Goal: Task Accomplishment & Management: Complete application form

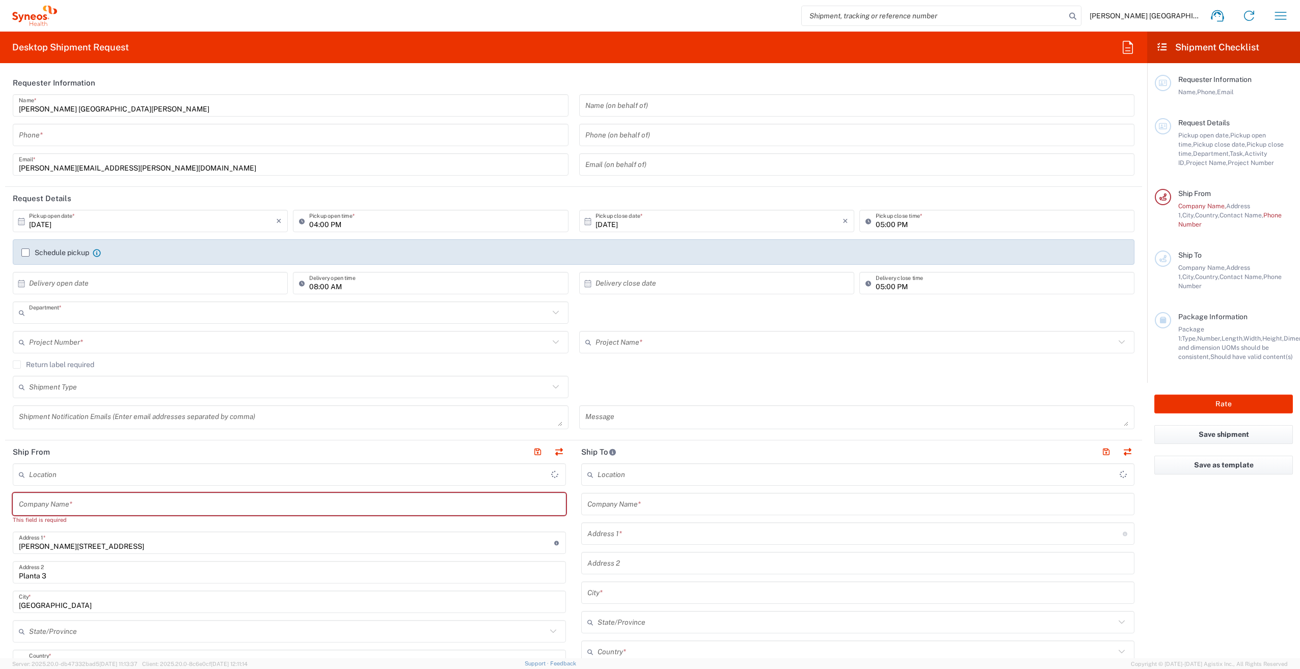
type input "3110"
type input "[GEOGRAPHIC_DATA]"
type input "Syneos Health Clinical [GEOGRAPHIC_DATA]"
click at [172, 502] on input "text" at bounding box center [289, 505] width 541 height 18
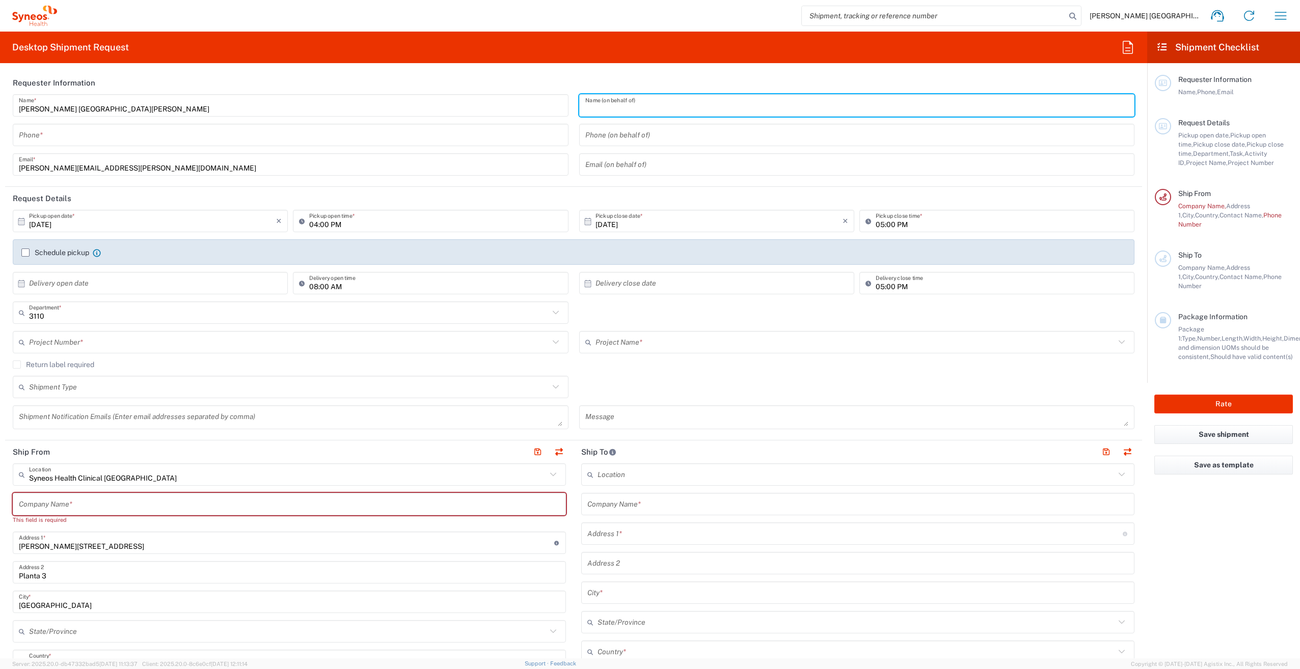
click at [737, 106] on input "text" at bounding box center [857, 106] width 544 height 18
click at [233, 147] on div "[PERSON_NAME] San [PERSON_NAME] Name * Phone * [PERSON_NAME][EMAIL_ADDRESS][PER…" at bounding box center [291, 138] width 567 height 89
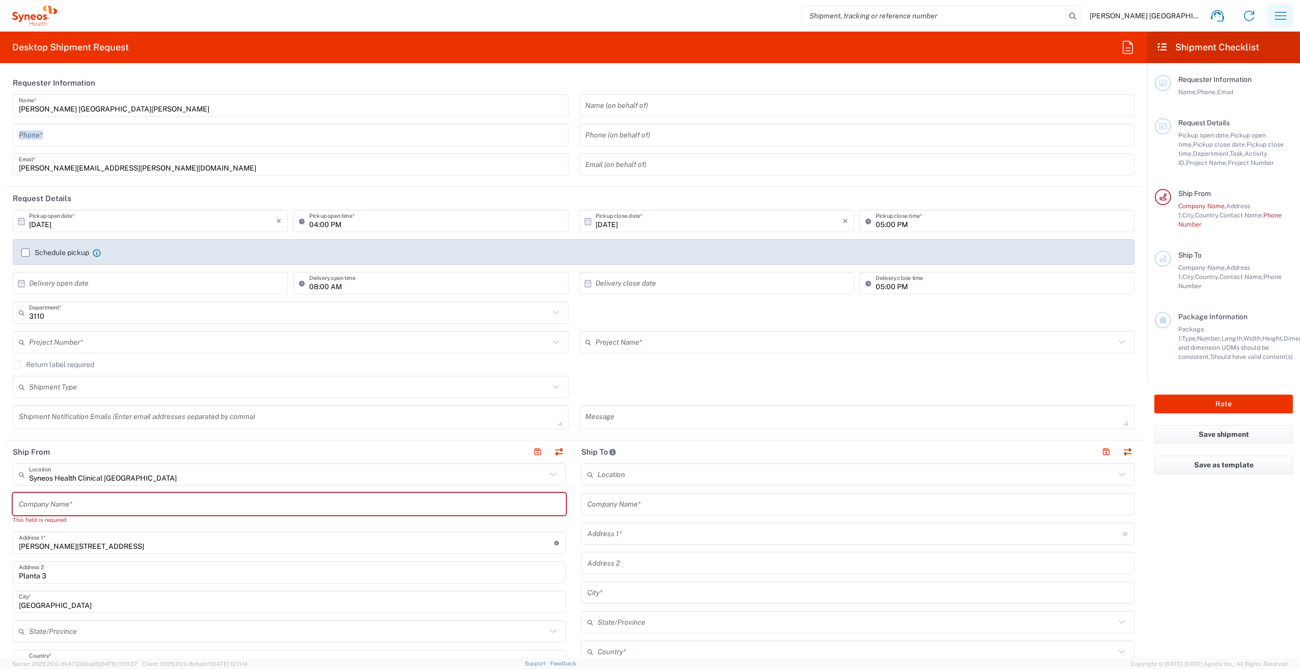
click at [1287, 16] on icon "button" at bounding box center [1281, 16] width 16 height 16
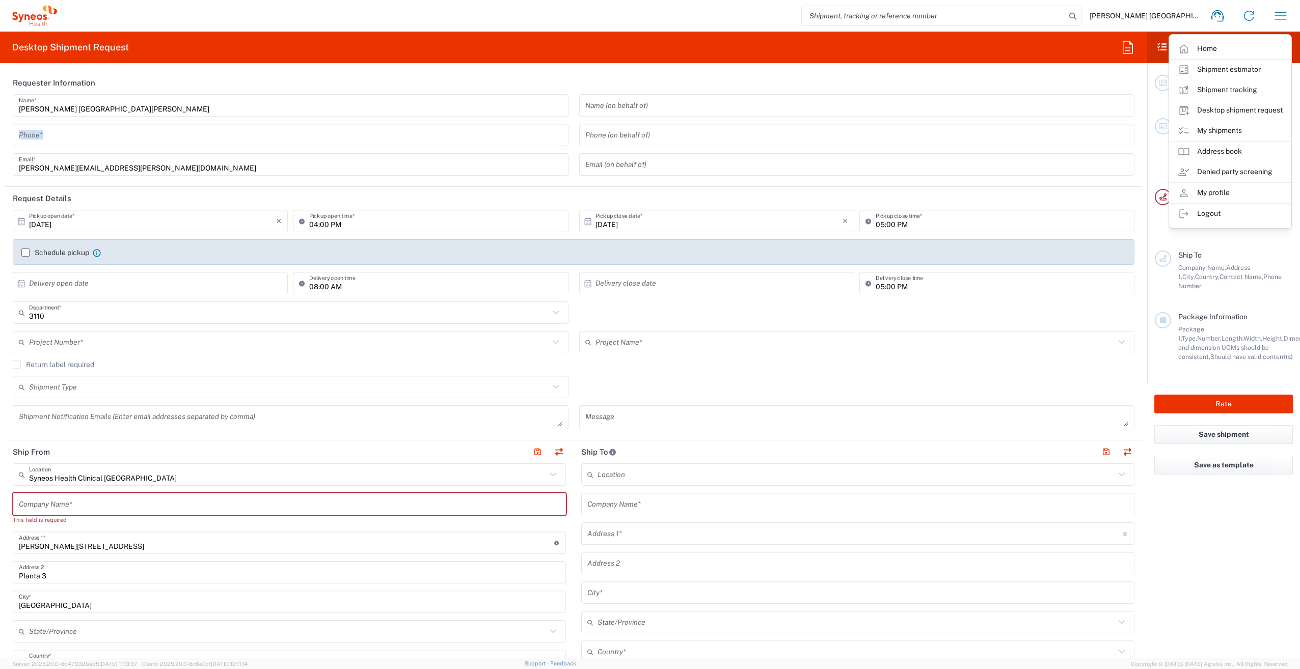
click at [173, 136] on input "tel" at bounding box center [291, 135] width 544 height 18
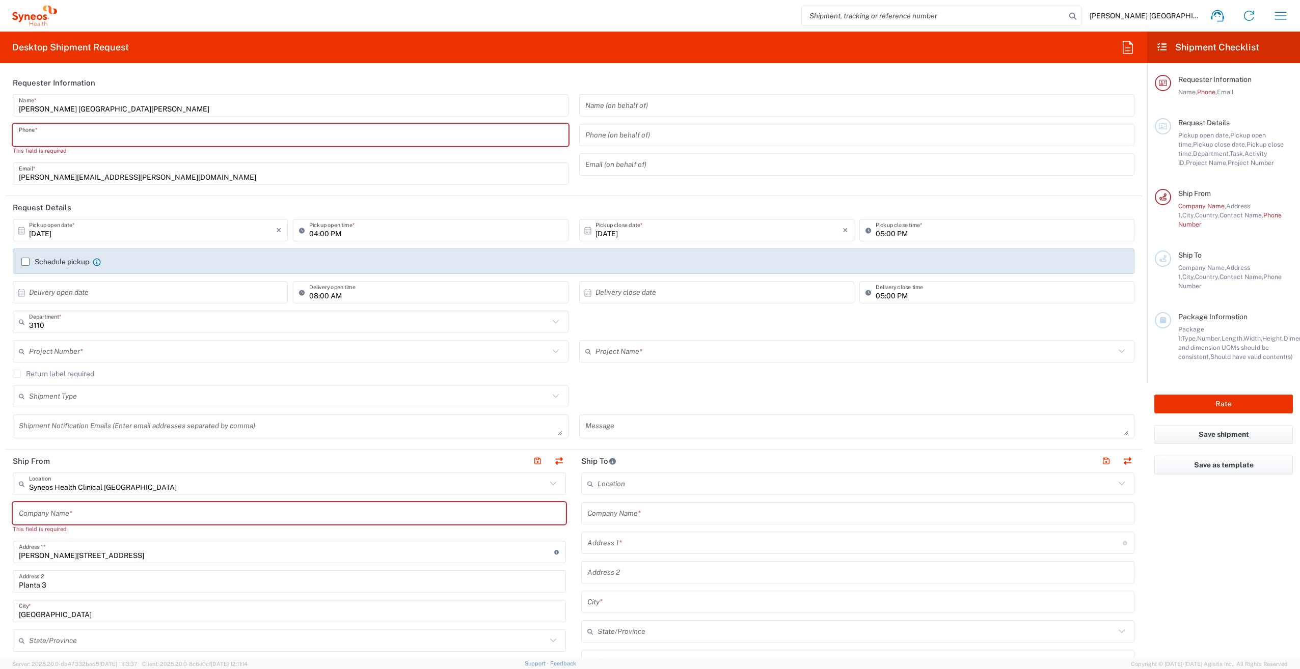
click at [116, 236] on input "[DATE]" at bounding box center [152, 231] width 247 height 18
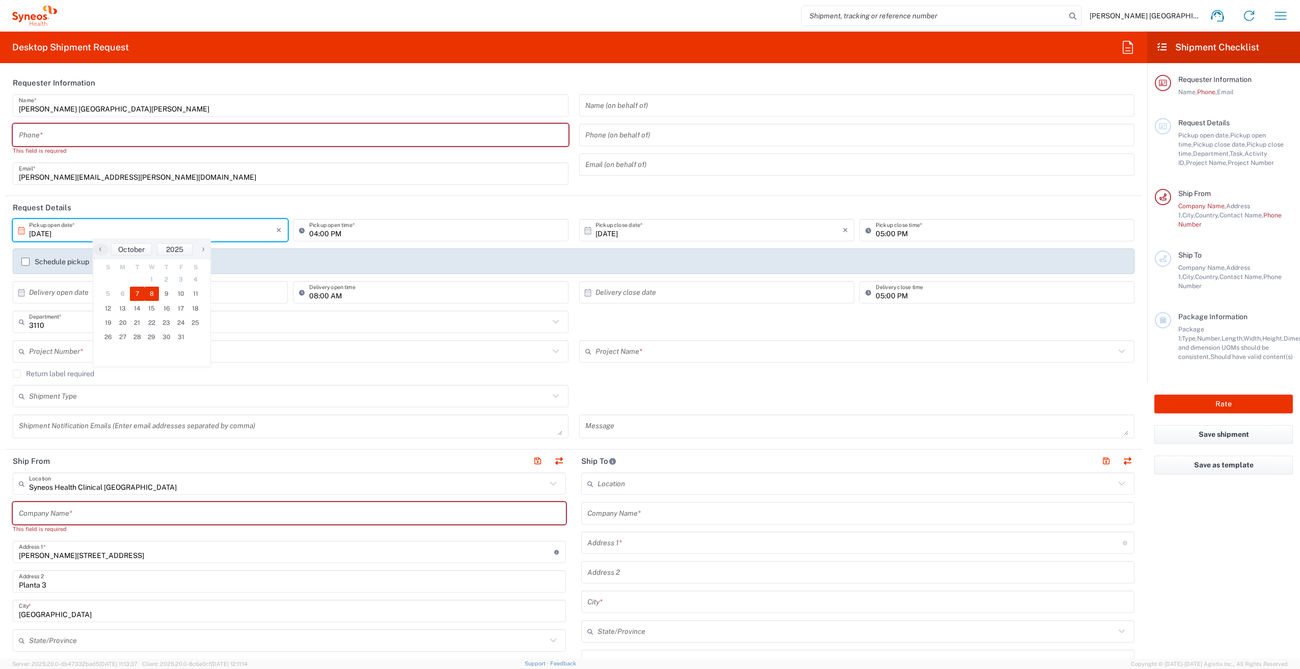
click at [151, 297] on span "8" at bounding box center [152, 294] width 15 height 14
type input "[DATE]"
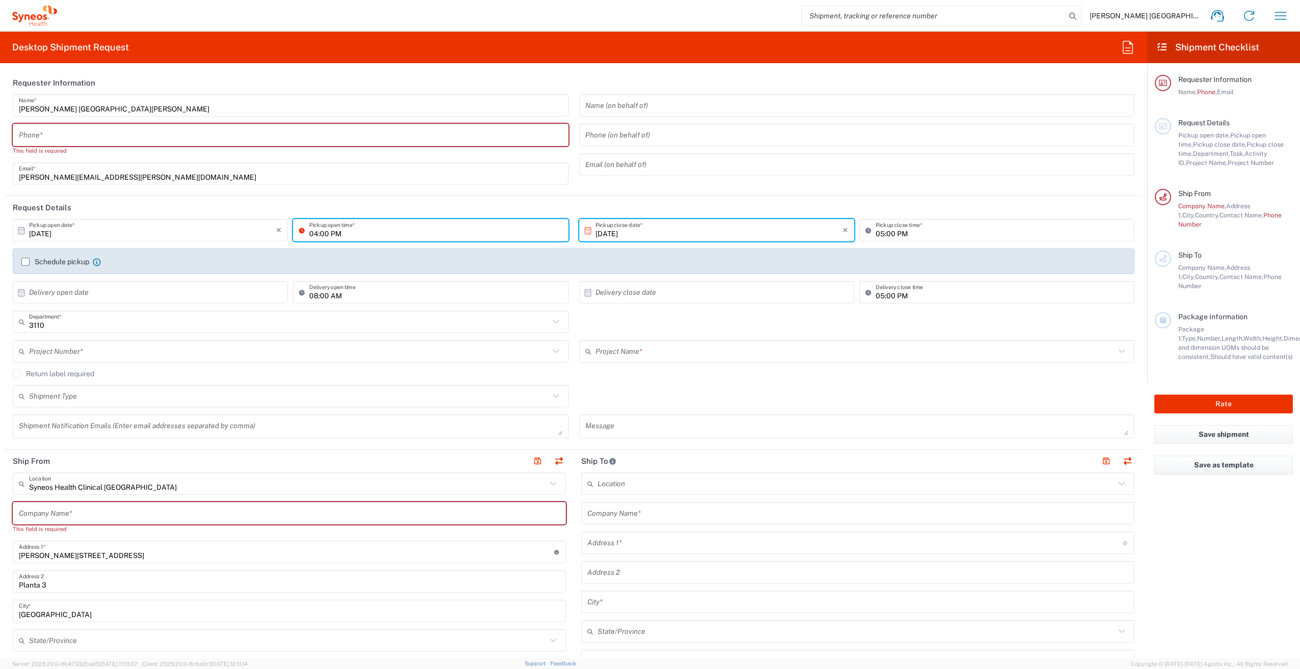
click at [336, 235] on input "04:00 PM" at bounding box center [435, 231] width 253 height 18
click at [23, 262] on label "Schedule pickup" at bounding box center [55, 262] width 68 height 8
click at [25, 262] on input "Schedule pickup" at bounding box center [25, 262] width 0 height 0
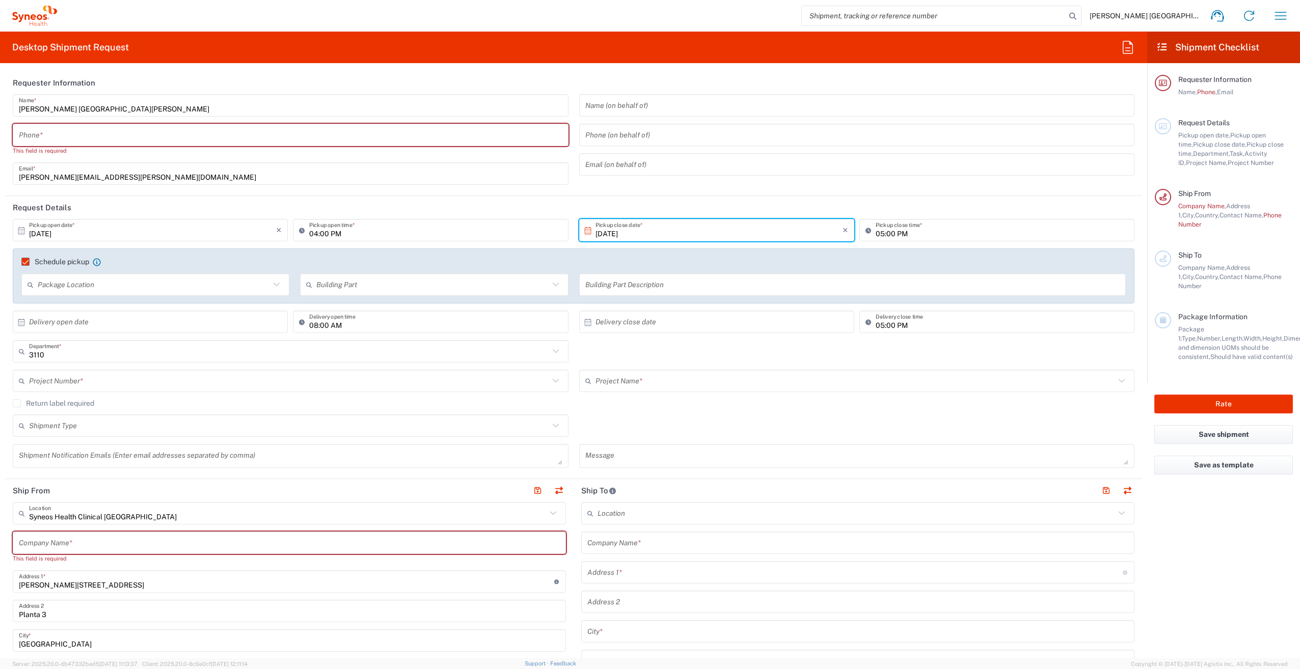
click at [151, 138] on input "tel" at bounding box center [291, 135] width 544 height 18
type input "663970520"
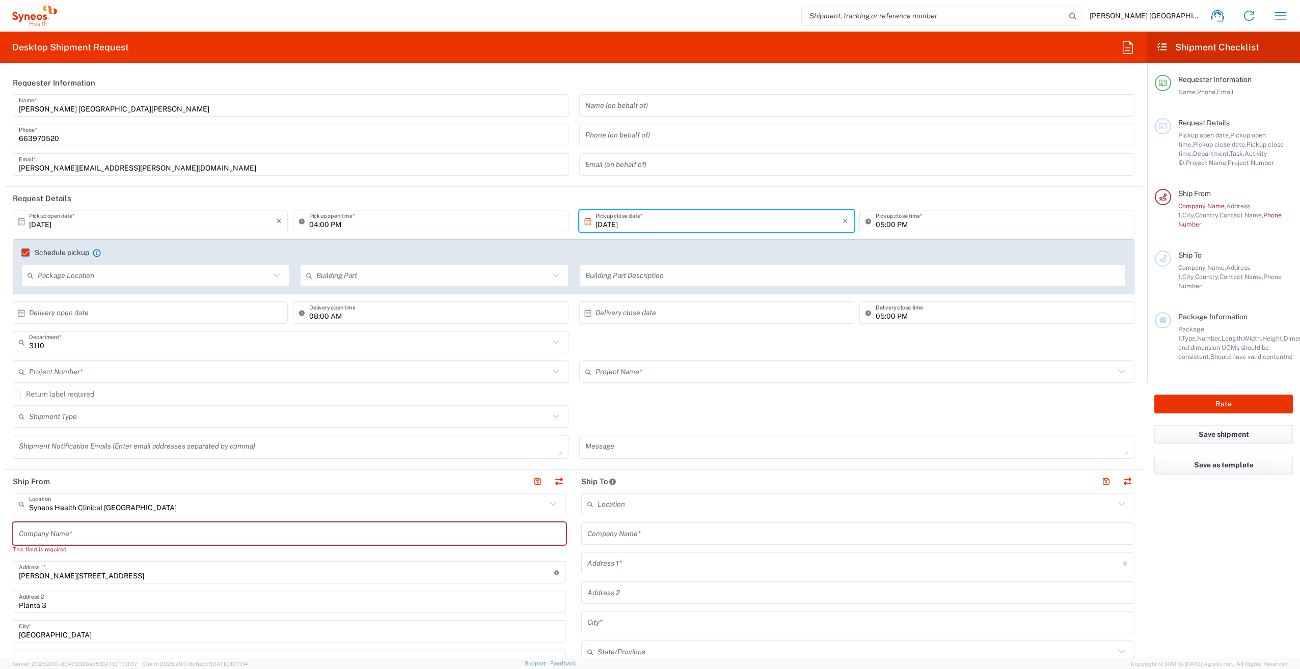
drag, startPoint x: 679, startPoint y: 108, endPoint x: 658, endPoint y: 122, distance: 24.9
click at [679, 108] on input "text" at bounding box center [857, 106] width 544 height 18
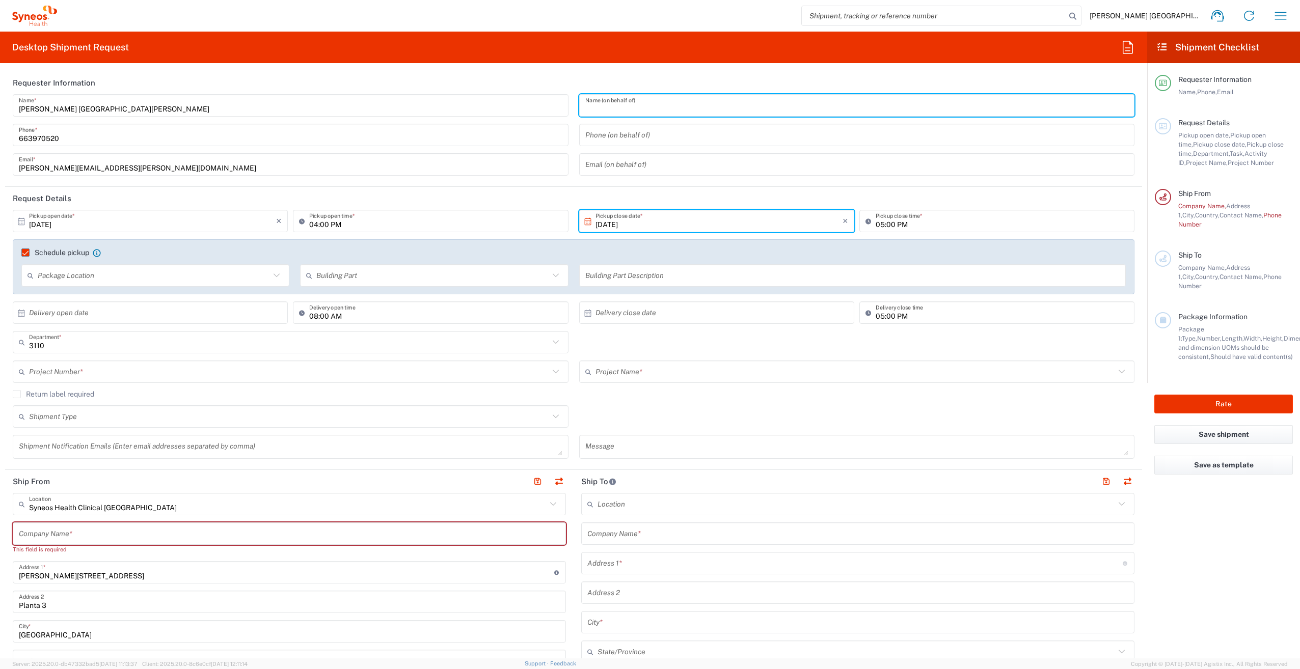
click at [106, 280] on input "text" at bounding box center [154, 276] width 232 height 18
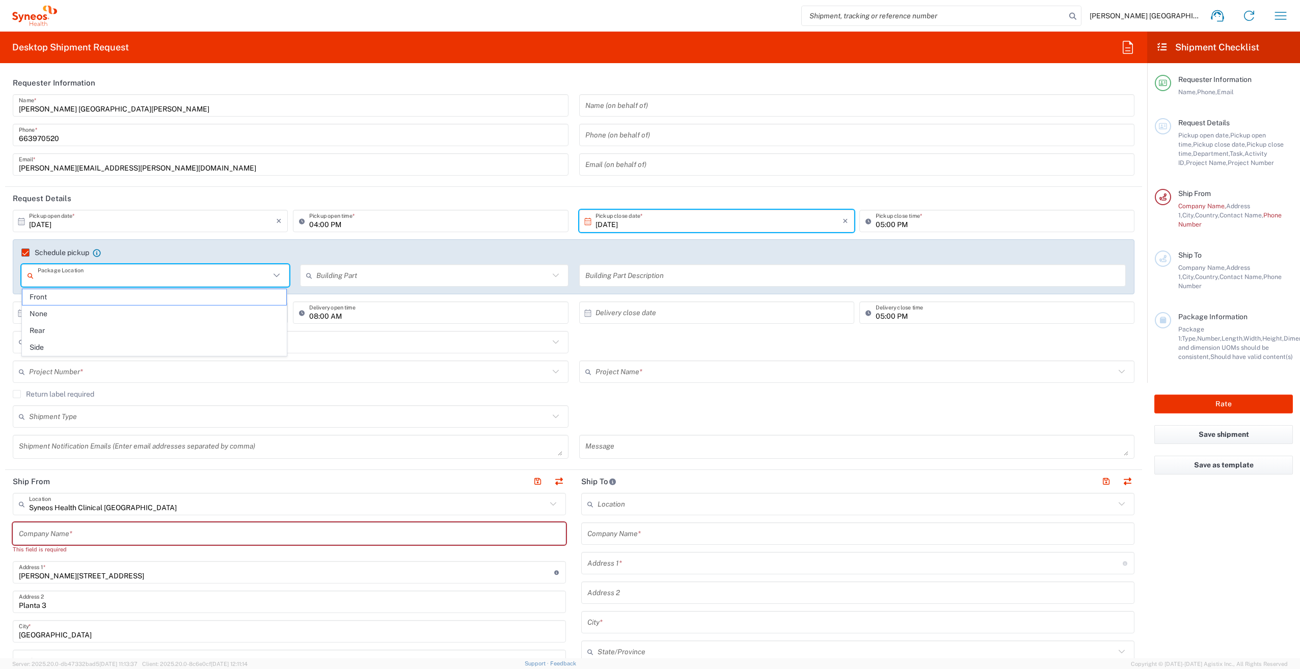
click at [342, 277] on input "text" at bounding box center [432, 276] width 232 height 18
click at [202, 280] on input "text" at bounding box center [154, 276] width 232 height 18
drag, startPoint x: 145, startPoint y: 224, endPoint x: 135, endPoint y: 225, distance: 10.2
click at [145, 224] on input "[DATE]" at bounding box center [152, 221] width 247 height 18
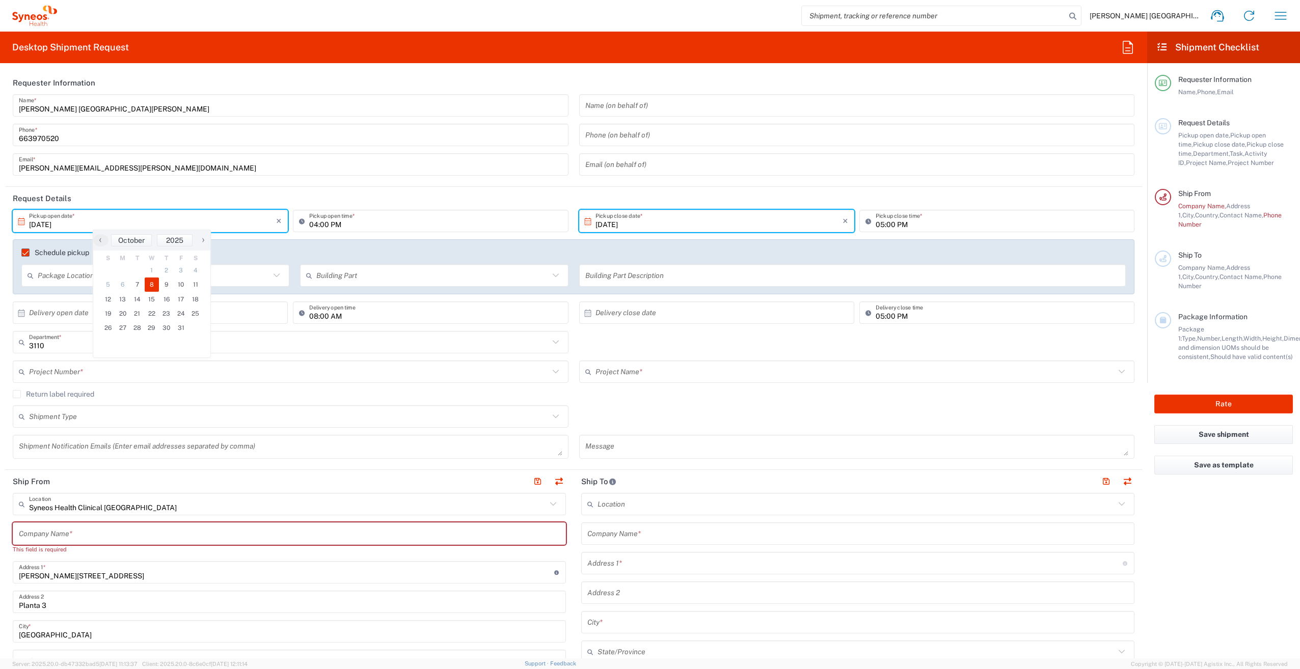
click at [361, 226] on input "04:00 PM" at bounding box center [435, 221] width 253 height 18
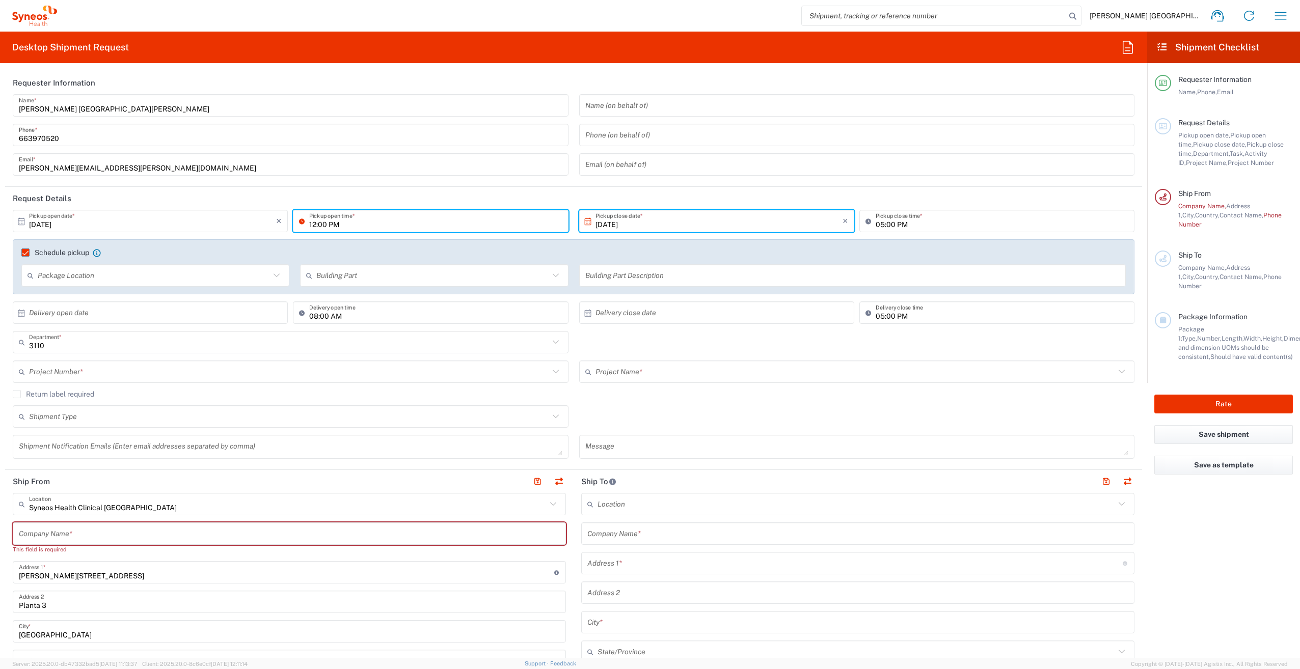
type input "12:00 PM"
click at [608, 223] on input "[DATE]" at bounding box center [719, 221] width 247 height 18
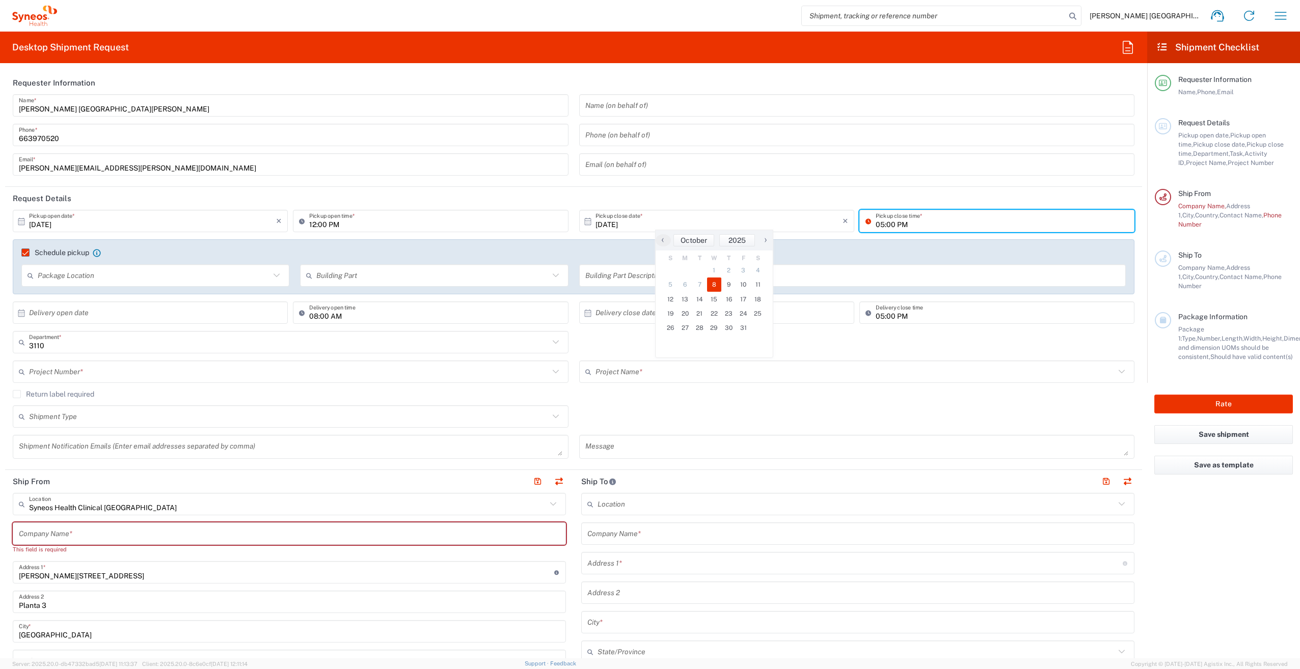
click at [876, 221] on input "05:00 PM" at bounding box center [1002, 221] width 253 height 18
type input "03:00 PM"
click at [815, 249] on agx-checkbox-control "Schedule pickup When scheduling a pickup please be sure to meet the following c…" at bounding box center [573, 252] width 1105 height 9
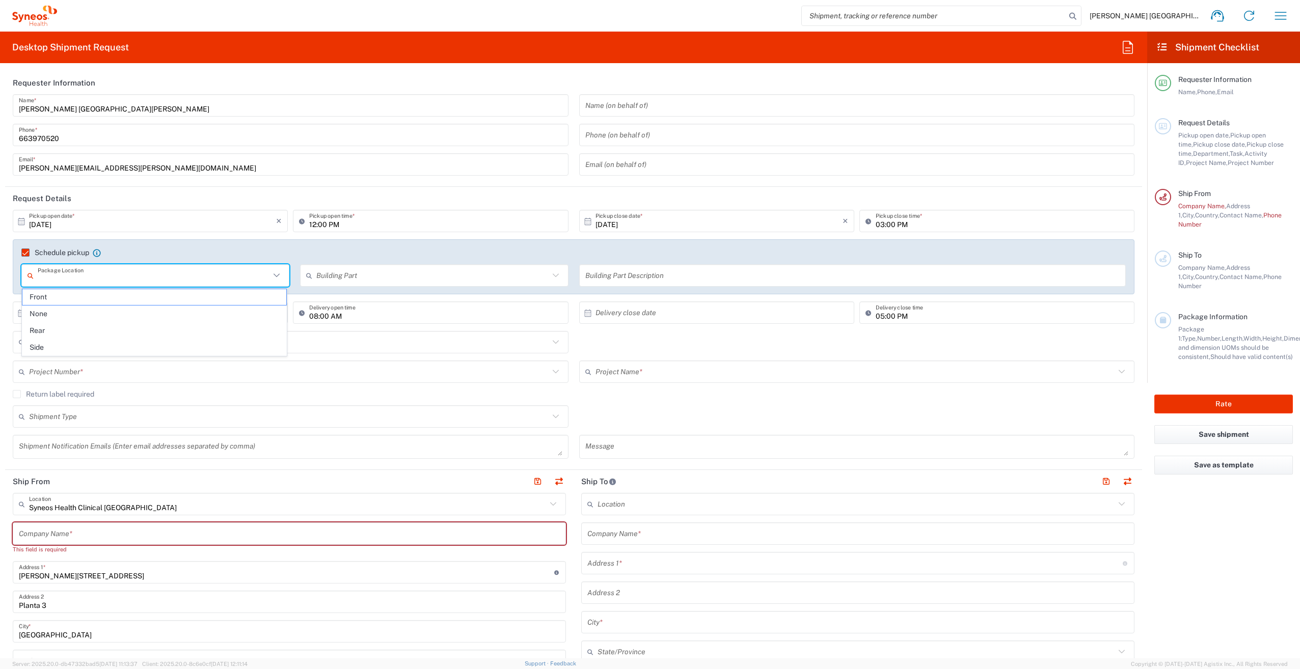
click at [104, 275] on input "text" at bounding box center [154, 276] width 232 height 18
type input "Urbanizacion"
click at [150, 252] on agx-checkbox-control "Schedule pickup When scheduling a pickup please be sure to meet the following c…" at bounding box center [573, 252] width 1105 height 9
click at [278, 272] on icon at bounding box center [276, 275] width 13 height 13
click at [274, 276] on icon at bounding box center [277, 276] width 6 height 4
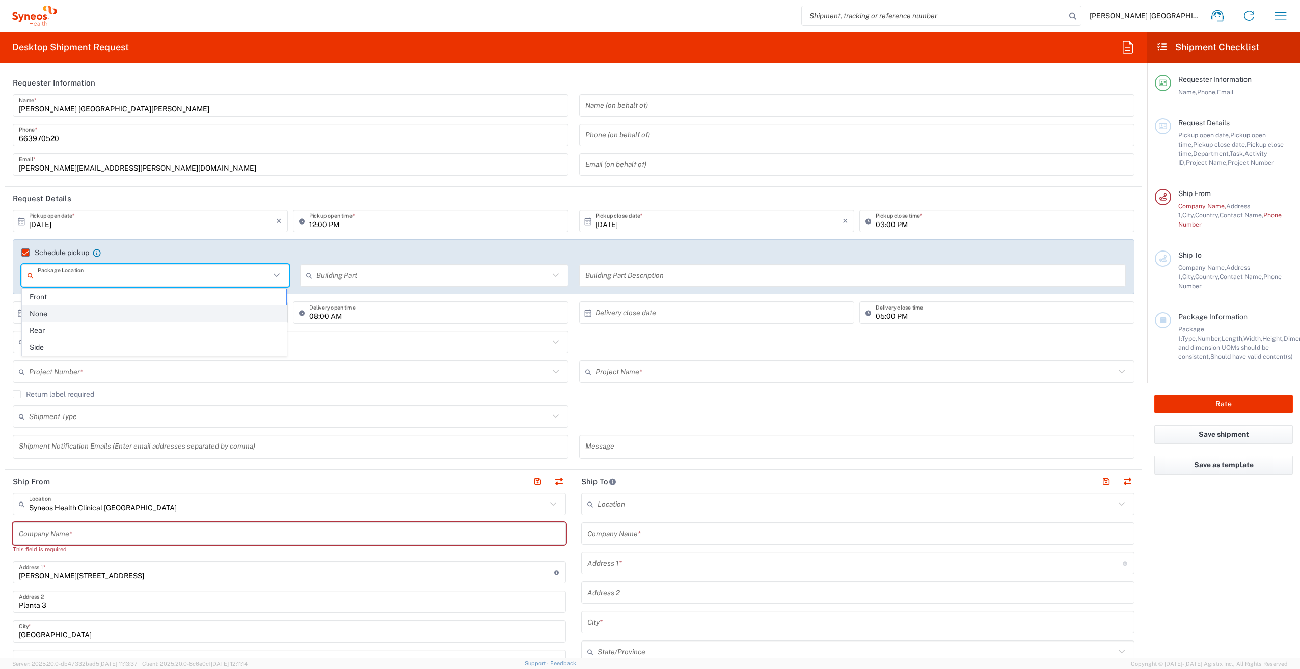
click at [223, 307] on span "None" at bounding box center [154, 314] width 264 height 16
click at [219, 282] on input "None" at bounding box center [154, 276] width 232 height 18
click at [184, 314] on span "Front" at bounding box center [154, 314] width 264 height 16
click at [275, 274] on icon at bounding box center [276, 275] width 13 height 13
click at [191, 341] on span "Side" at bounding box center [154, 348] width 264 height 16
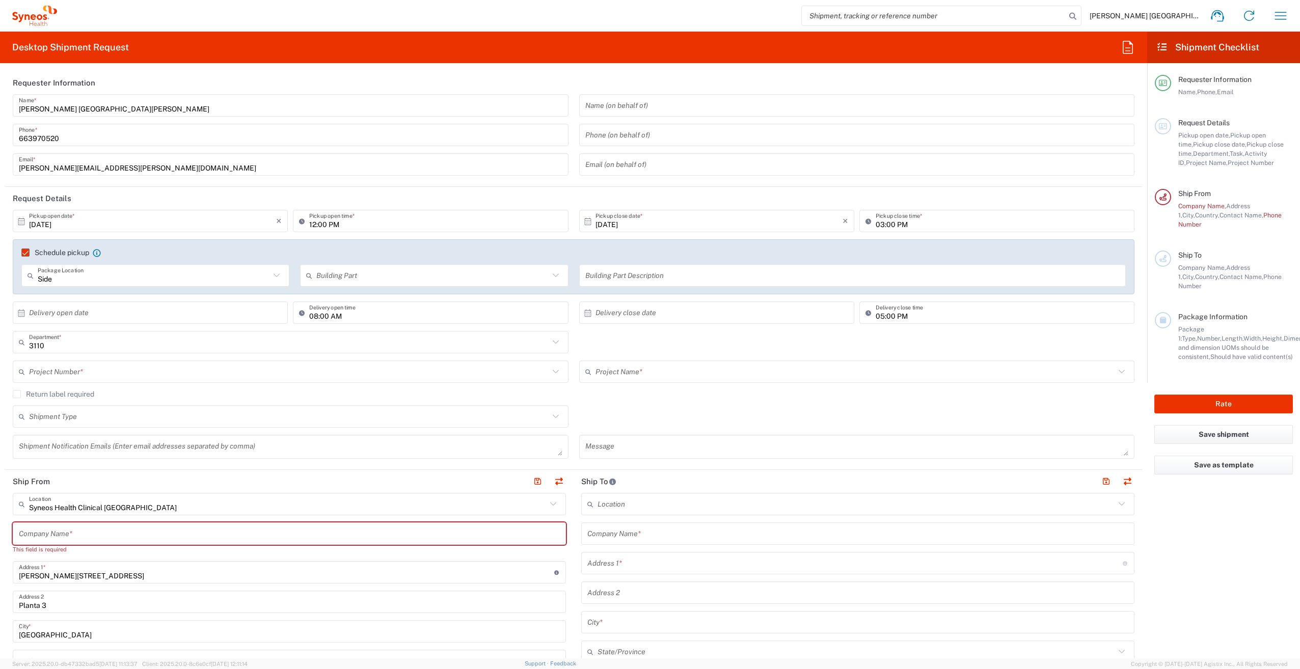
type input "Side"
click at [92, 274] on input "Side" at bounding box center [154, 276] width 232 height 18
click at [332, 271] on input "text" at bounding box center [432, 276] width 232 height 18
click at [105, 280] on input "text" at bounding box center [154, 276] width 232 height 18
click at [273, 508] on input "text" at bounding box center [288, 505] width 518 height 18
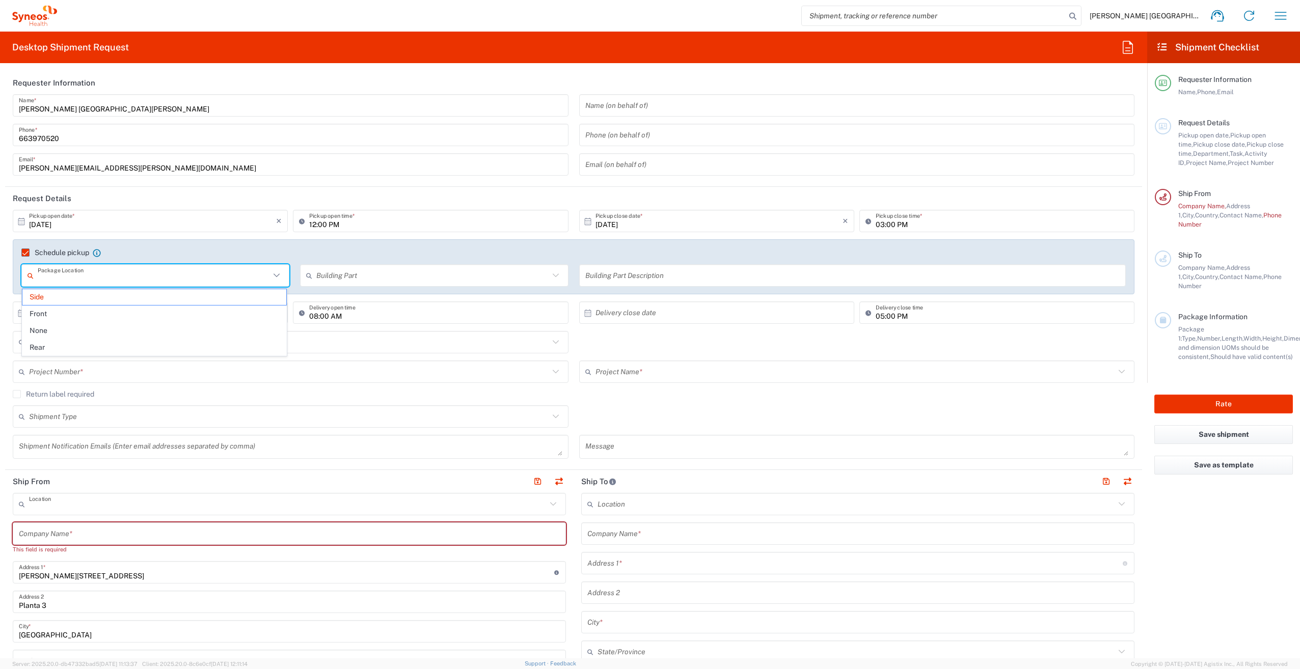
type input "Side"
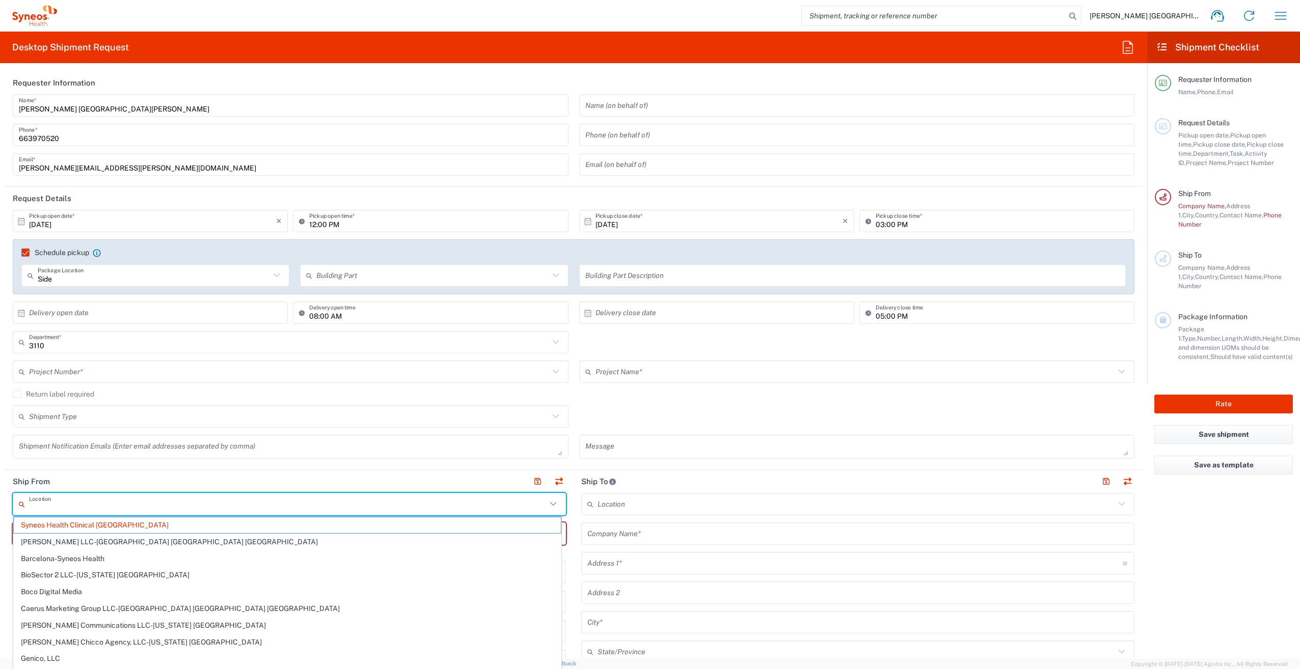
click at [273, 508] on input "text" at bounding box center [288, 505] width 518 height 18
click at [268, 484] on header "Ship From" at bounding box center [289, 481] width 569 height 23
type input "Syneos Health Clinical [GEOGRAPHIC_DATA]"
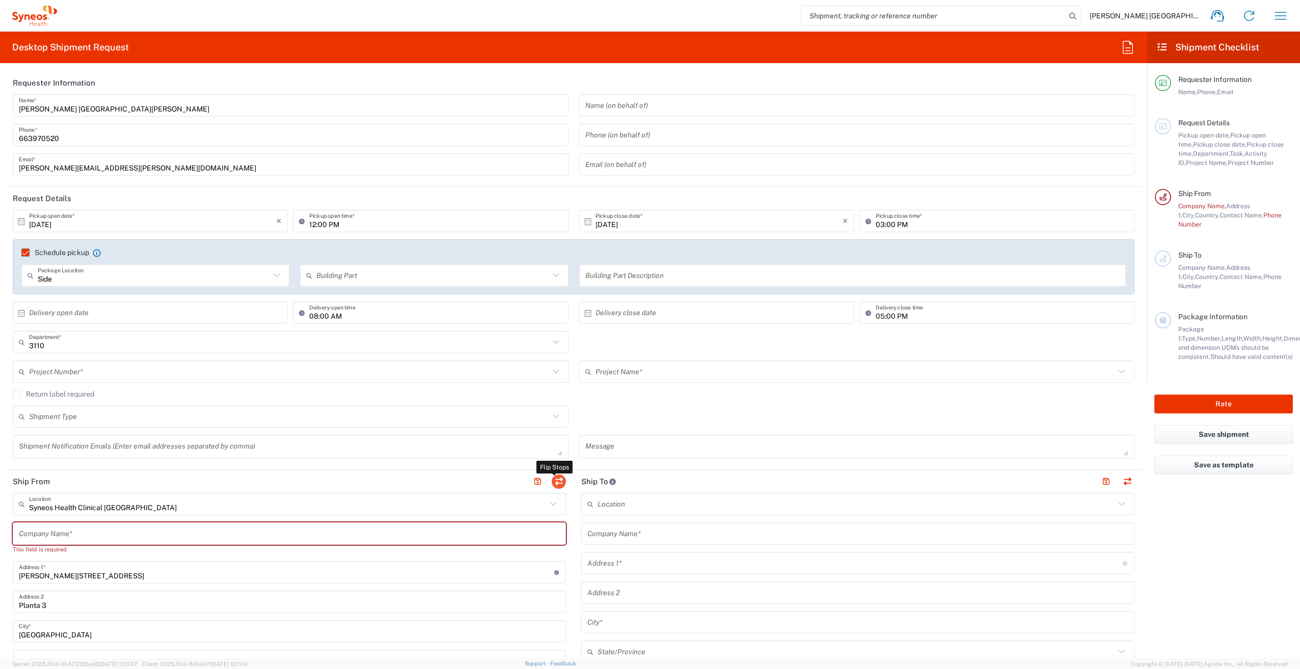
click at [559, 481] on button "button" at bounding box center [559, 482] width 14 height 14
type input "Syneos Health Clinical [GEOGRAPHIC_DATA]"
type input "[PERSON_NAME][STREET_ADDRESS]"
type input "Planta 3"
type input "[GEOGRAPHIC_DATA]"
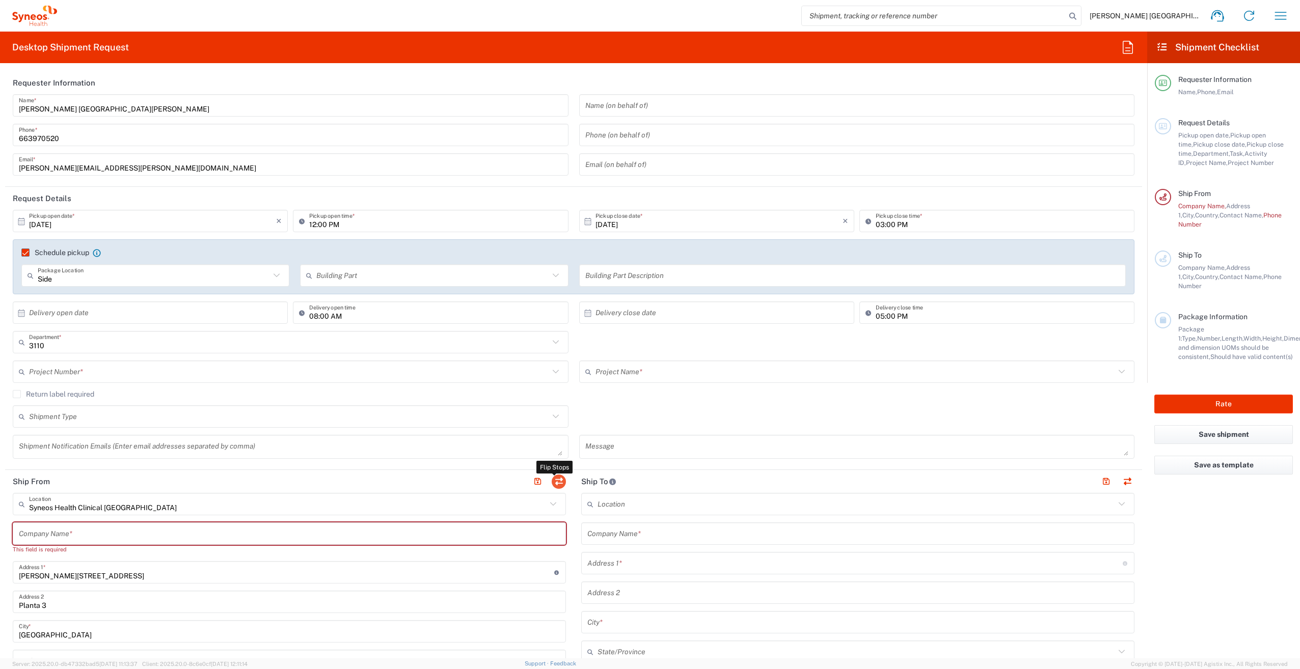
type input "[GEOGRAPHIC_DATA]"
type input "28020"
type input "[PERSON_NAME] [GEOGRAPHIC_DATA][PERSON_NAME]"
type input "[PERSON_NAME][EMAIL_ADDRESS][PERSON_NAME][DOMAIN_NAME]"
type input "EORI"
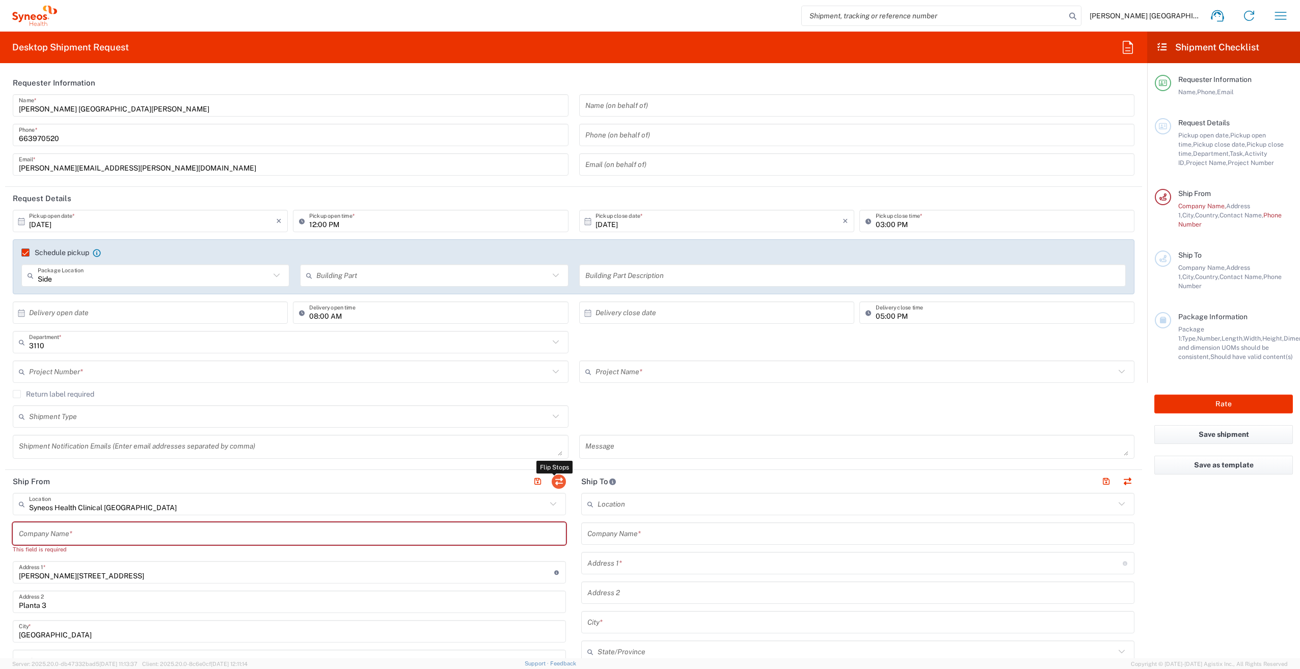
type input "VAT"
type input "ESB61389227"
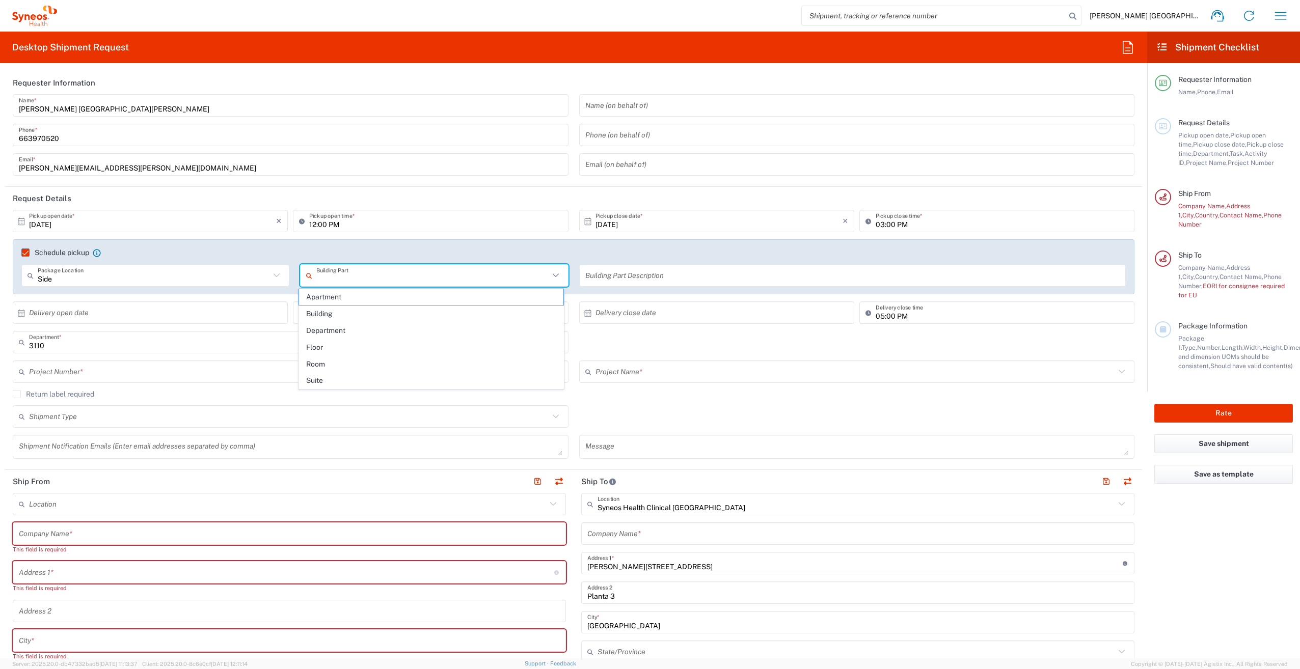
click at [339, 272] on input "text" at bounding box center [432, 276] width 232 height 18
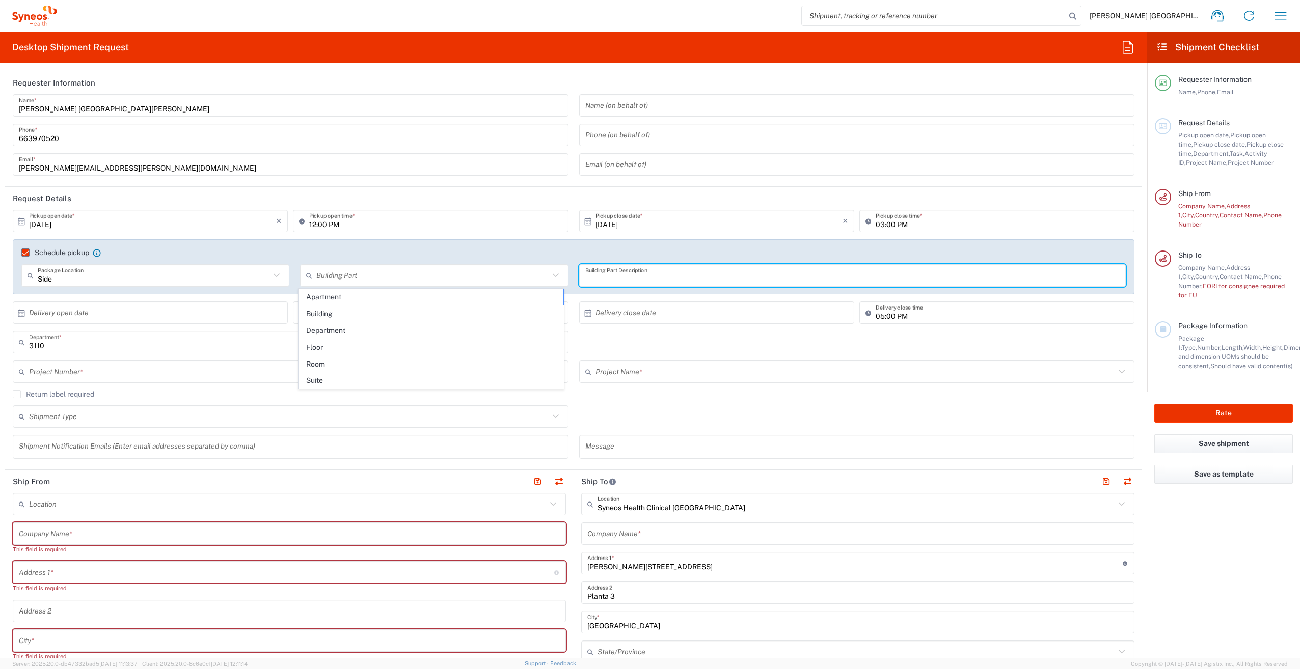
click at [604, 277] on input "text" at bounding box center [852, 276] width 535 height 18
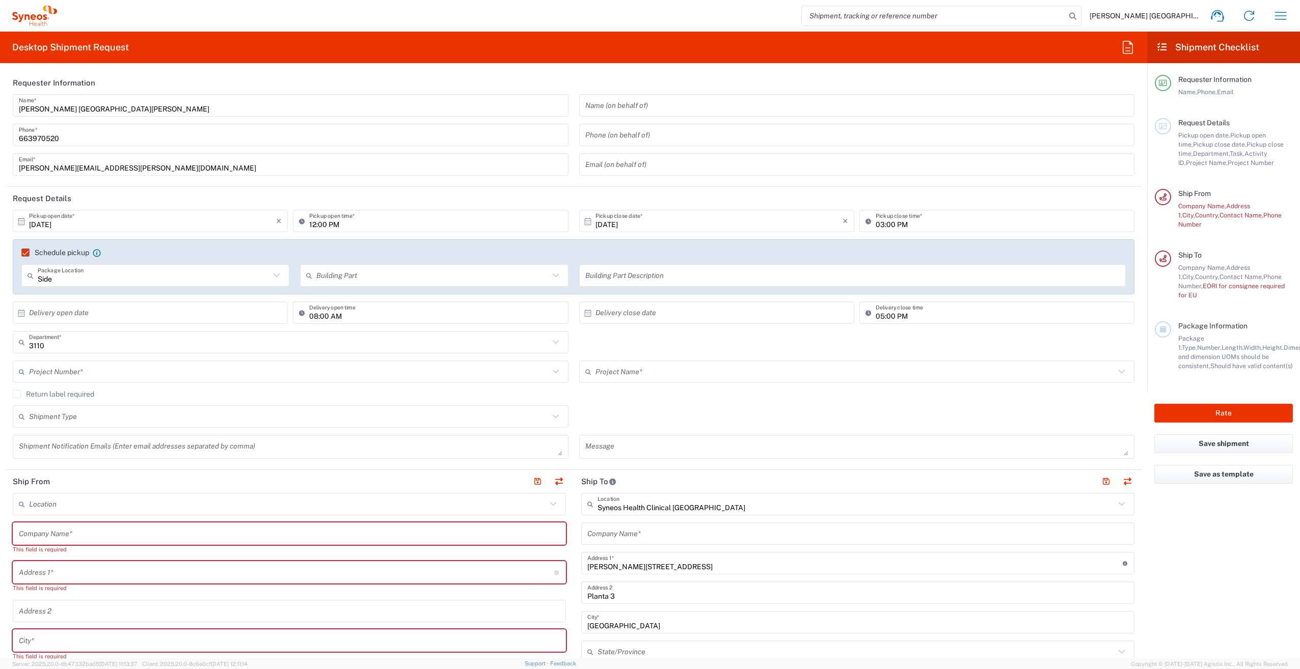
drag, startPoint x: 28, startPoint y: 252, endPoint x: 33, endPoint y: 255, distance: 5.9
click at [28, 252] on label "Schedule pickup" at bounding box center [55, 253] width 68 height 8
click at [21, 253] on input "Schedule pickup" at bounding box center [21, 253] width 0 height 0
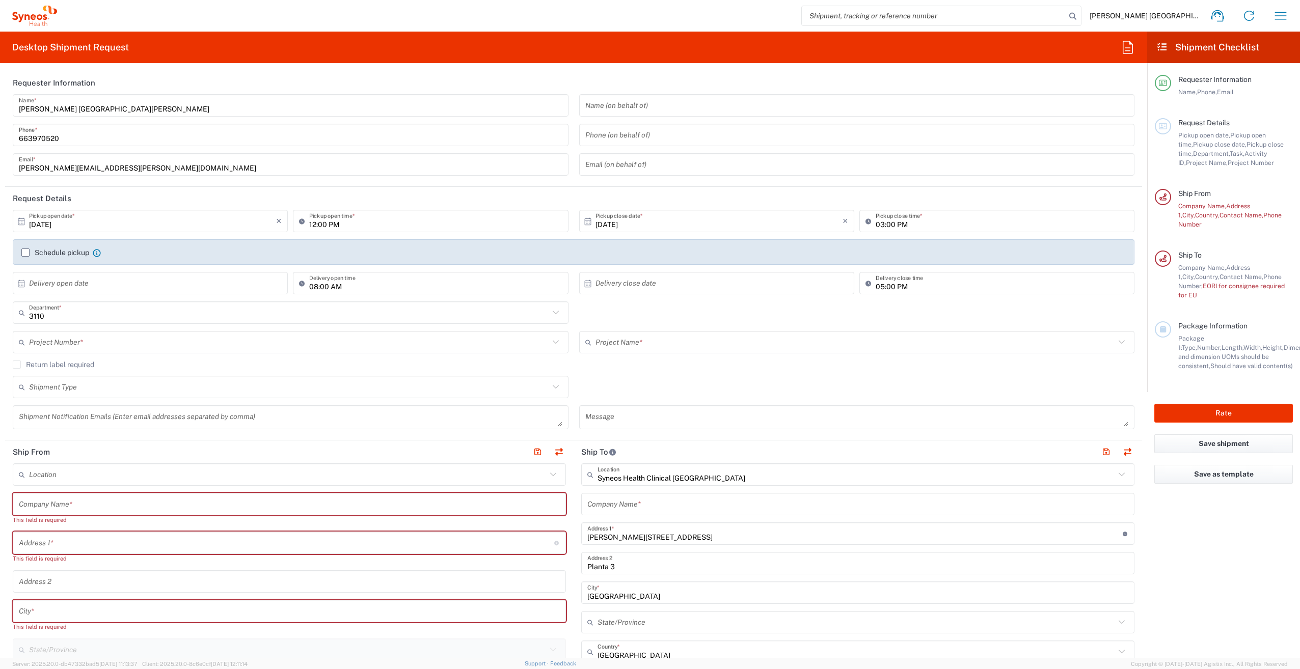
click at [28, 252] on label "Schedule pickup" at bounding box center [55, 253] width 68 height 8
click at [25, 253] on input "Schedule pickup" at bounding box center [25, 253] width 0 height 0
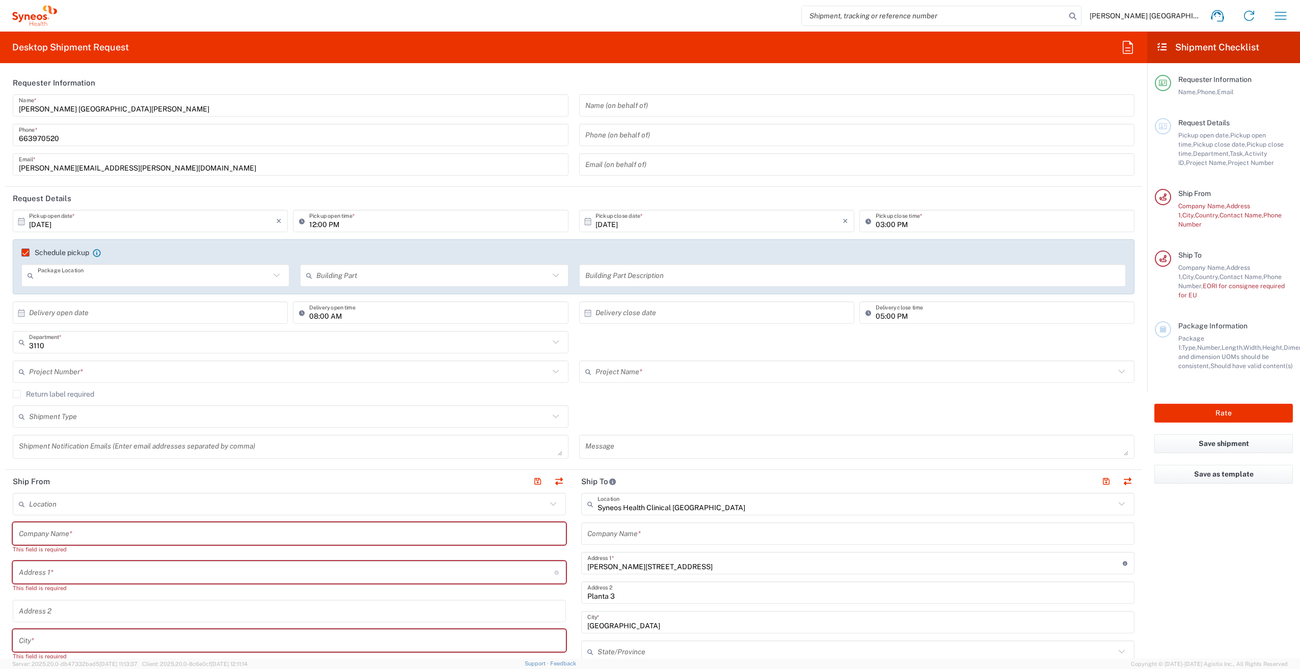
click at [172, 279] on input "text" at bounding box center [154, 276] width 232 height 18
click at [807, 338] on div "3110 Department * 3110 3000 3100 3109 3111 3112 3125 3130 3135 3136 3150 3155 3…" at bounding box center [574, 346] width 1133 height 30
type input "Side"
click at [333, 318] on input "08:00 AM" at bounding box center [435, 313] width 253 height 18
type input ":00 AM"
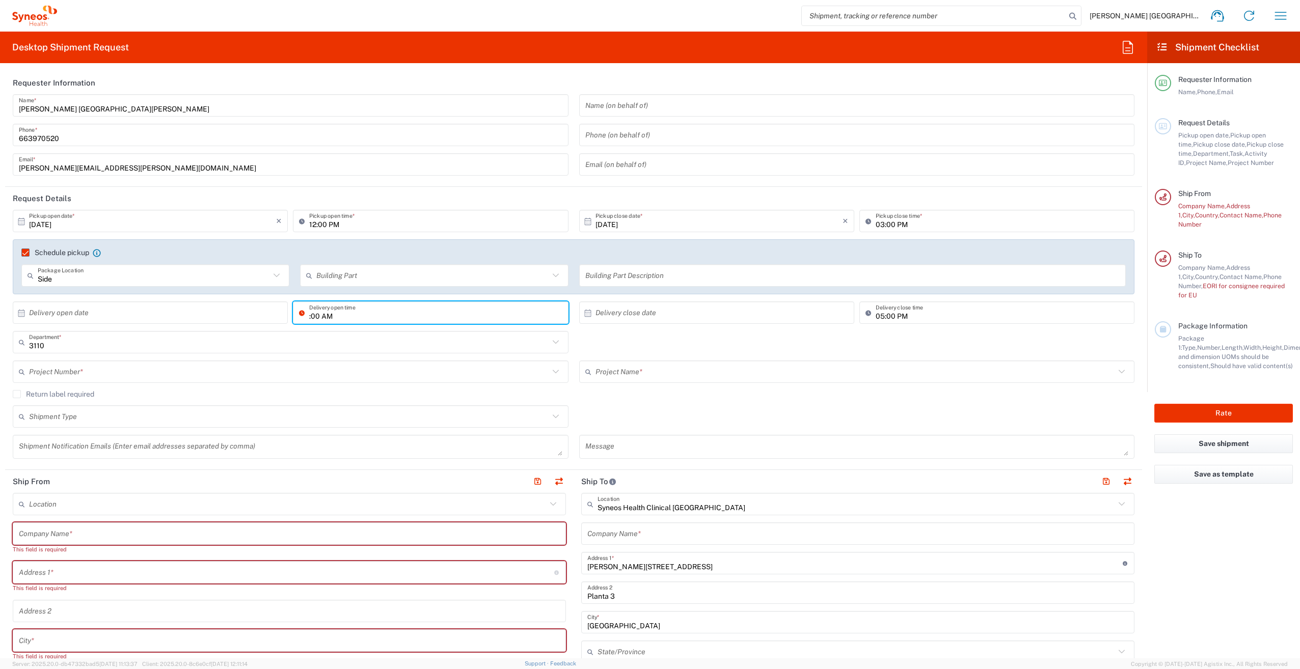
click at [340, 314] on input ":00 AM" at bounding box center [435, 313] width 253 height 18
drag, startPoint x: 339, startPoint y: 317, endPoint x: 295, endPoint y: 315, distance: 44.4
click at [295, 315] on div ":00 AM Delivery open time" at bounding box center [430, 313] width 275 height 22
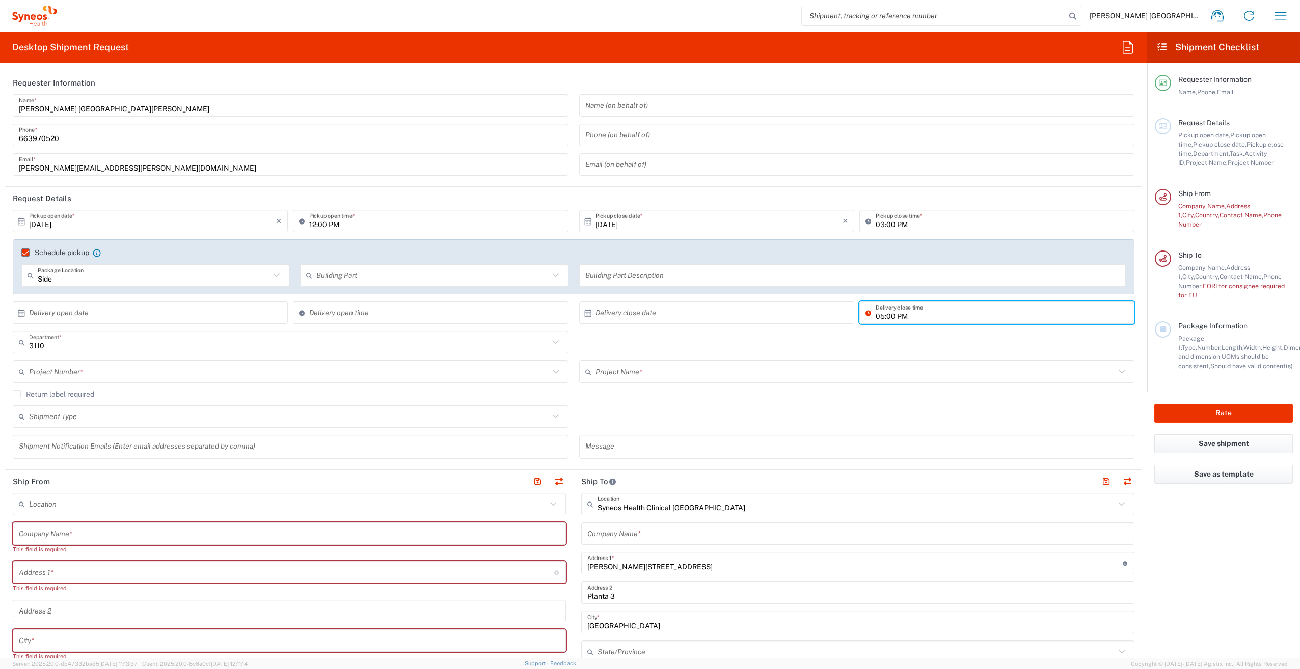
click at [921, 314] on input "05:00 PM" at bounding box center [1002, 313] width 253 height 18
type input ":00 PM"
click at [906, 317] on input ":00 PM" at bounding box center [1002, 313] width 253 height 18
drag, startPoint x: 915, startPoint y: 317, endPoint x: 856, endPoint y: 316, distance: 59.1
click at [860, 316] on div ":00 PM Delivery close time" at bounding box center [997, 313] width 275 height 22
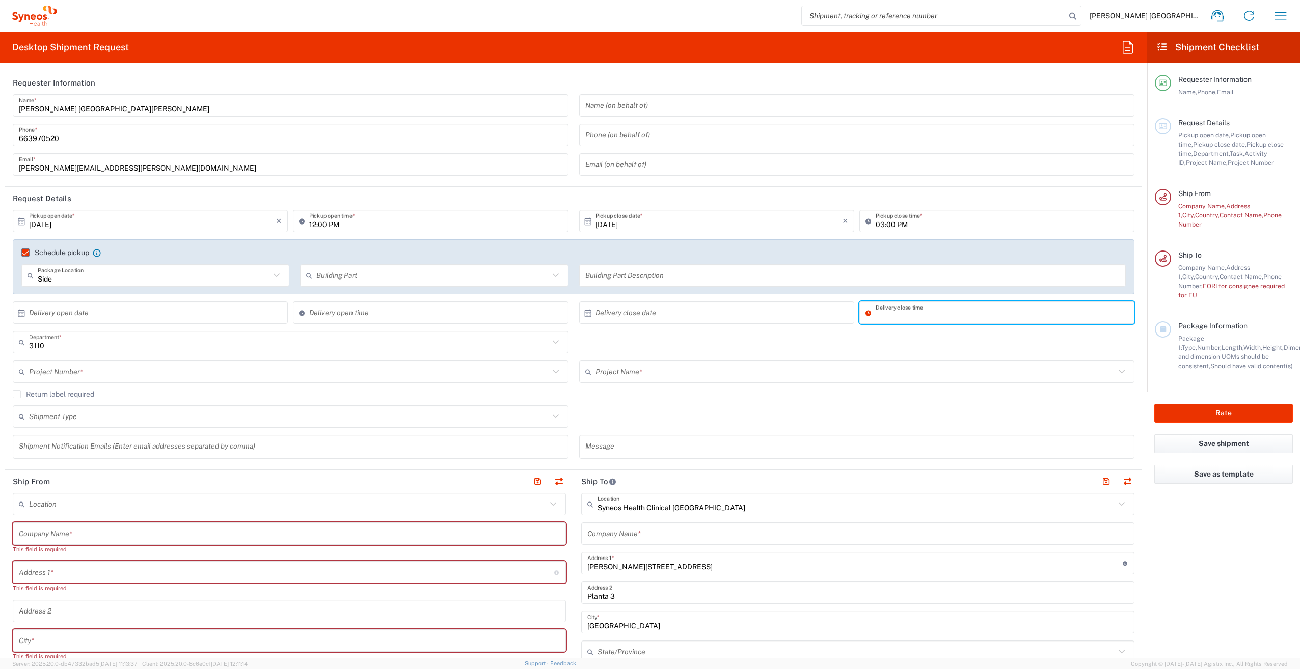
click at [151, 369] on input "text" at bounding box center [289, 372] width 520 height 18
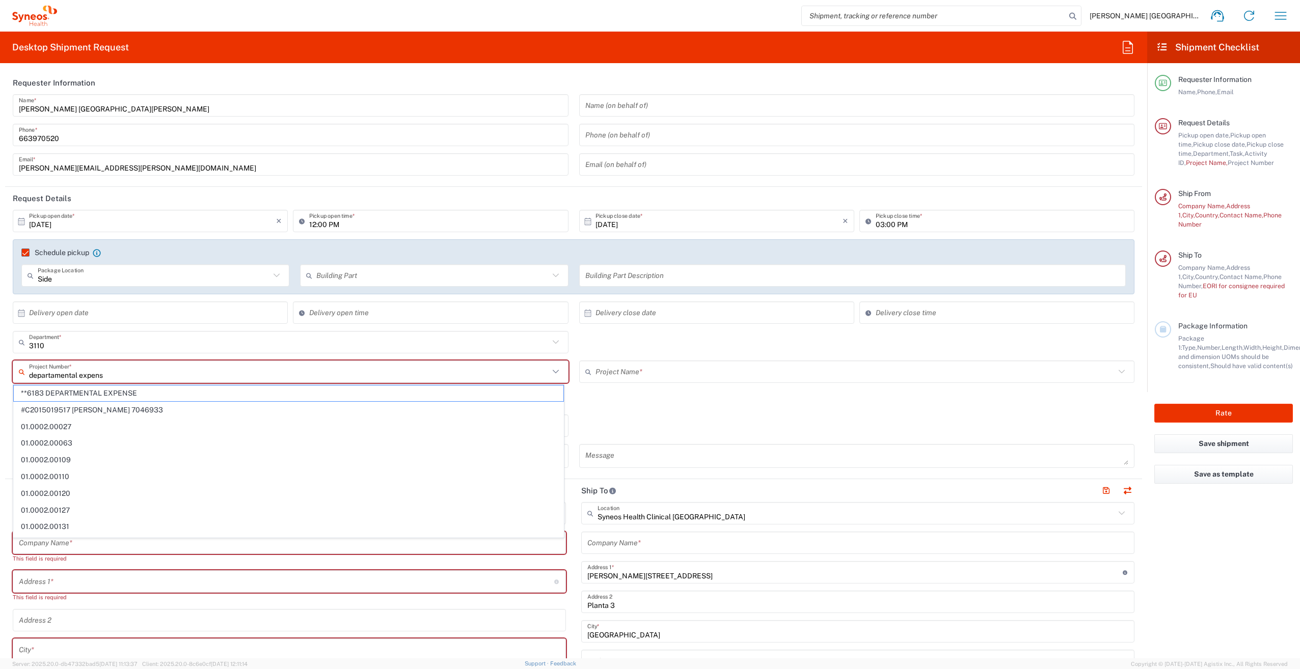
type input "departamental expense"
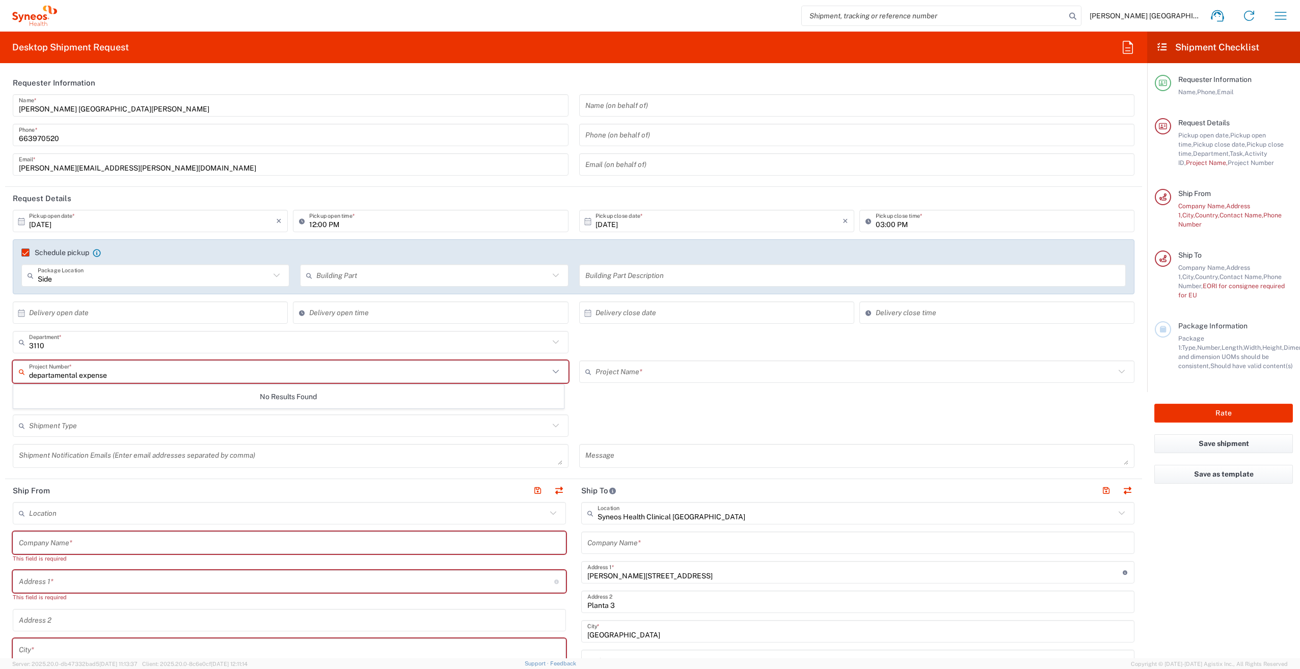
click at [178, 371] on input "departamental expense" at bounding box center [289, 372] width 520 height 18
drag, startPoint x: 158, startPoint y: 373, endPoint x: 7, endPoint y: 371, distance: 151.8
click at [7, 371] on main "[DATE] × Pickup open date * Cancel Apply 12:00 PM Pickup open time * [DATE] × P…" at bounding box center [573, 342] width 1137 height 265
click at [42, 396] on span "3110 DEPARTMENTAL EXPENSE" at bounding box center [289, 394] width 550 height 16
type input "3110 DEPARTMENTAL EXPENSE"
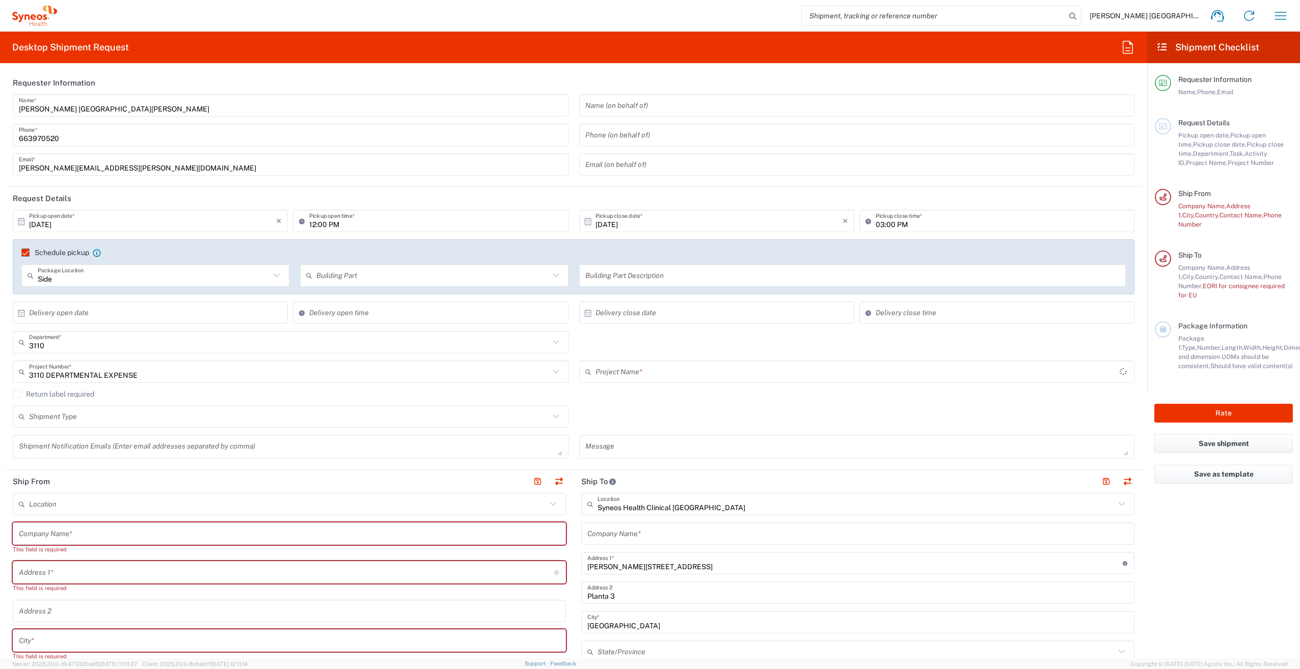
type input "3110 DEPARTMENTAL EXPENSE"
click at [552, 419] on icon at bounding box center [555, 416] width 13 height 13
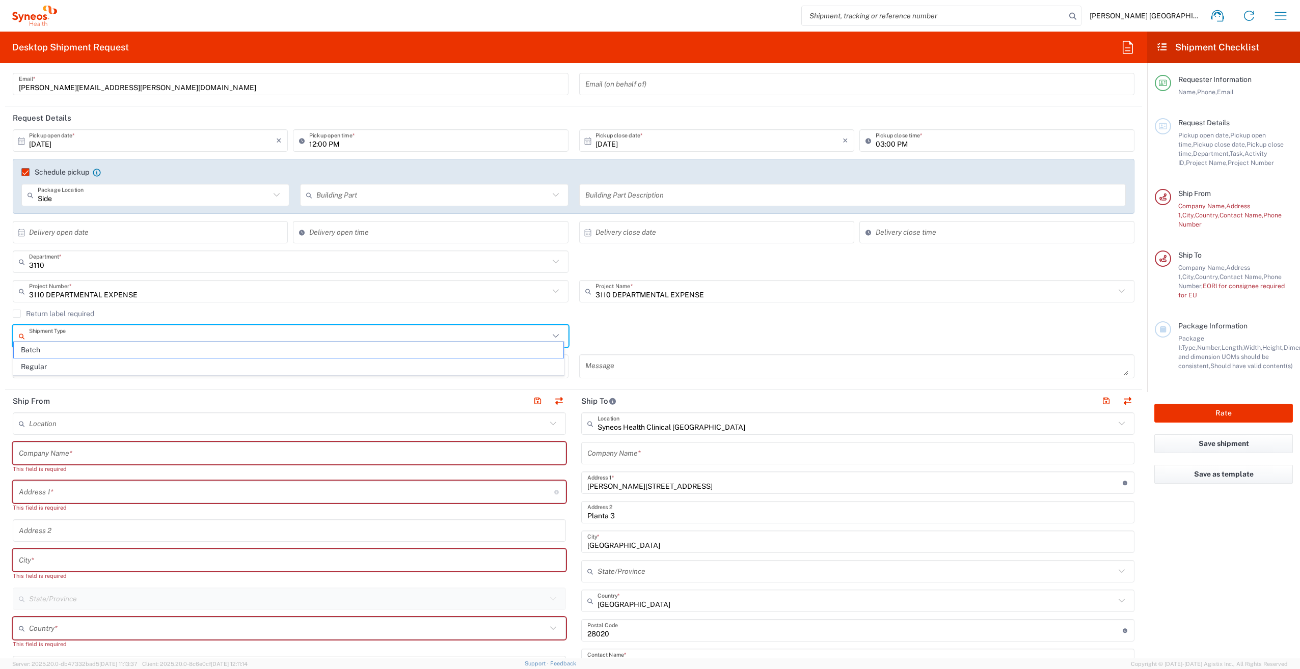
scroll to position [102, 0]
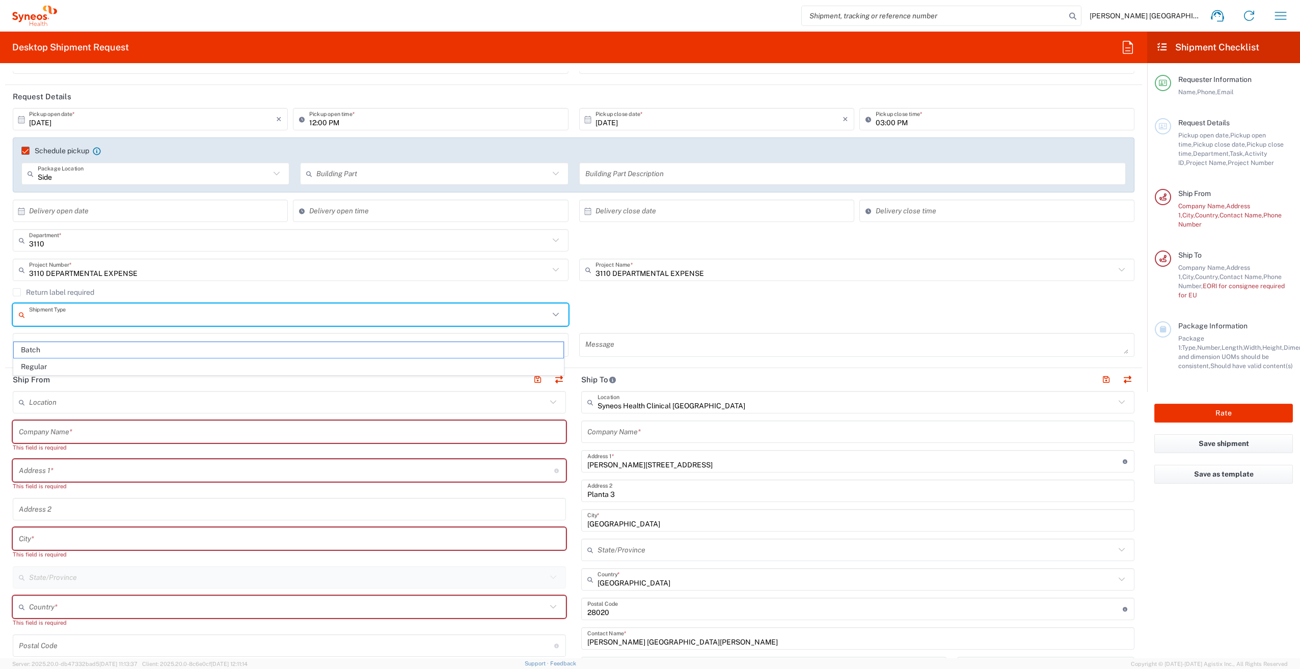
click at [152, 483] on div "This field is required" at bounding box center [289, 486] width 553 height 9
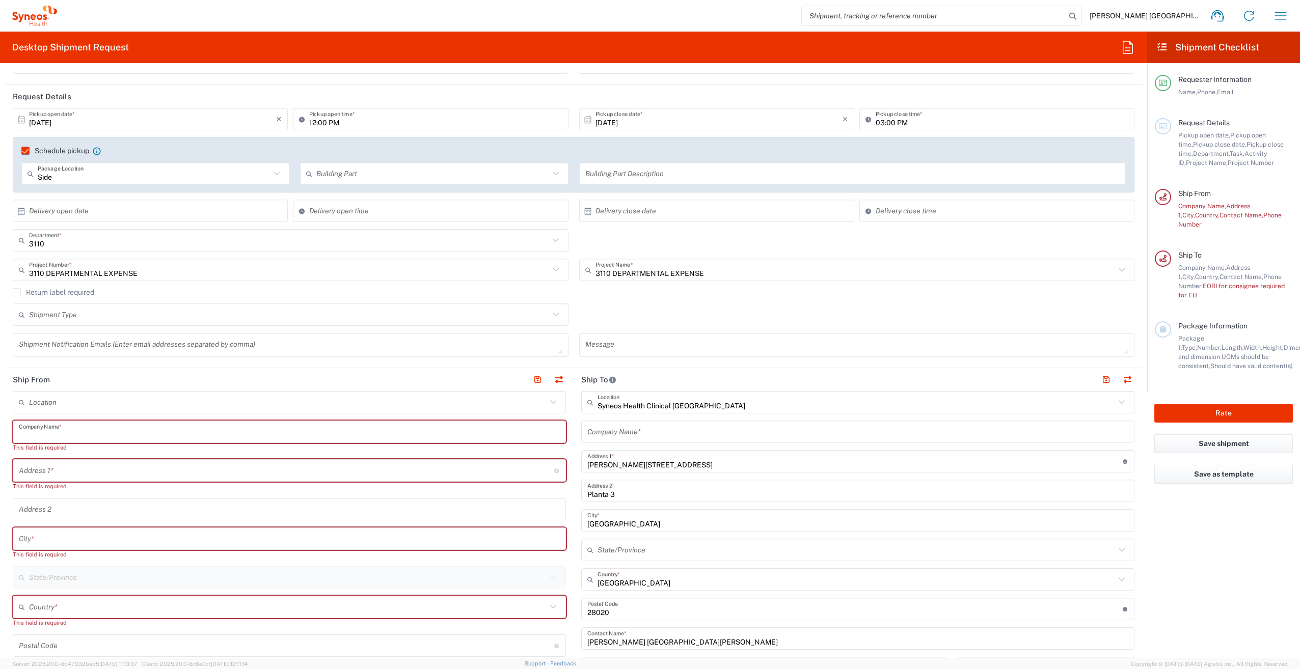
click at [139, 430] on input "text" at bounding box center [289, 432] width 541 height 18
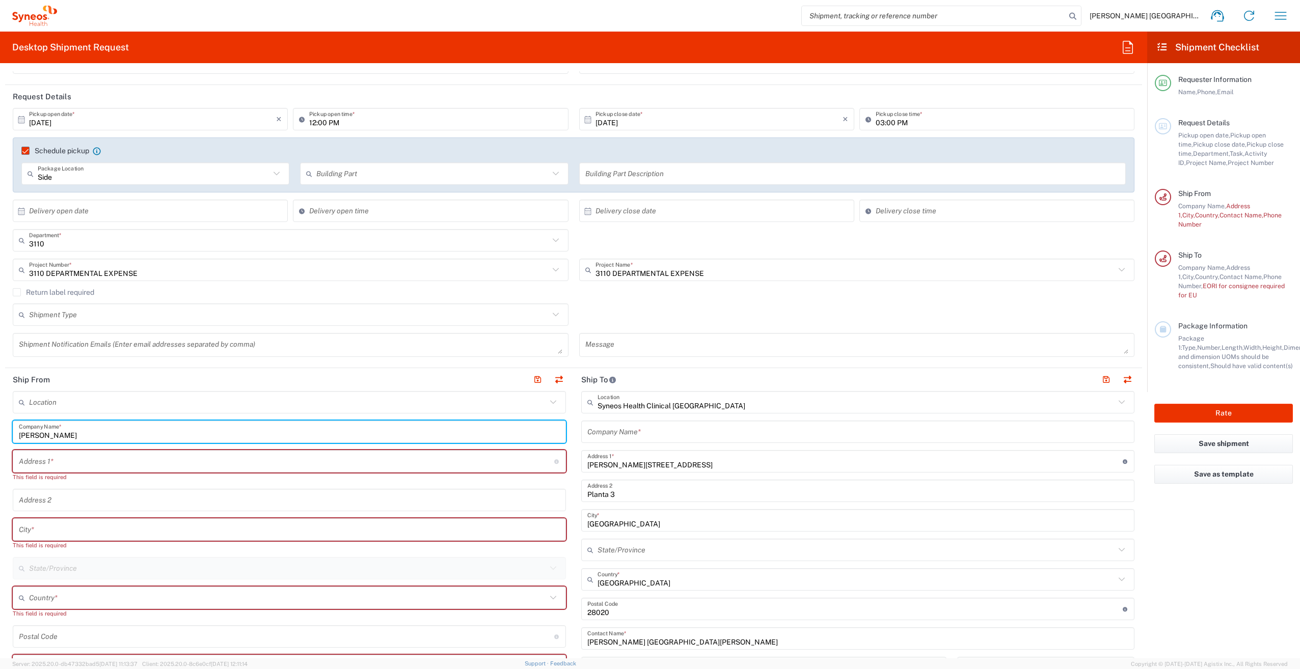
type input "[PERSON_NAME]"
click at [108, 456] on input "text" at bounding box center [286, 462] width 535 height 18
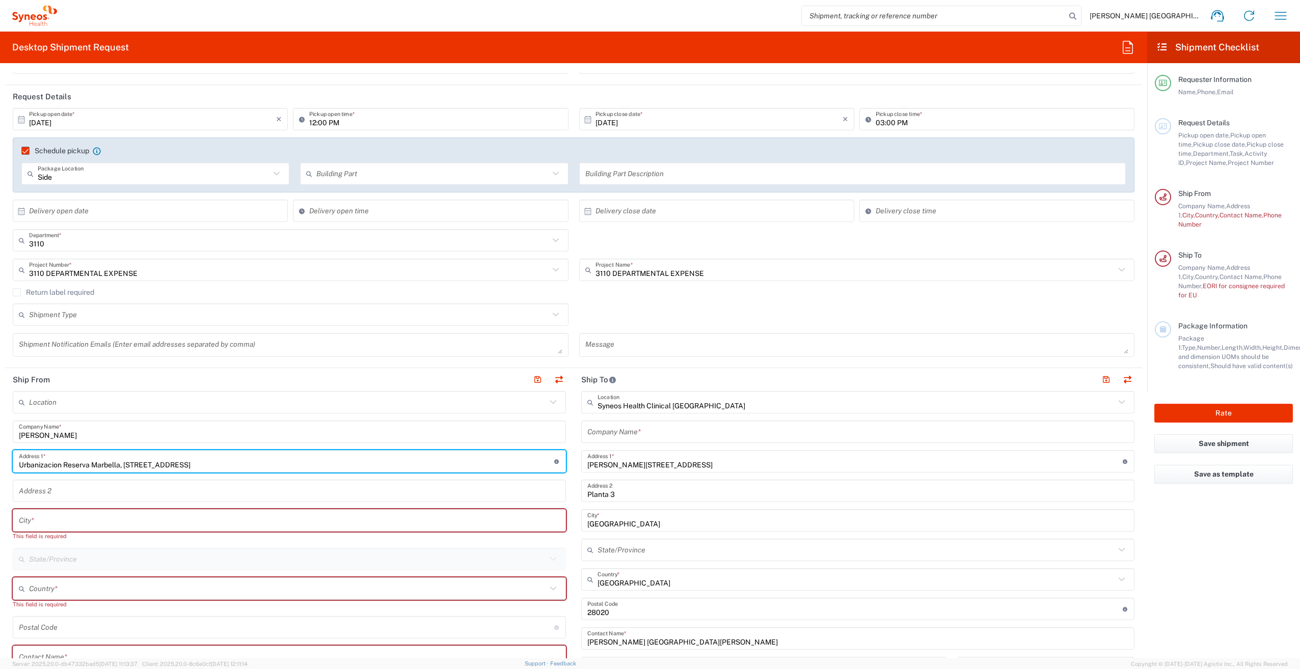
type input "Urbanizacion Reserva Marbella, [STREET_ADDRESS]"
click at [76, 491] on input "text" at bounding box center [289, 491] width 541 height 18
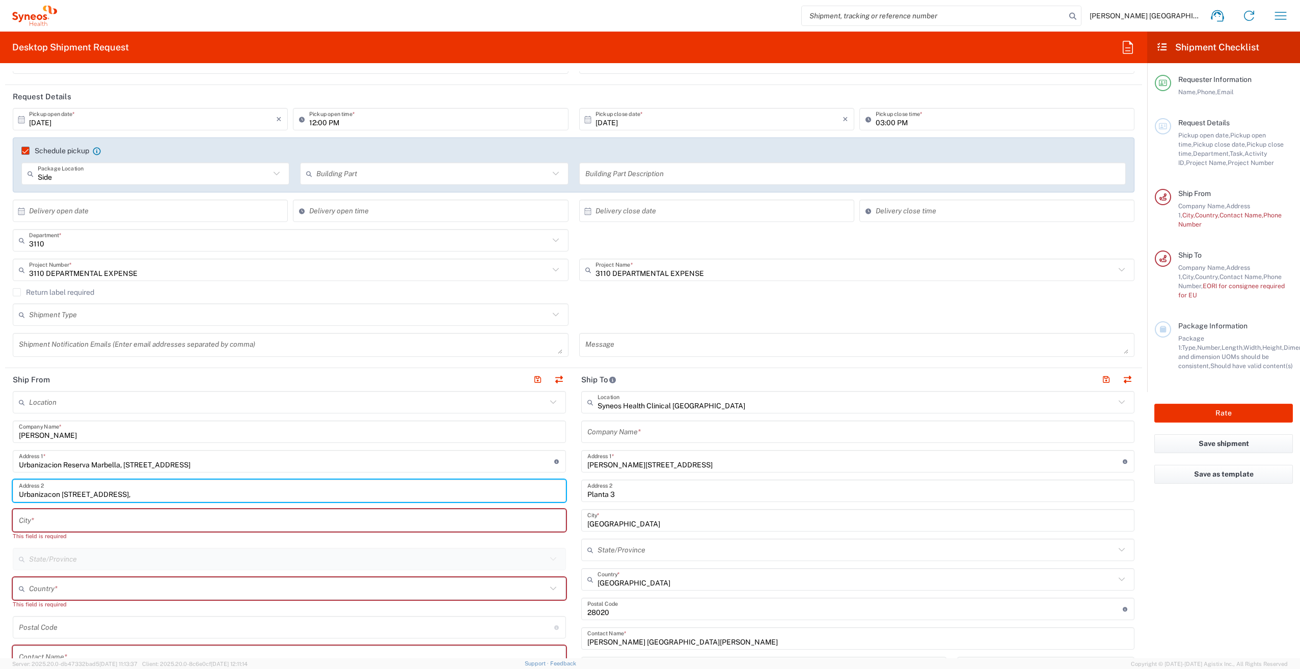
type input "Urbanizacon [STREET_ADDRESS],"
click at [230, 464] on input "Urbanizacion Reserva Marbella, [STREET_ADDRESS]" at bounding box center [286, 462] width 535 height 18
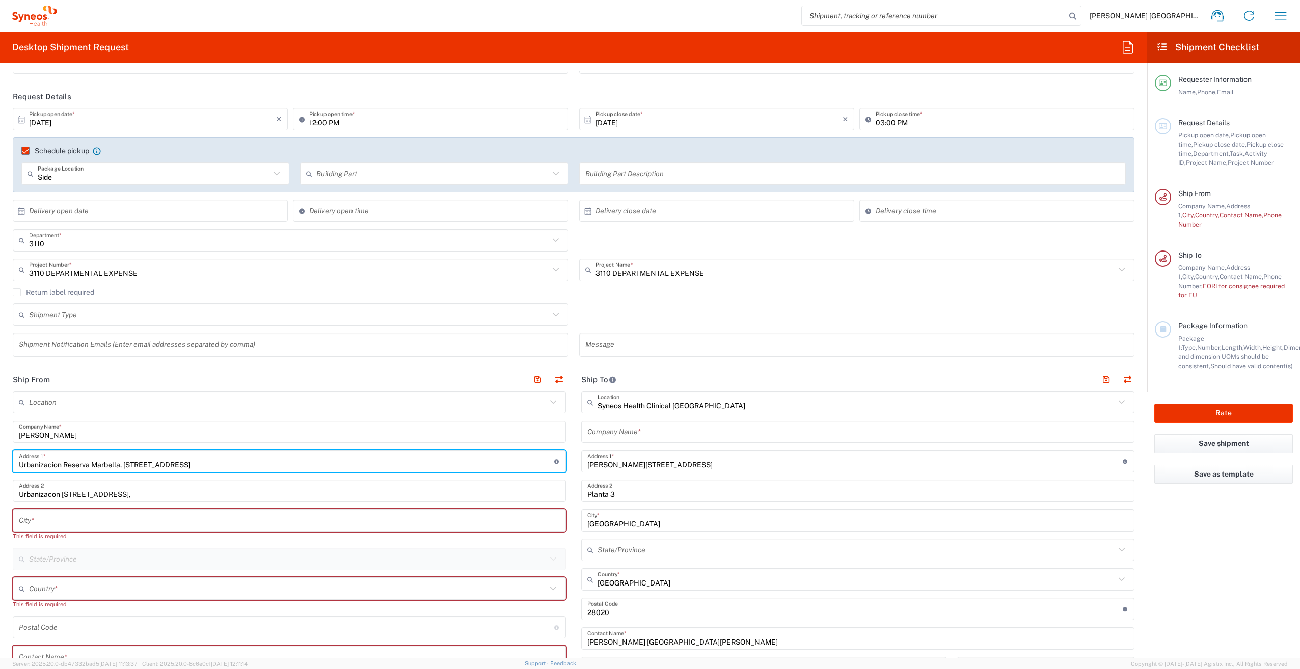
type input "Urbanizacion Reserva Marbella, [STREET_ADDRESS]"
click at [223, 496] on input "Urbanizacon [STREET_ADDRESS]," at bounding box center [289, 491] width 541 height 18
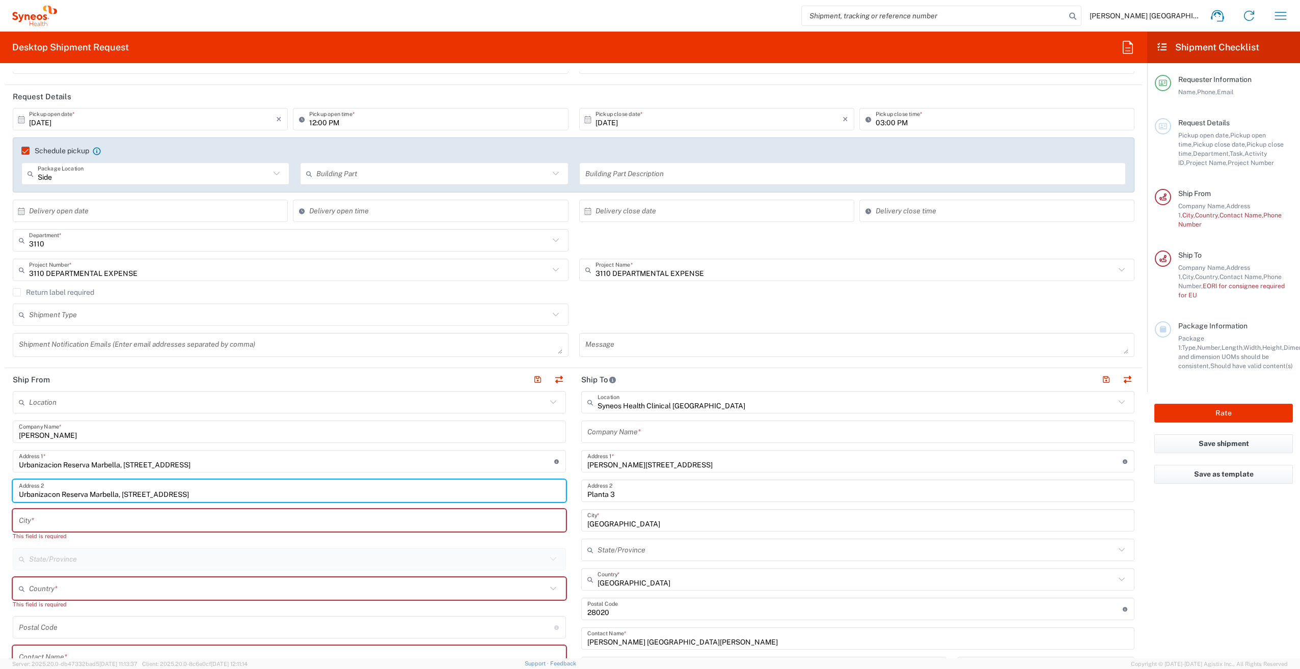
type input "Urbanizacon Reserva Marbella, [STREET_ADDRESS]"
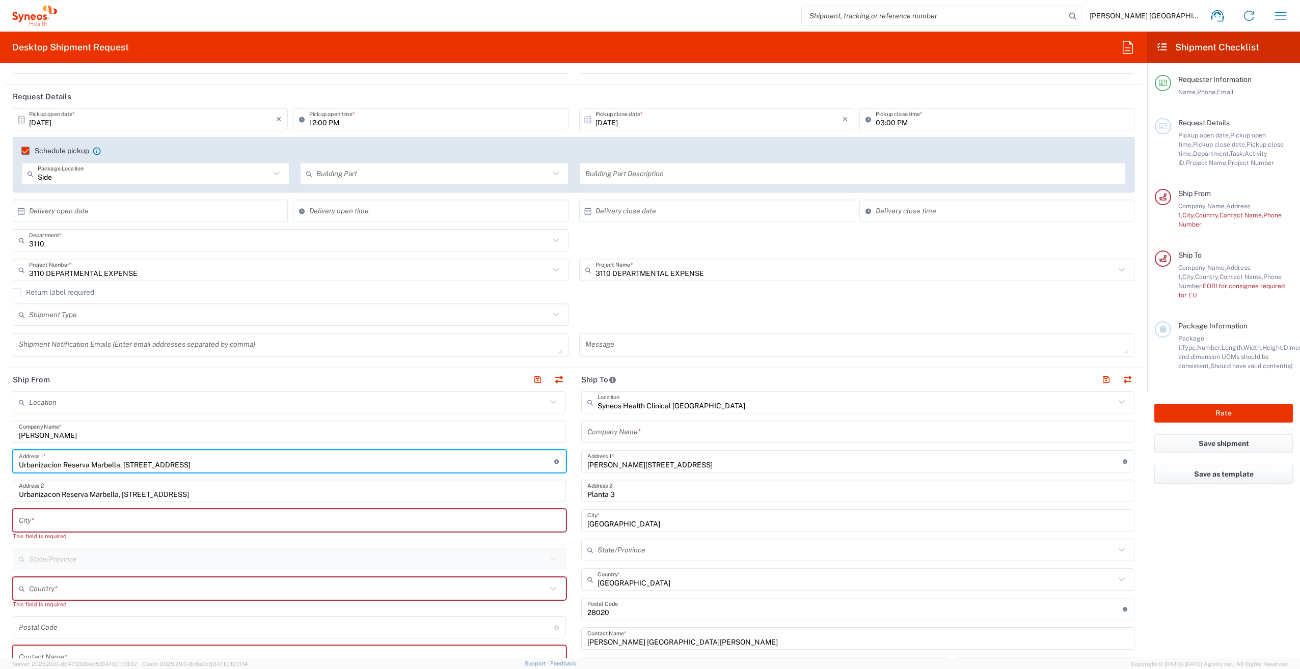
click at [287, 463] on input "Urbanizacion Reserva Marbella, [STREET_ADDRESS]" at bounding box center [286, 462] width 535 height 18
type input "Urbanizacion Reserva Marbella, [STREET_ADDRESS]"
click at [276, 491] on input "Urbanizacon Reserva Marbella, [STREET_ADDRESS]" at bounding box center [289, 491] width 541 height 18
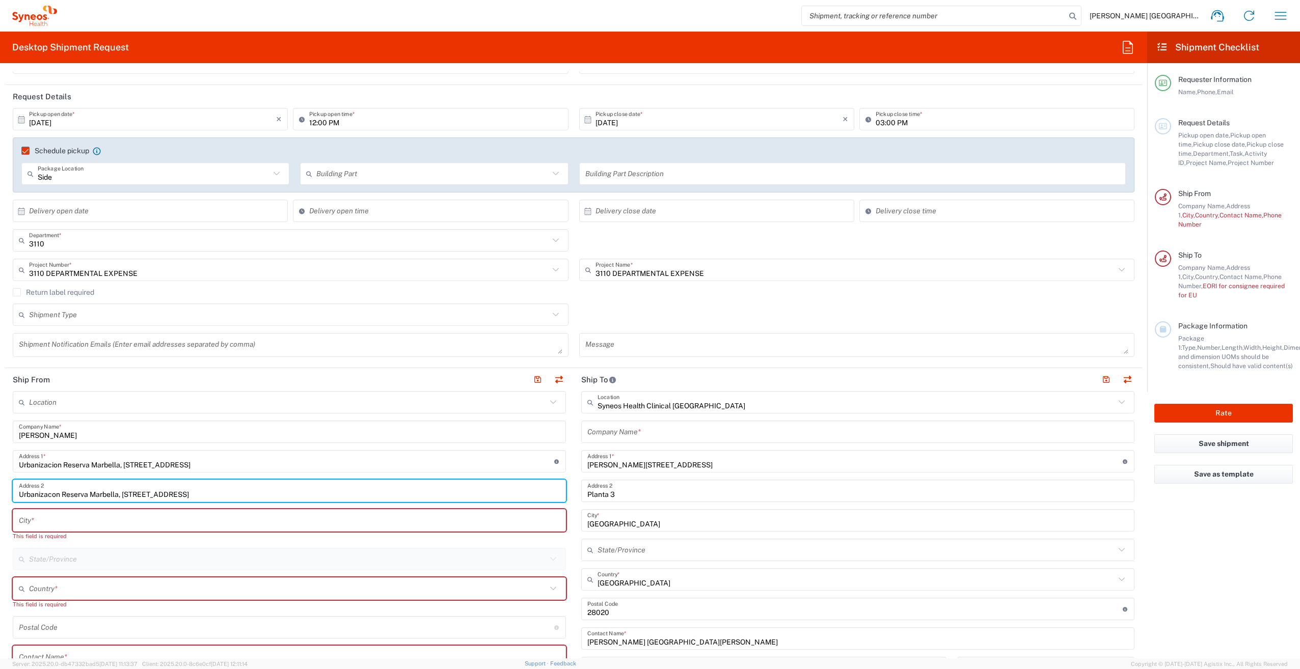
type input "Urbanizacon Reserva Marbella, [STREET_ADDRESS]"
click at [264, 521] on input "text" at bounding box center [289, 521] width 541 height 18
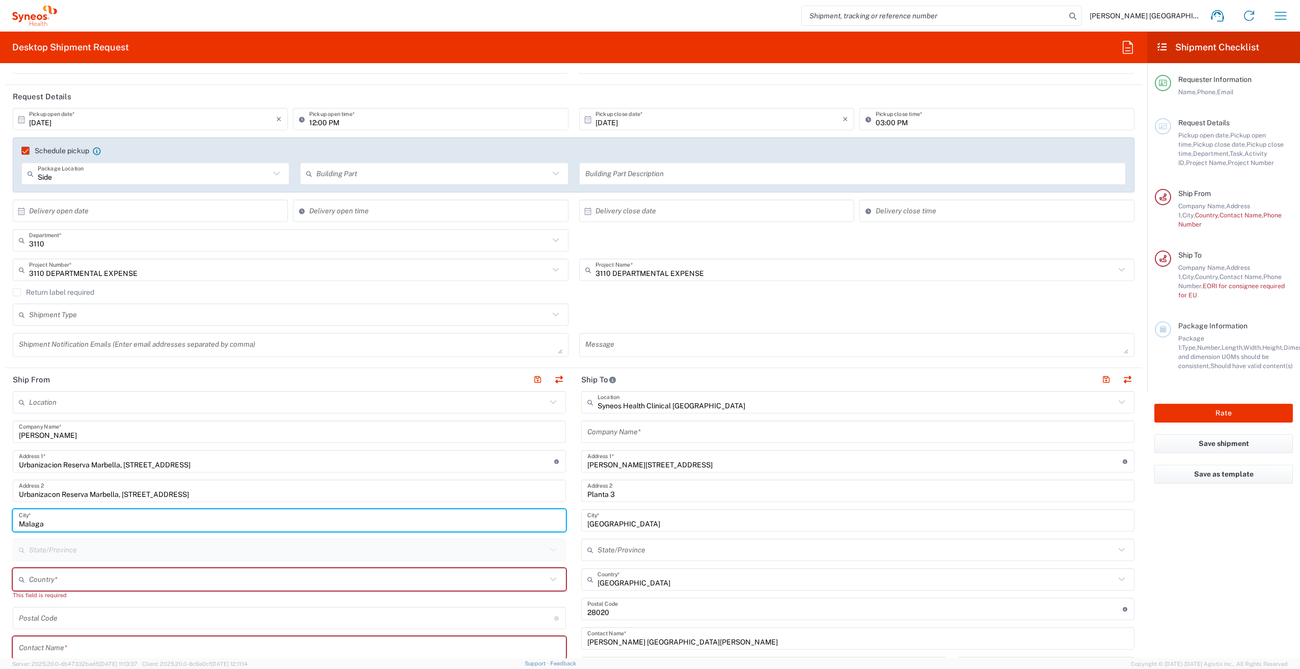
scroll to position [153, 0]
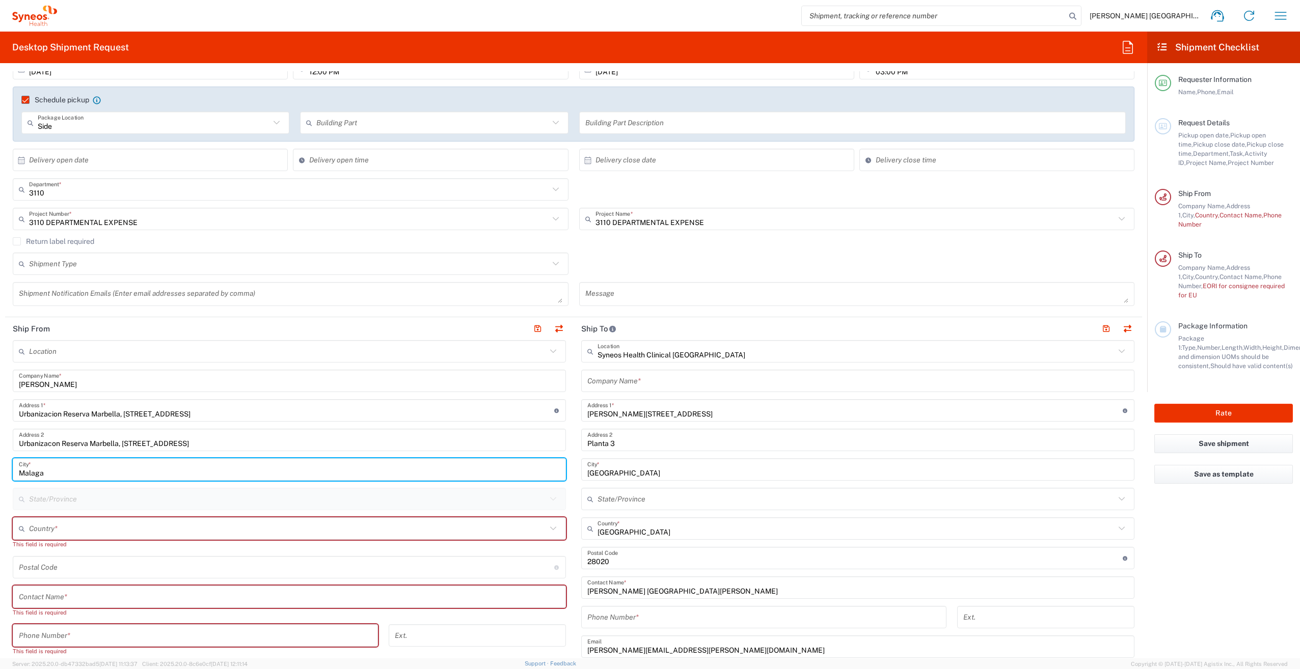
type input "Malaga"
click at [118, 525] on input "text" at bounding box center [288, 529] width 518 height 18
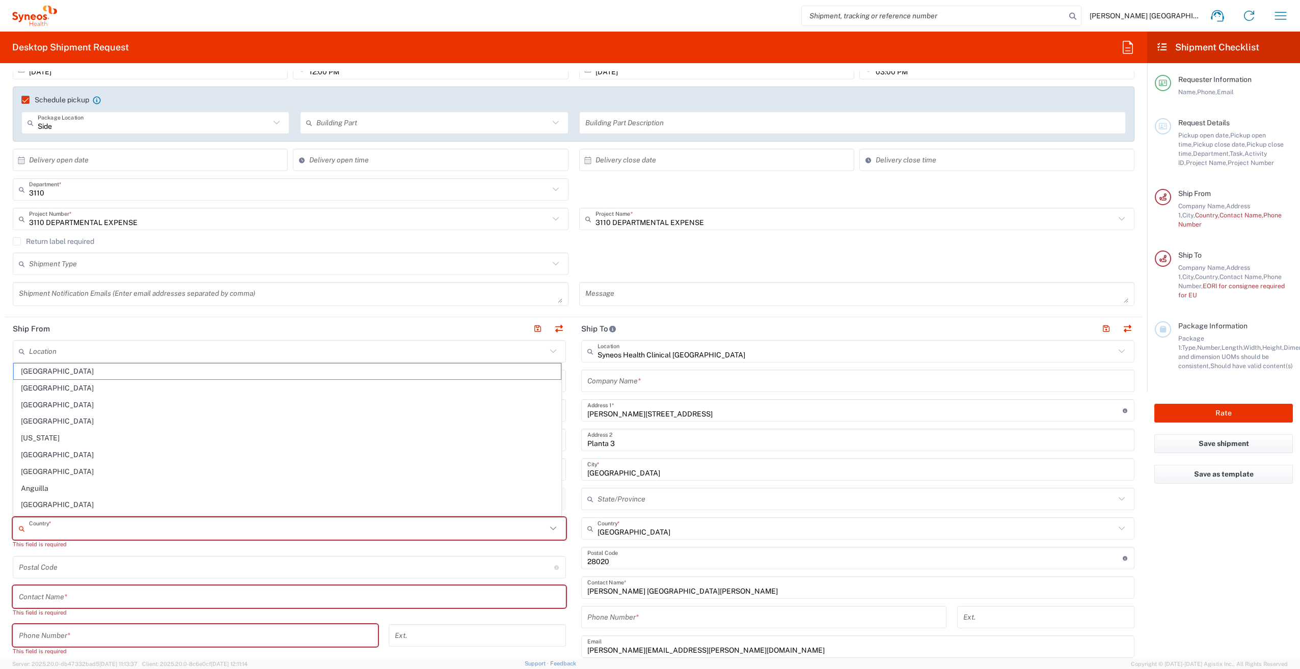
click at [101, 352] on input "text" at bounding box center [288, 352] width 518 height 18
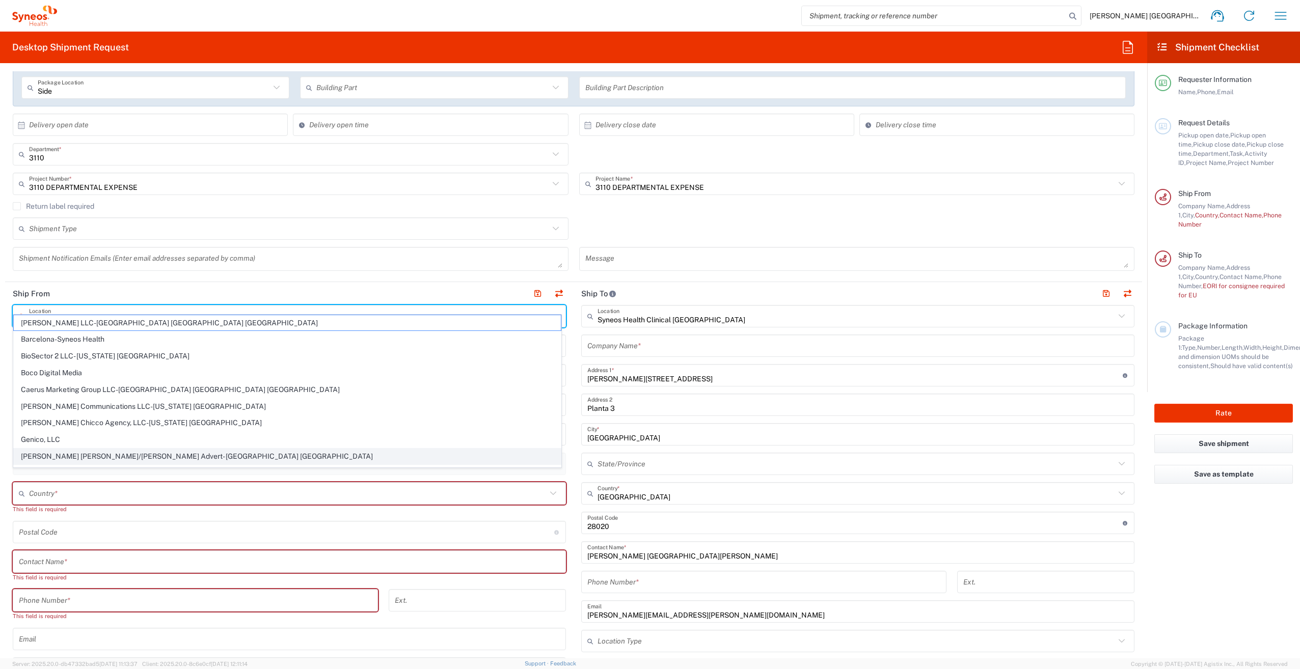
scroll to position [204, 0]
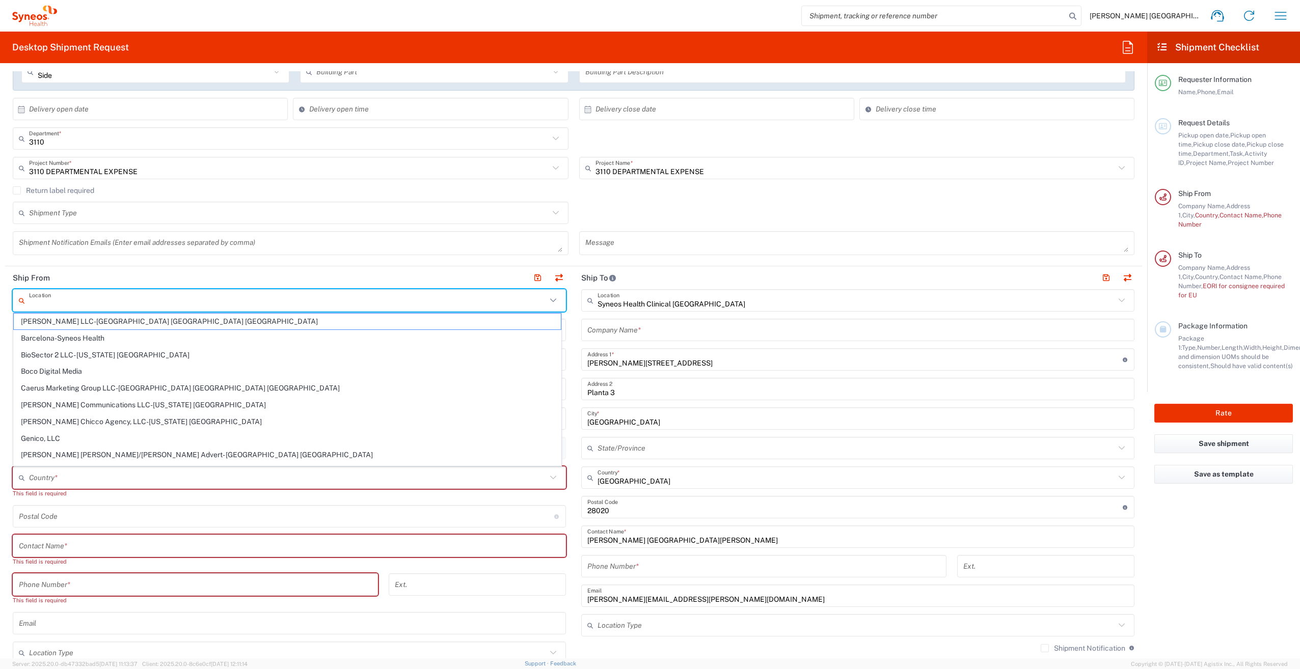
click at [195, 516] on input "undefined" at bounding box center [286, 517] width 535 height 18
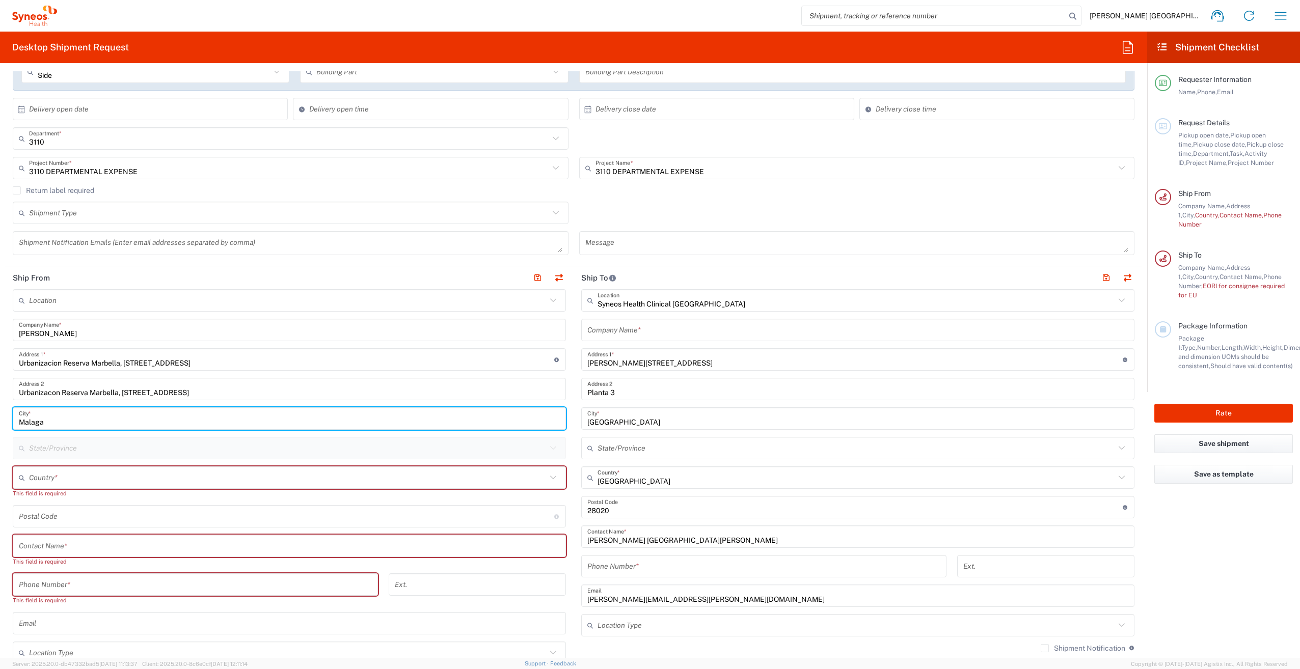
click at [123, 414] on input "Malaga" at bounding box center [289, 419] width 541 height 18
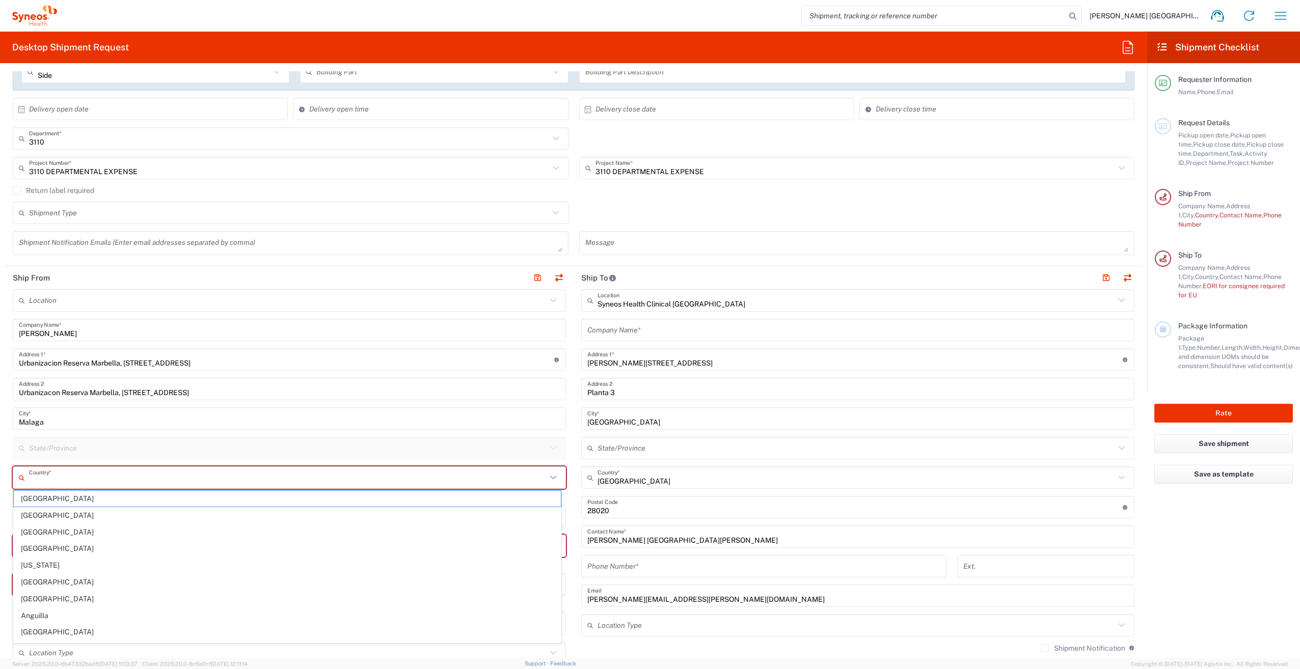
click at [108, 473] on input "text" at bounding box center [288, 478] width 518 height 18
type input "[GEOGRAPHIC_DATA]"
type input "[EMAIL_ADDRESS][DOMAIN_NAME]"
type input "657371731"
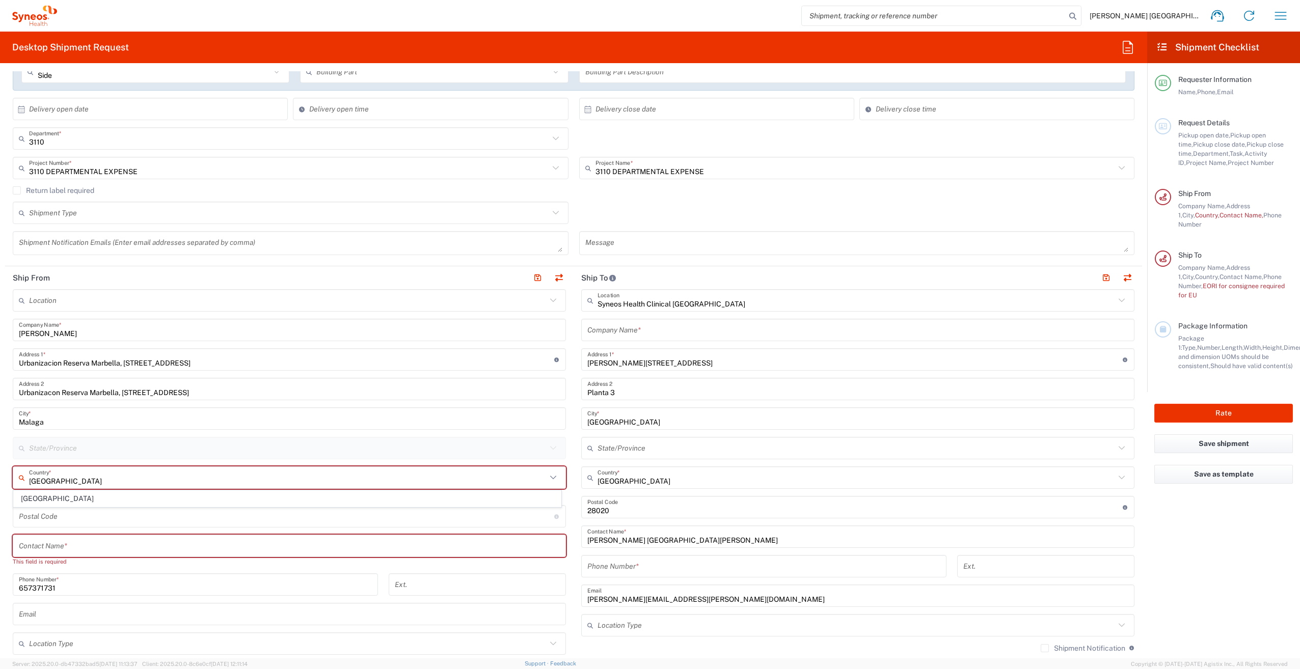
drag, startPoint x: 82, startPoint y: 479, endPoint x: 24, endPoint y: 476, distance: 58.2
click at [24, 476] on div "Spain Country *" at bounding box center [289, 478] width 553 height 22
type input "E"
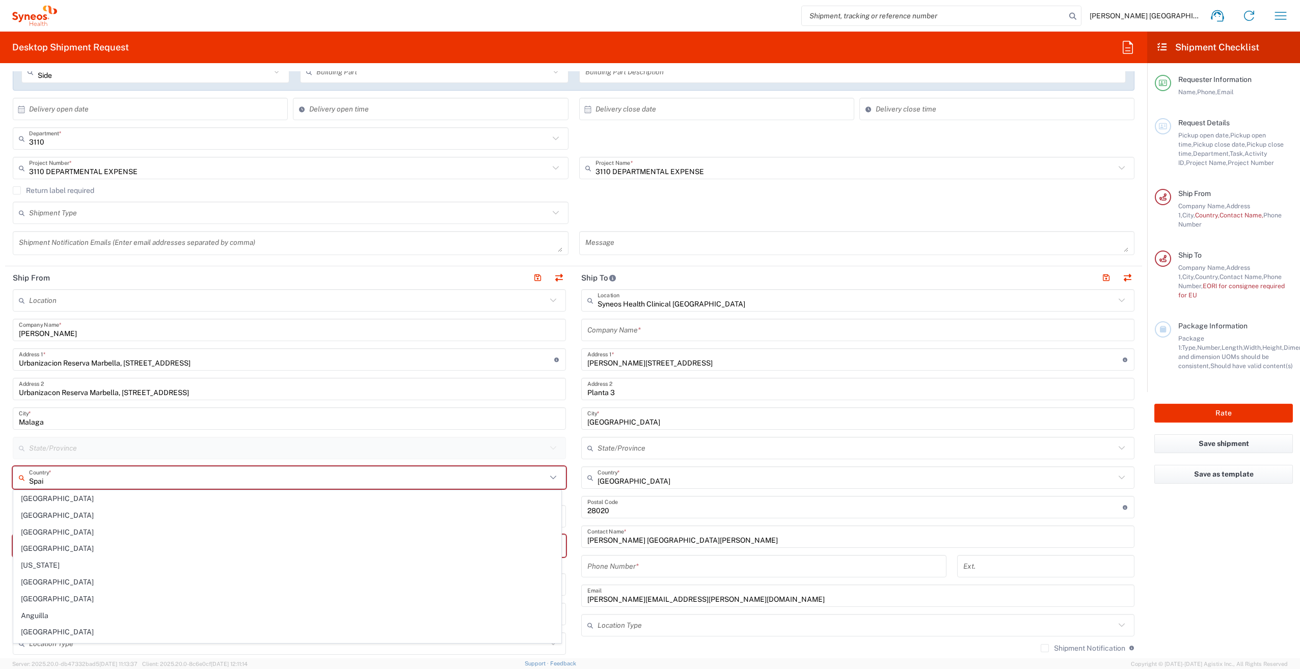
type input "[GEOGRAPHIC_DATA]"
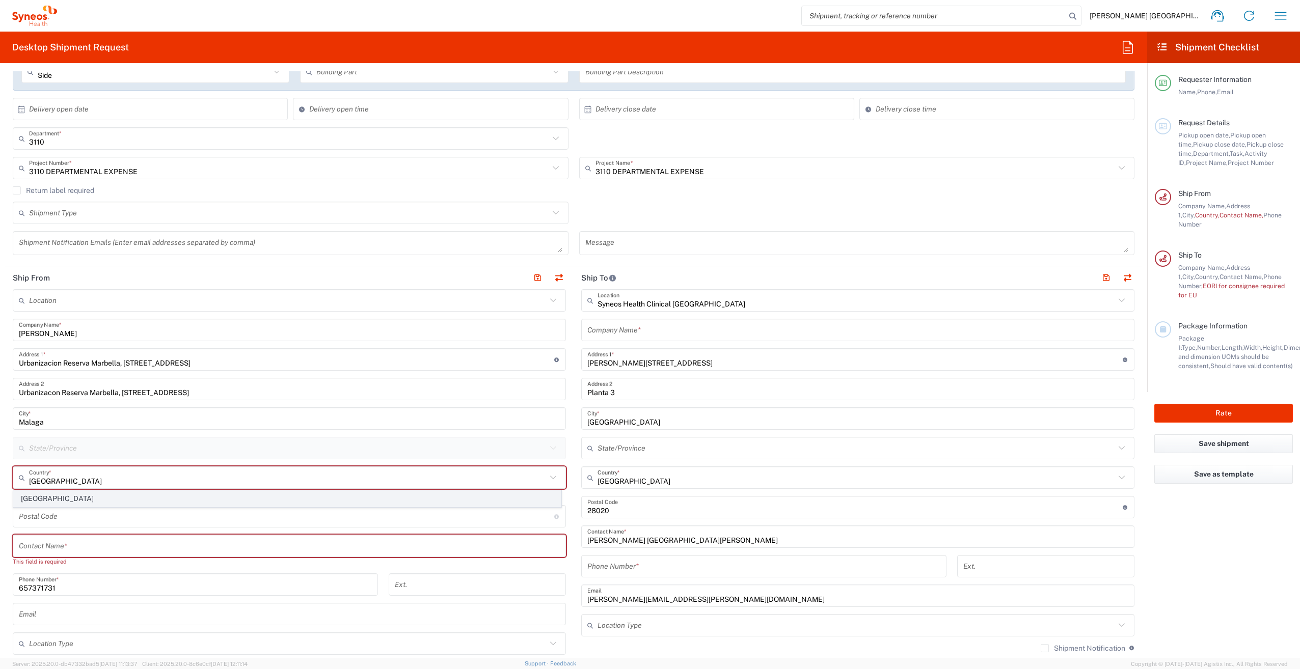
click at [25, 501] on span "[GEOGRAPHIC_DATA]" at bounding box center [287, 499] width 547 height 16
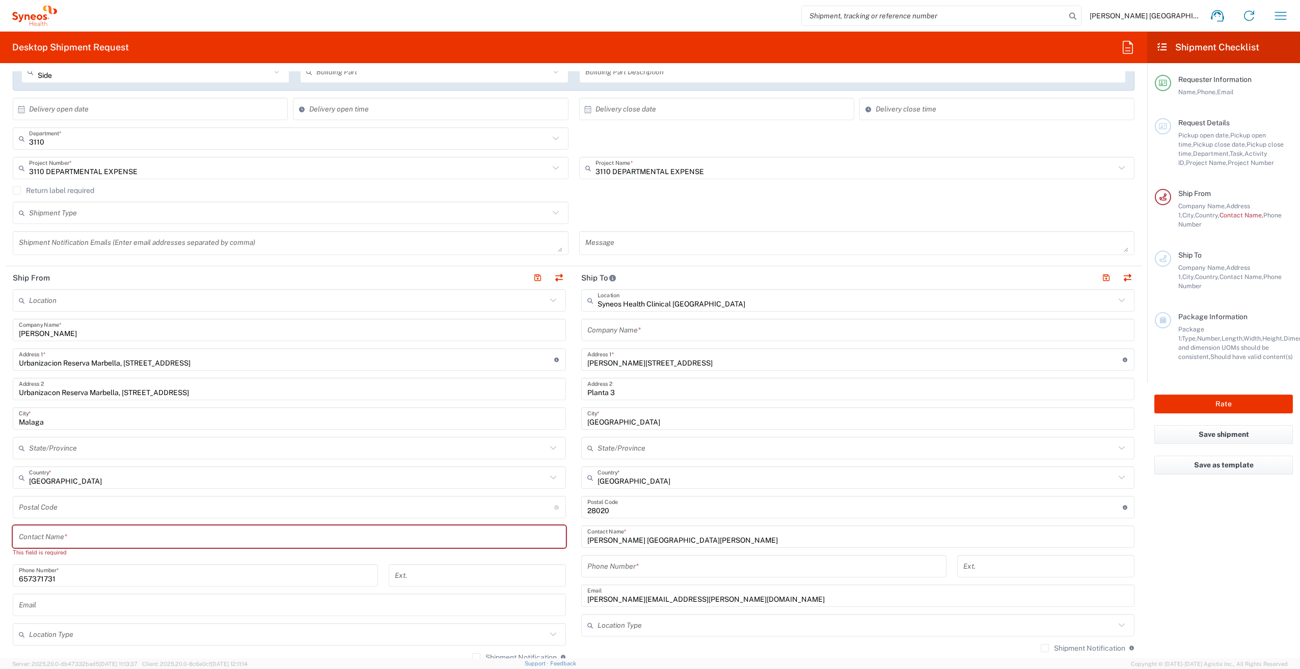
click at [69, 507] on input "undefined" at bounding box center [286, 508] width 535 height 18
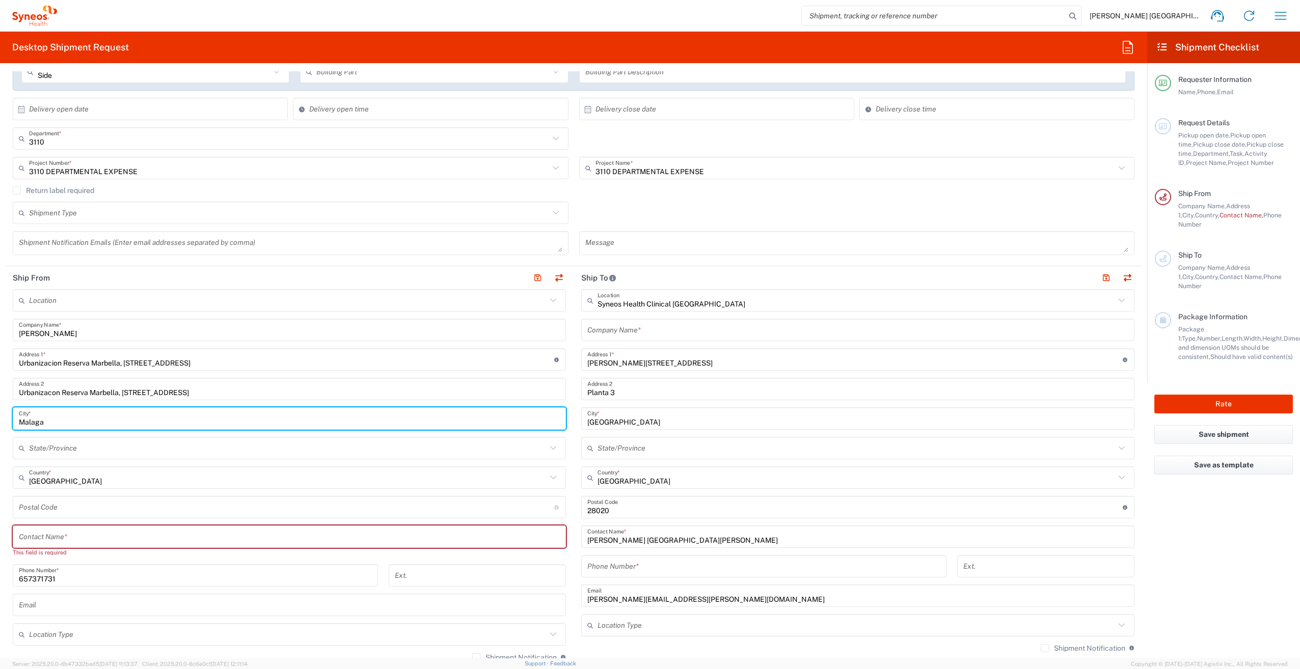
drag, startPoint x: 70, startPoint y: 416, endPoint x: -7, endPoint y: 340, distance: 108.4
click at [0, 340] on html "[PERSON_NAME] [GEOGRAPHIC_DATA][PERSON_NAME] Home Shipment estimator Shipment t…" at bounding box center [650, 334] width 1300 height 669
type input "Marbella"
click at [70, 448] on input "text" at bounding box center [288, 449] width 518 height 18
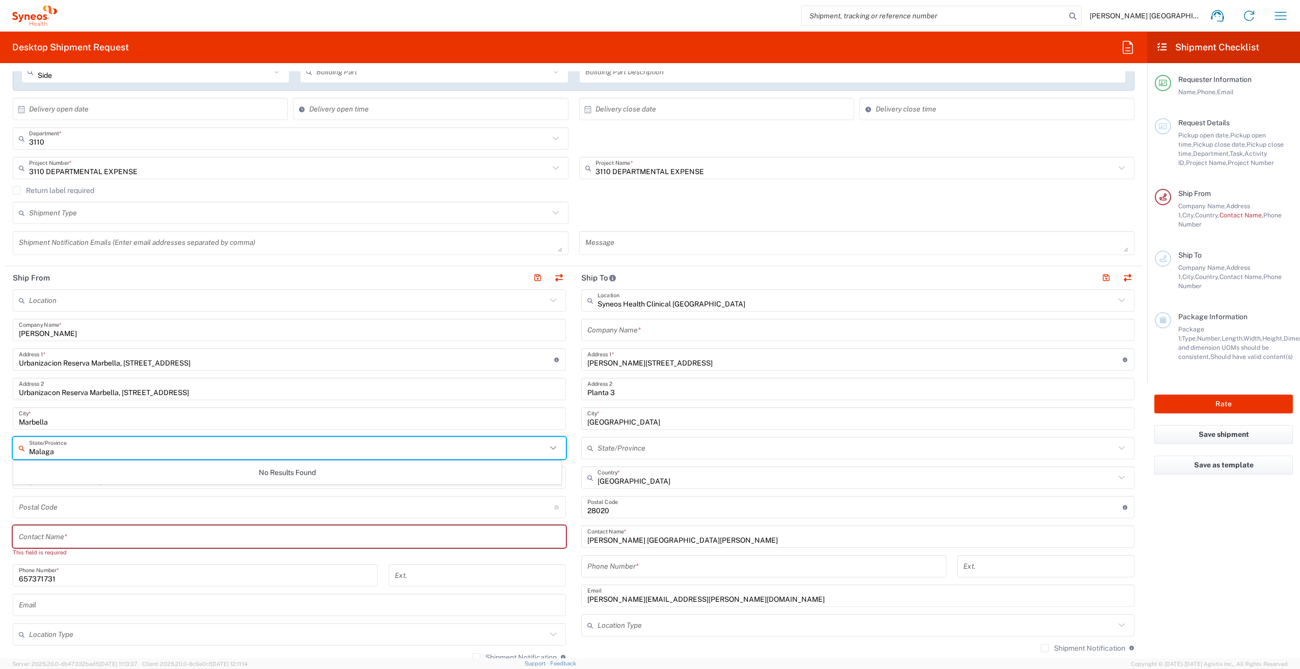
type input "Malaga"
click at [79, 477] on div "No Results Found" at bounding box center [287, 472] width 548 height 23
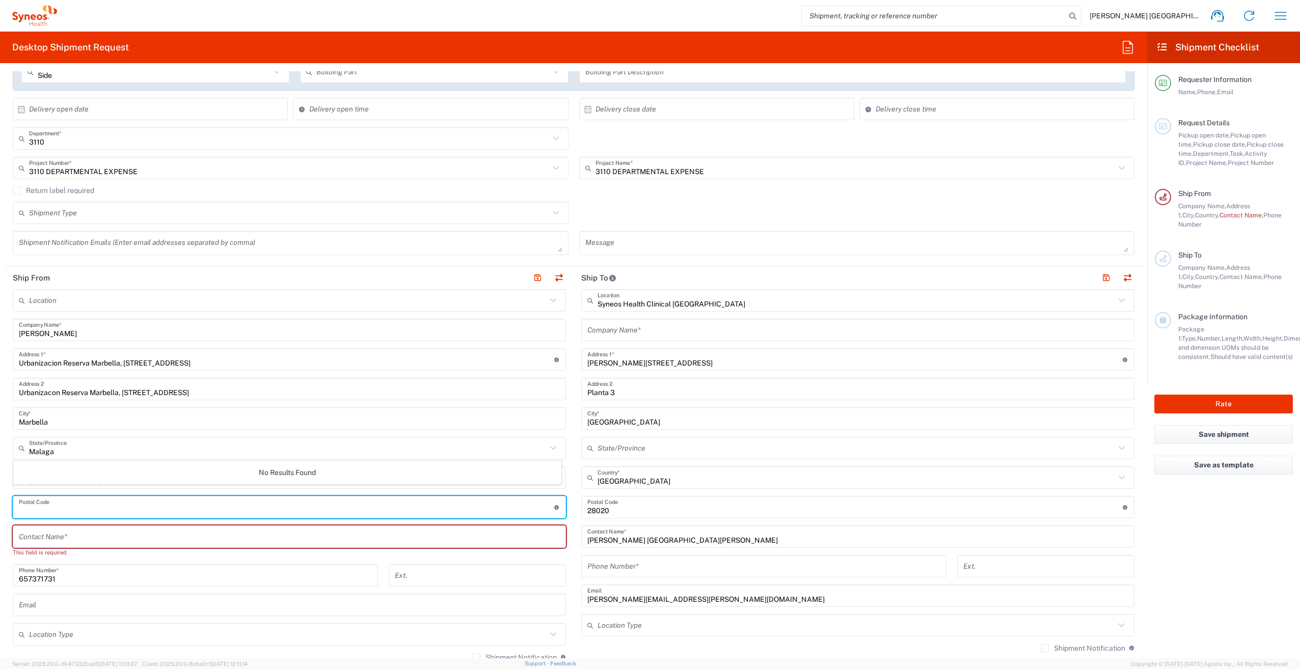
click at [113, 510] on input "undefined" at bounding box center [286, 508] width 535 height 18
type input "29604"
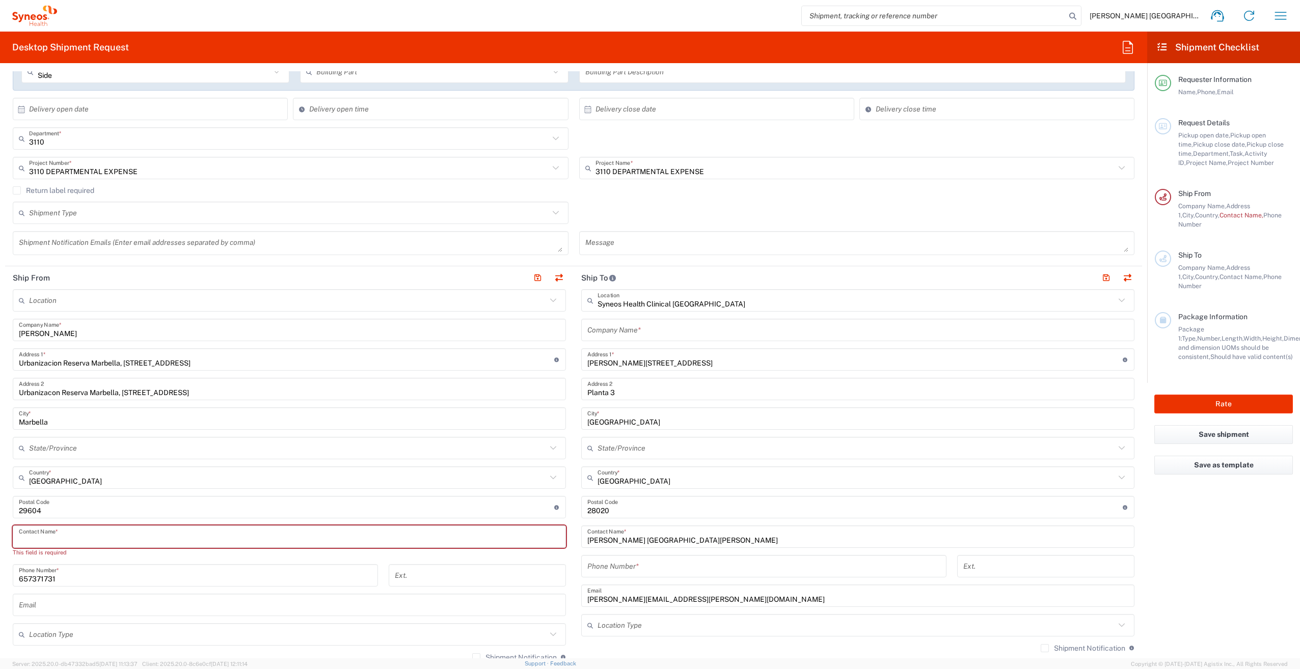
click at [192, 533] on input "text" at bounding box center [289, 537] width 541 height 18
click at [190, 534] on input "Veron" at bounding box center [285, 537] width 532 height 18
type input "[PERSON_NAME]"
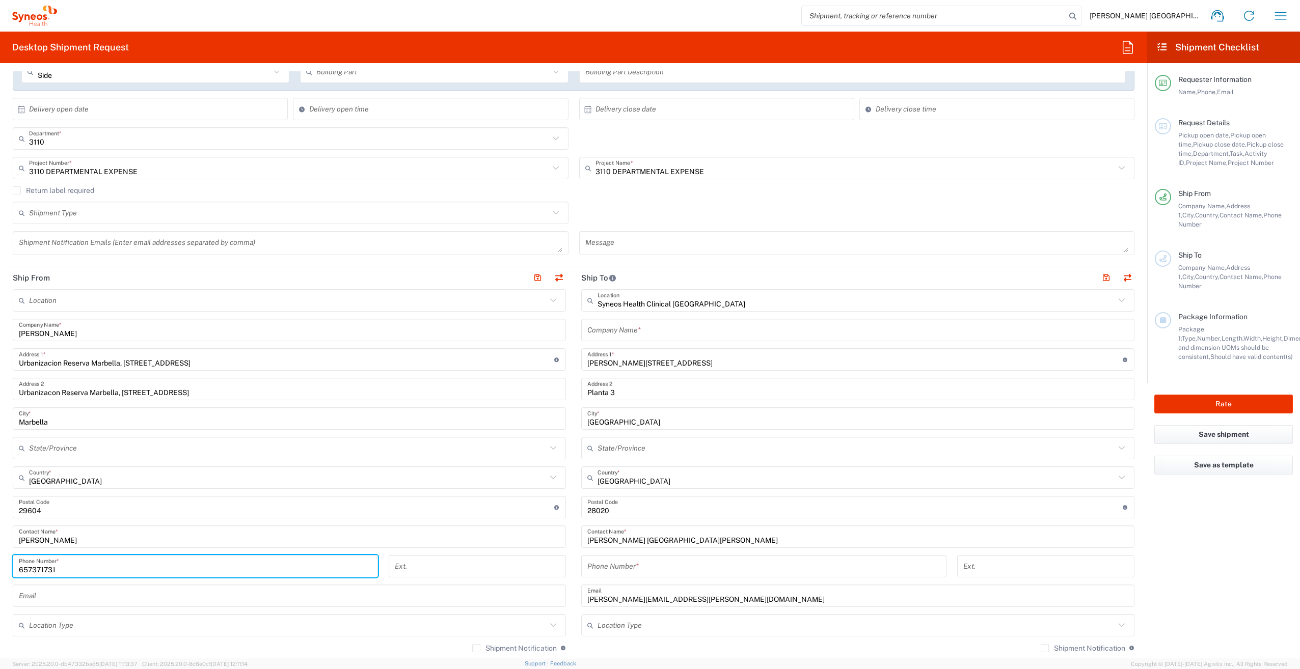
click at [176, 565] on input "657371731" at bounding box center [195, 567] width 353 height 18
click at [180, 571] on input "657371731" at bounding box center [195, 567] width 353 height 18
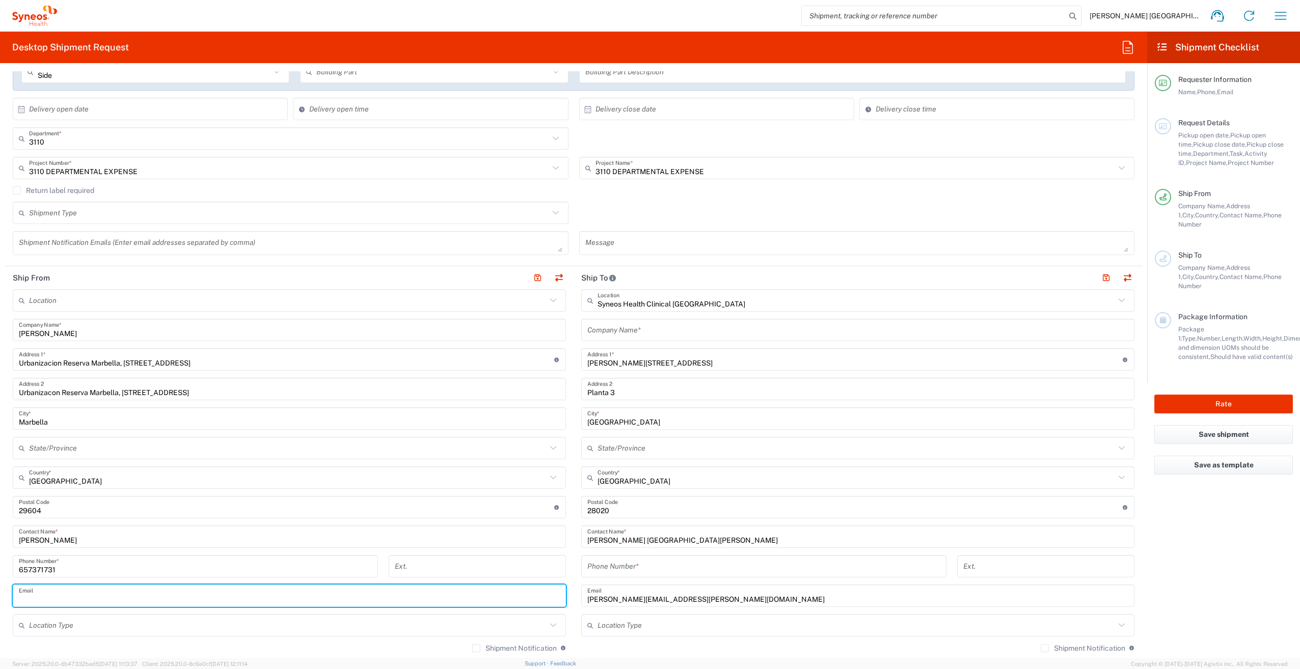
click at [194, 587] on input "text" at bounding box center [289, 596] width 541 height 18
click at [229, 567] on input "657371731" at bounding box center [195, 567] width 353 height 18
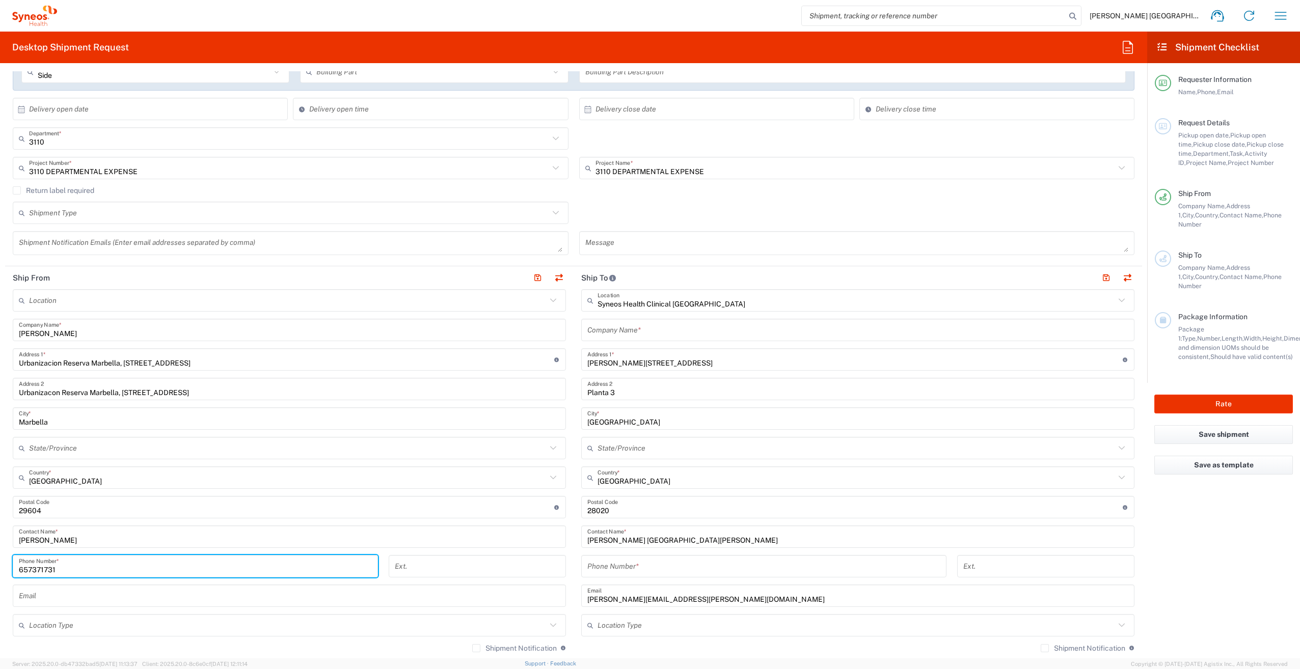
drag, startPoint x: 179, startPoint y: 560, endPoint x: 0, endPoint y: 558, distance: 179.4
click at [0, 558] on html "[PERSON_NAME] [GEOGRAPHIC_DATA][PERSON_NAME] Home Shipment estimator Shipment t…" at bounding box center [650, 334] width 1300 height 669
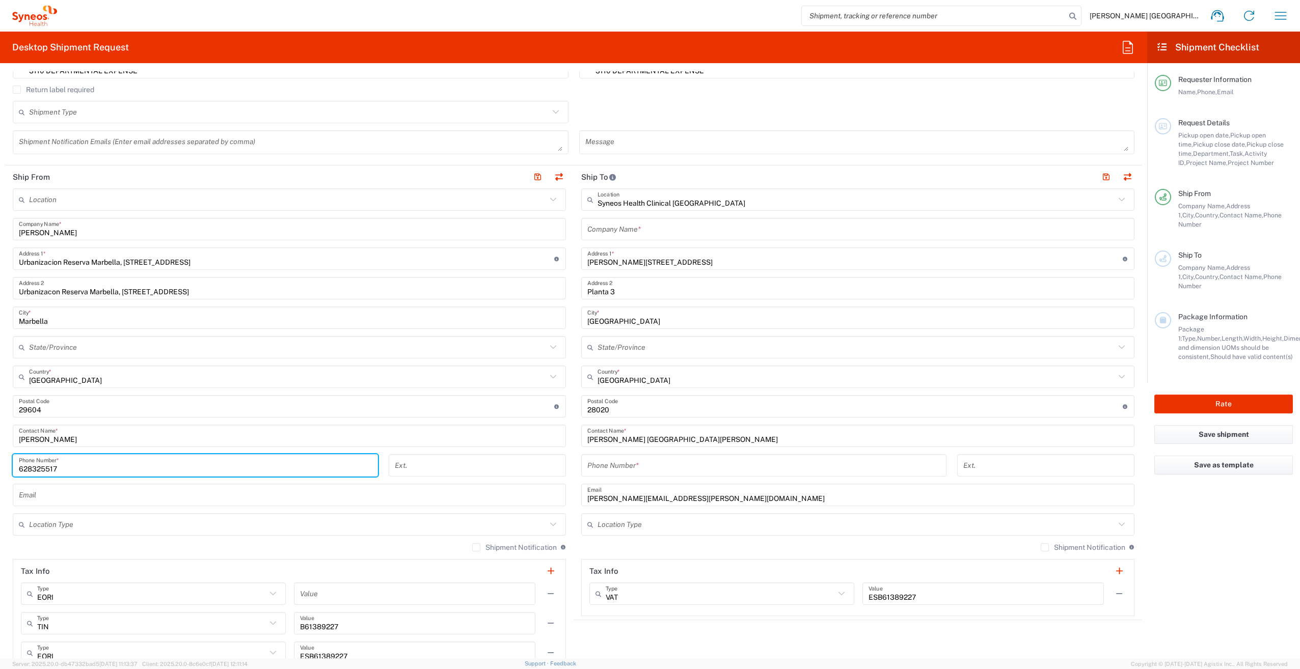
scroll to position [306, 0]
type input "628325517"
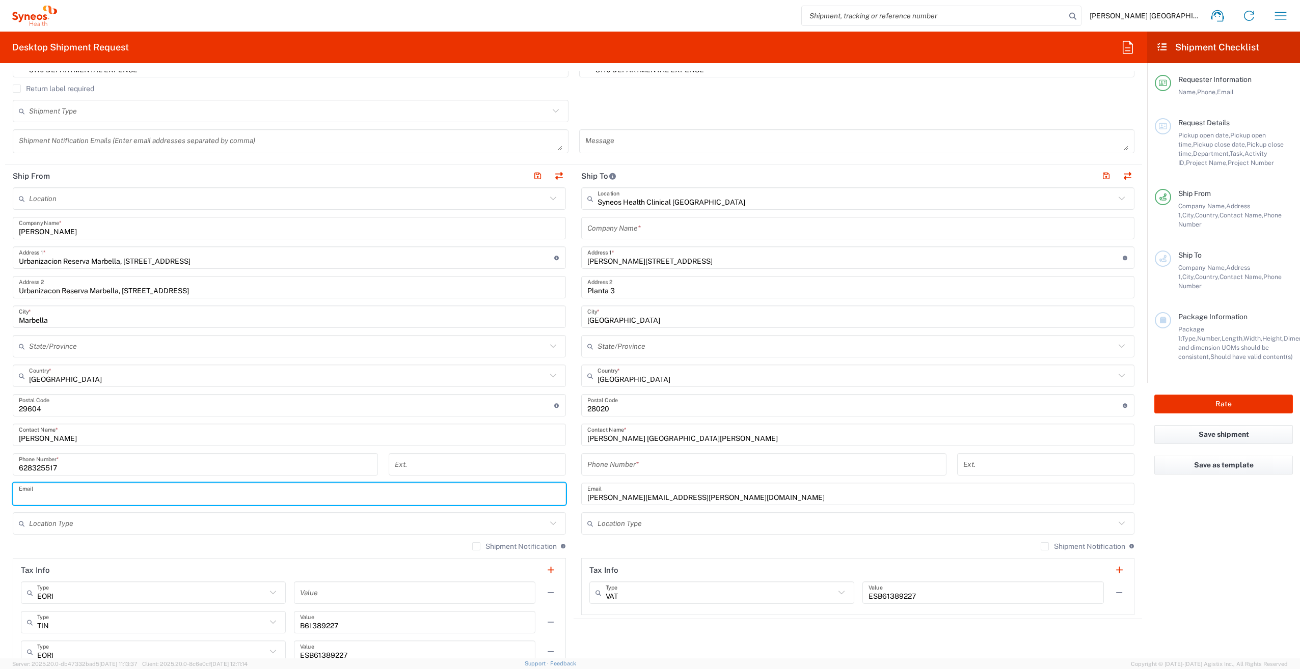
click at [136, 495] on input "text" at bounding box center [289, 495] width 541 height 18
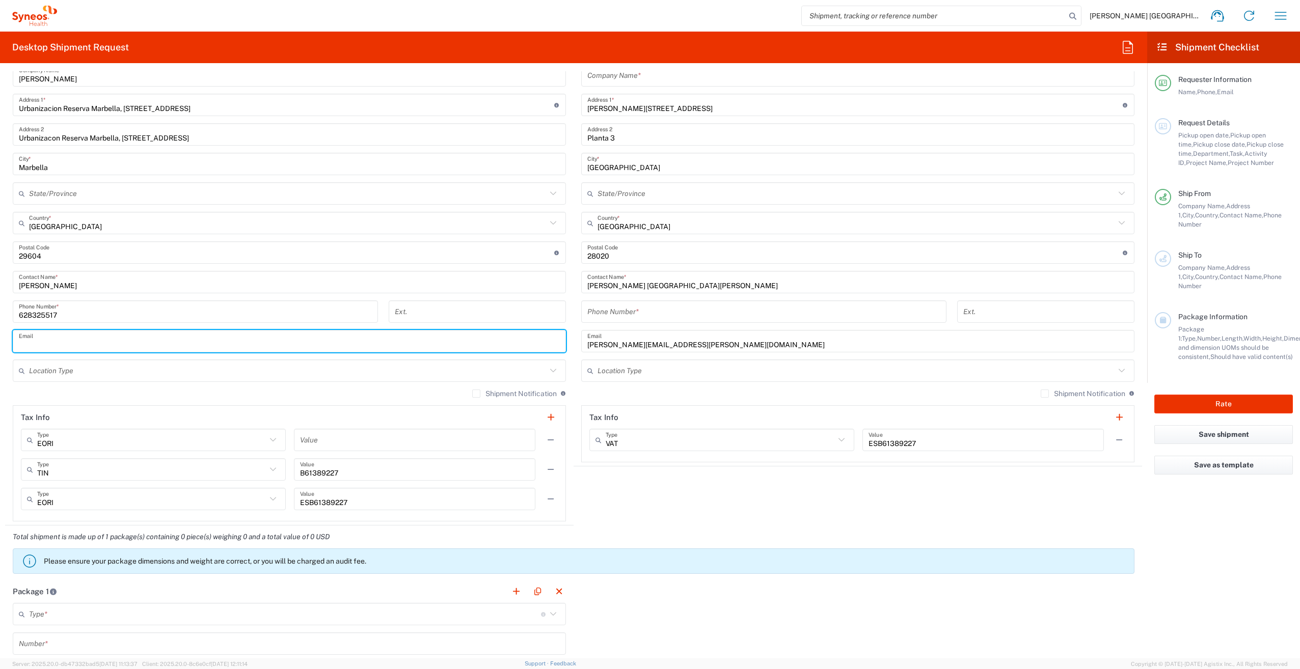
scroll to position [509, 0]
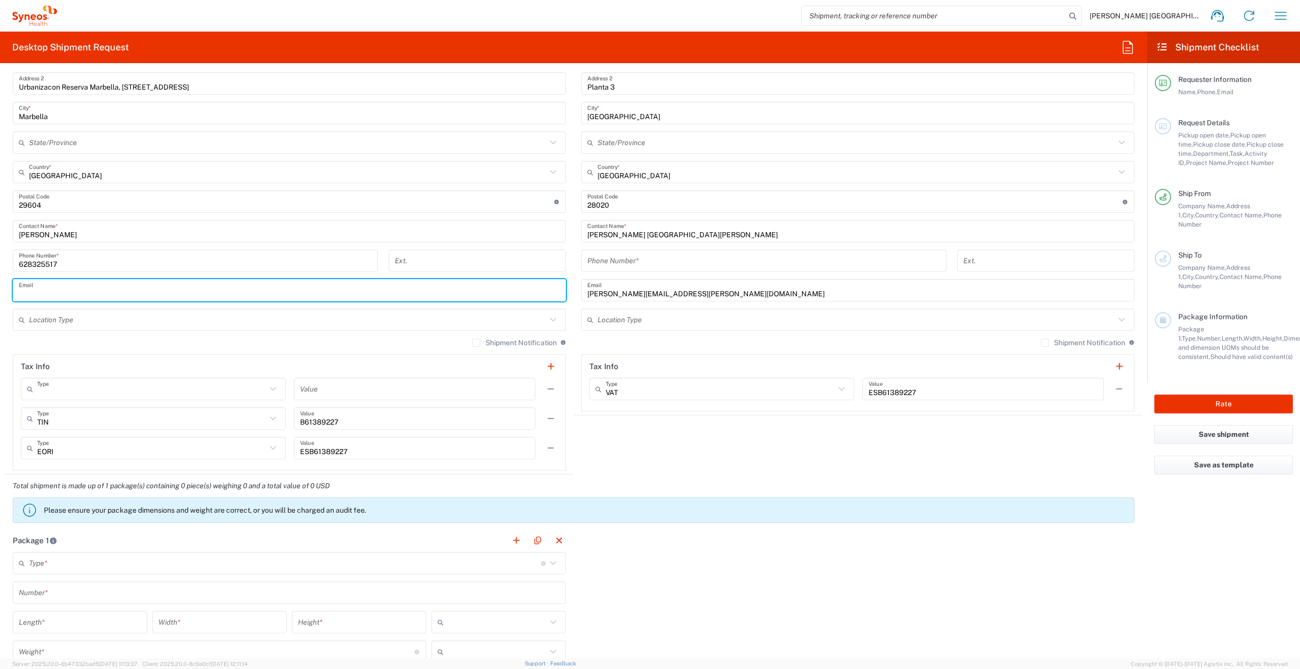
click at [249, 387] on input "text" at bounding box center [151, 390] width 229 height 18
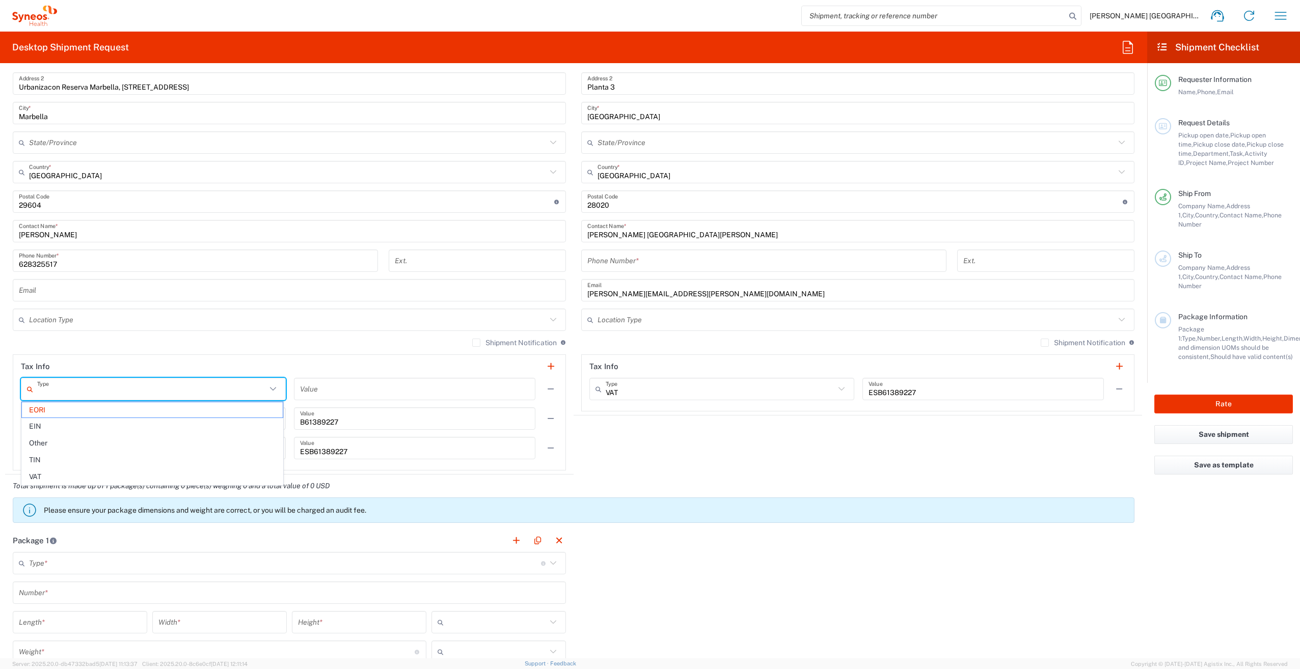
click at [249, 387] on input "text" at bounding box center [151, 390] width 229 height 18
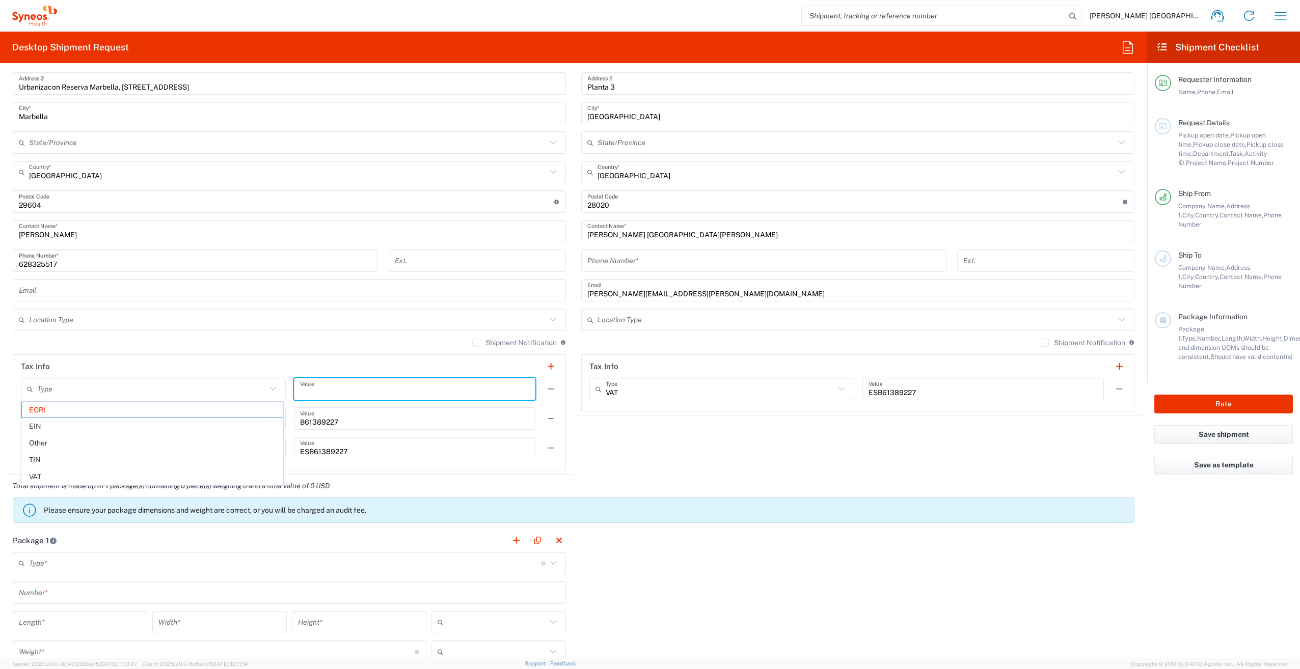
click at [378, 386] on input "text" at bounding box center [414, 390] width 229 height 18
type input "EORI"
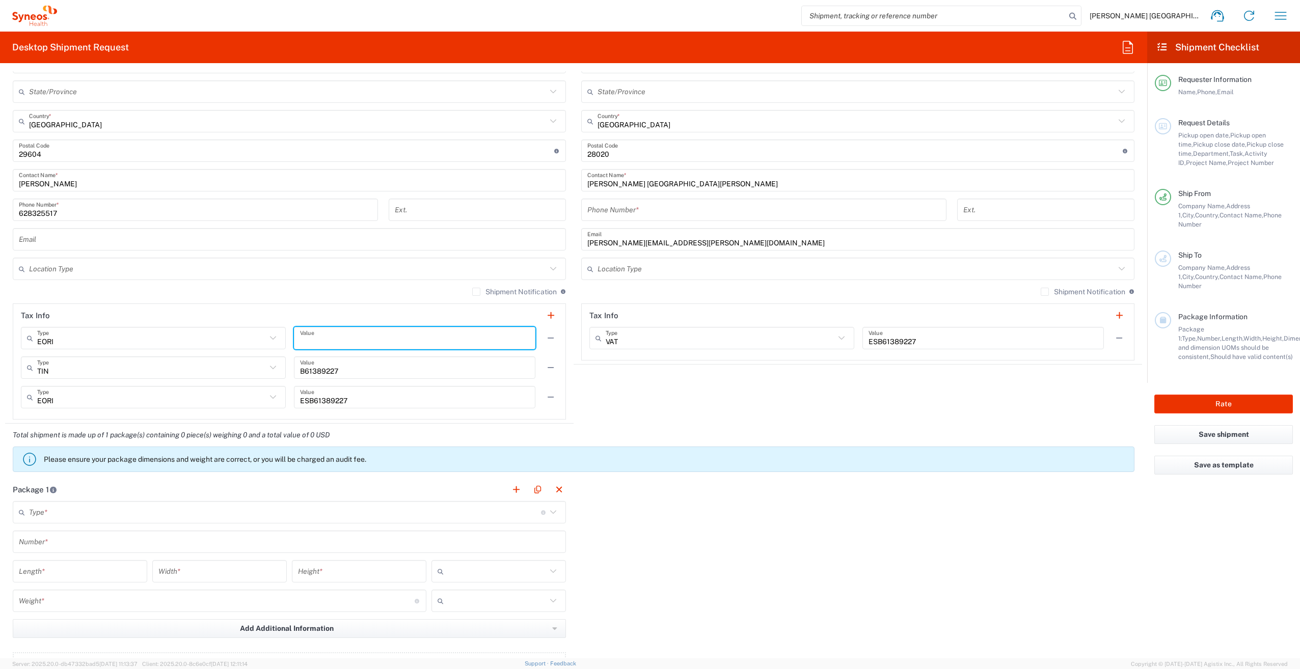
scroll to position [611, 0]
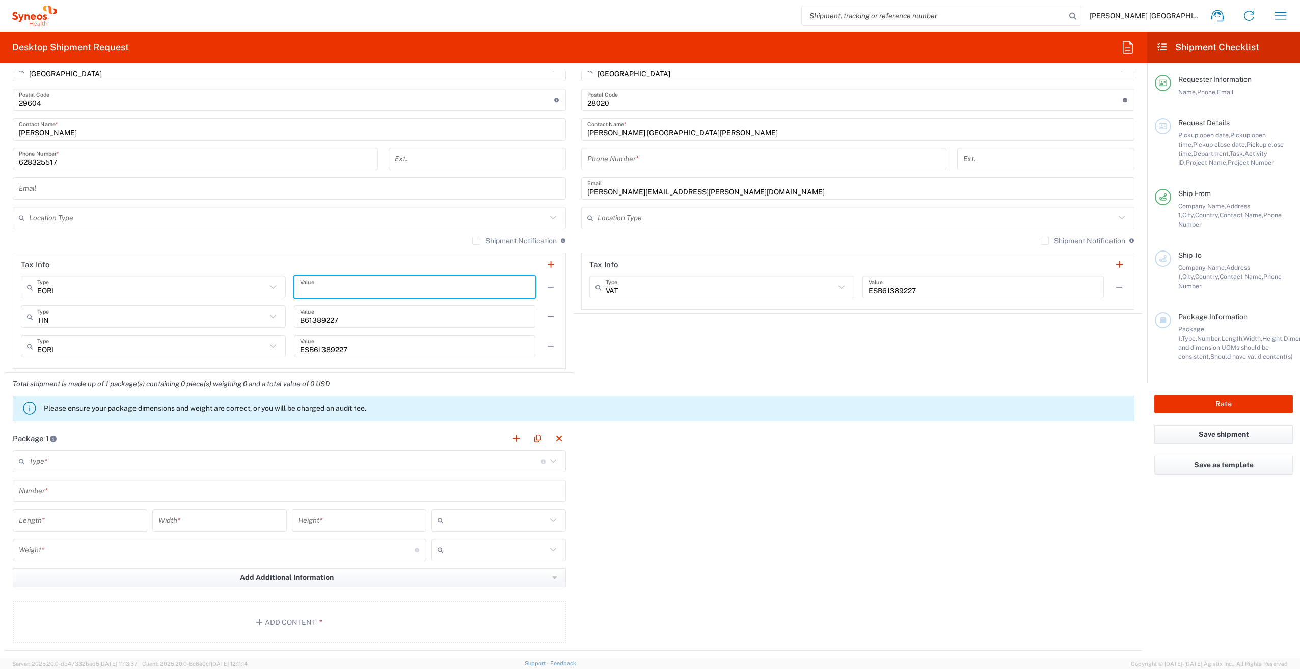
click at [351, 465] on input "text" at bounding box center [285, 462] width 512 height 18
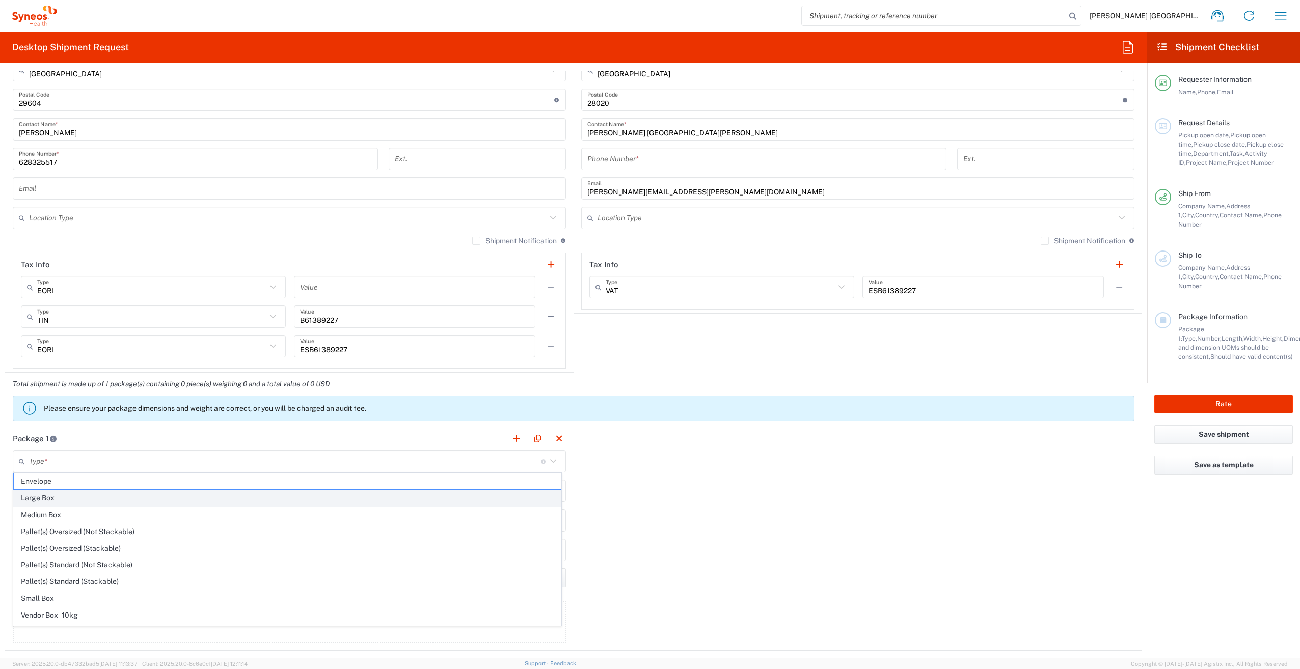
click at [252, 495] on span "Large Box" at bounding box center [287, 499] width 547 height 16
type input "Large Box"
type input "17.5"
type input "12.5"
type input "3"
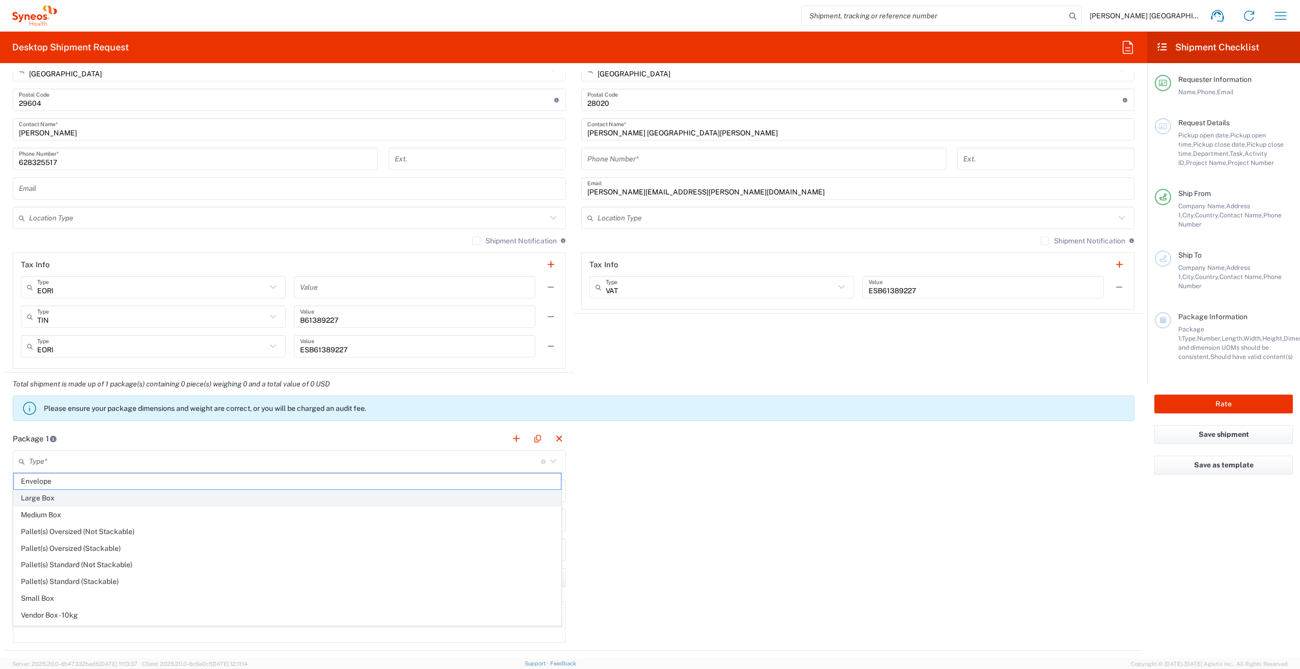
type input "in"
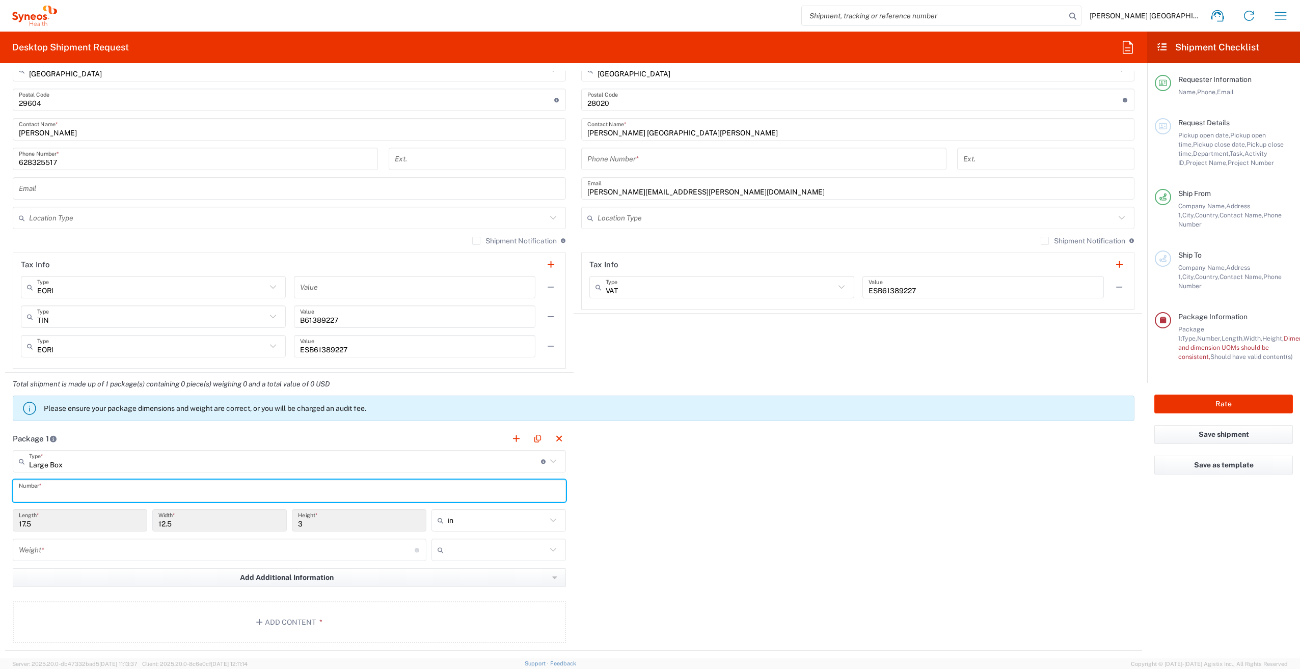
click at [162, 488] on input "text" at bounding box center [289, 491] width 541 height 18
type input "1"
click at [115, 517] on input "17.5" at bounding box center [80, 521] width 122 height 18
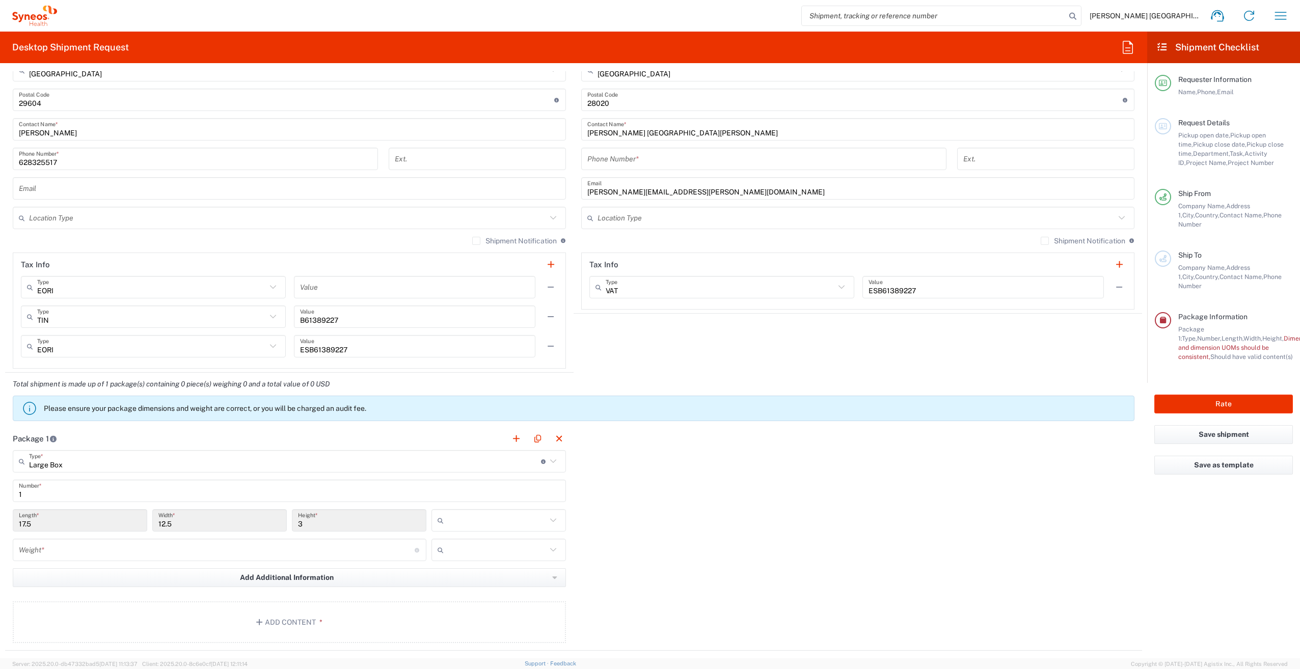
click at [541, 520] on input "text" at bounding box center [497, 521] width 99 height 16
click at [532, 554] on span "cm" at bounding box center [494, 558] width 131 height 16
type input "44.45"
type input "31.75"
type input "7.62"
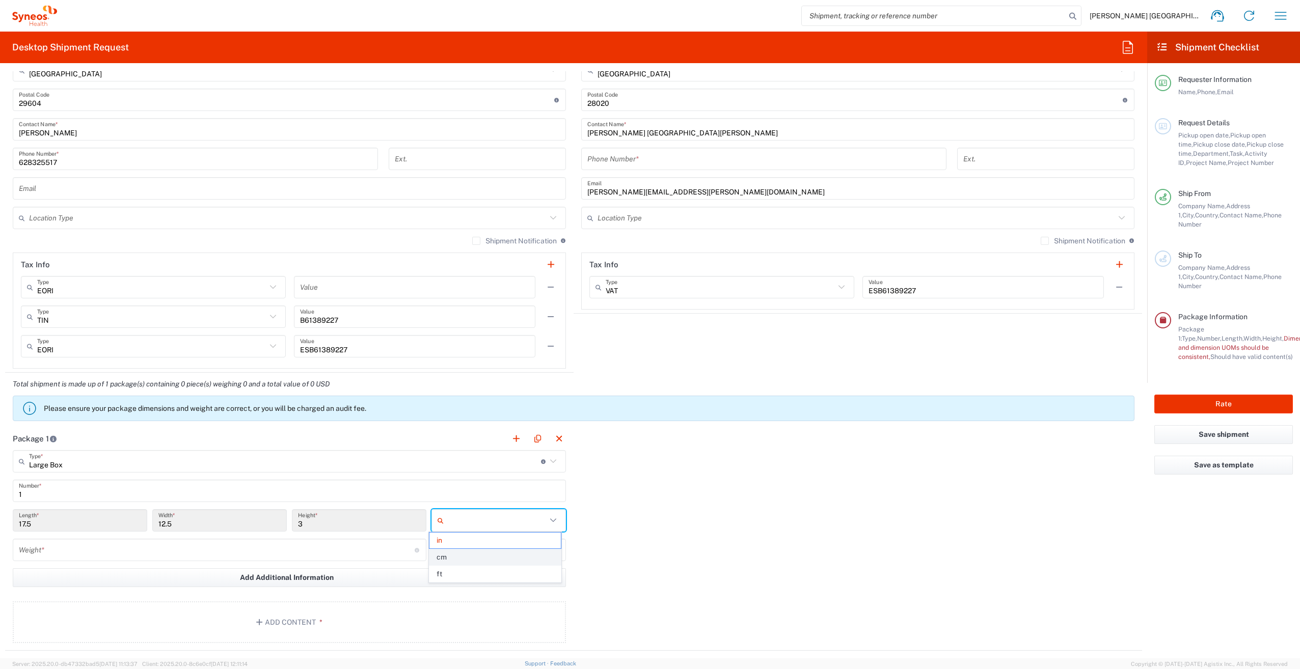
type input "cm"
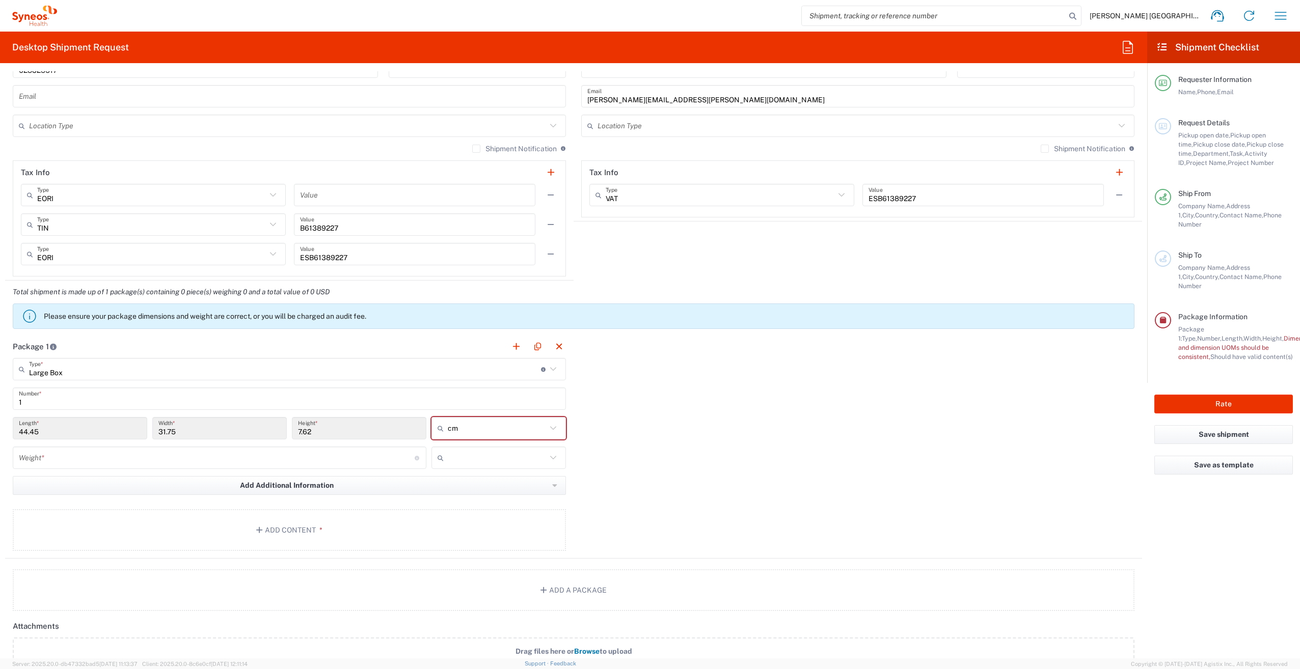
scroll to position [713, 0]
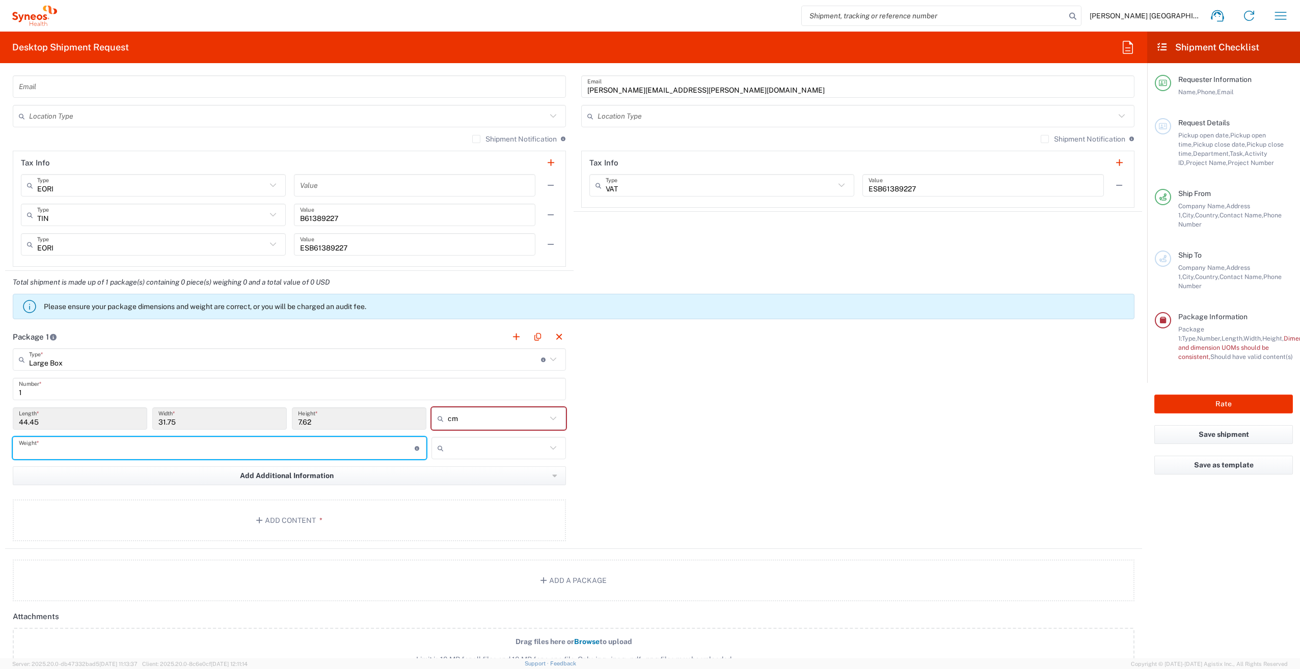
click at [332, 446] on input "number" at bounding box center [217, 449] width 396 height 18
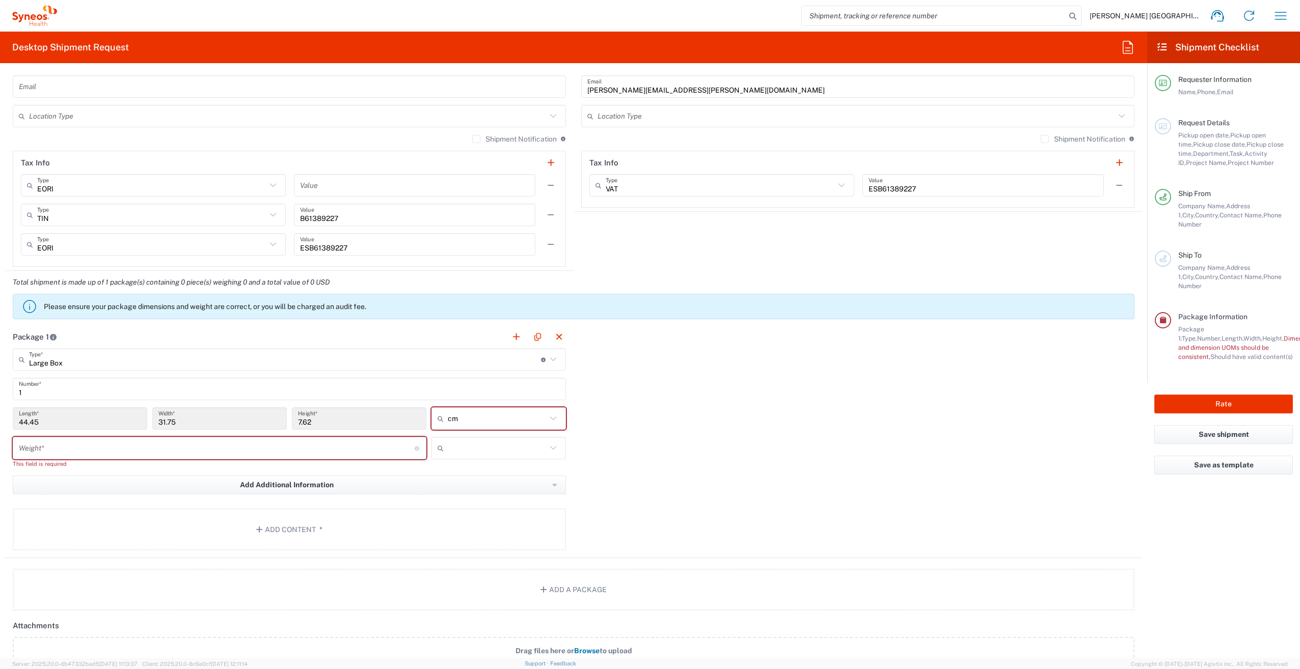
click at [547, 444] on icon at bounding box center [553, 448] width 13 height 13
click at [178, 448] on input "number" at bounding box center [217, 449] width 396 height 18
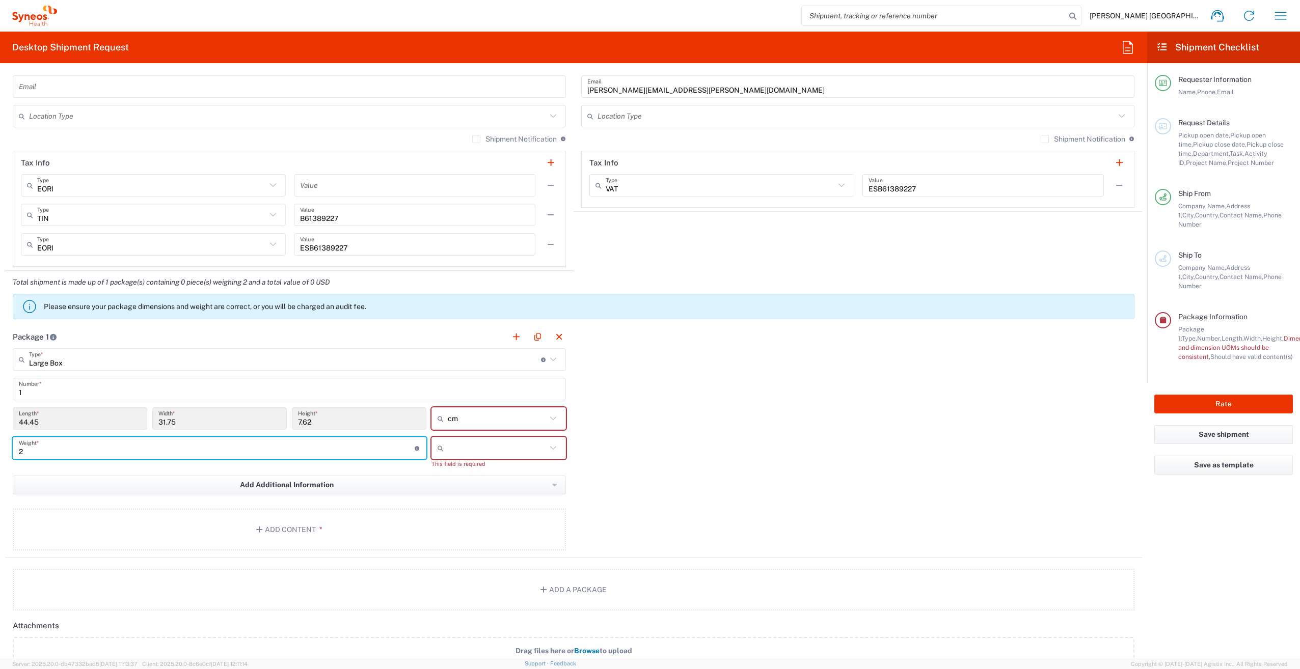
type input "2"
click at [673, 461] on div "Package 1 Large Box Type * Material used to package goods Envelope Large Box Me…" at bounding box center [573, 442] width 1137 height 233
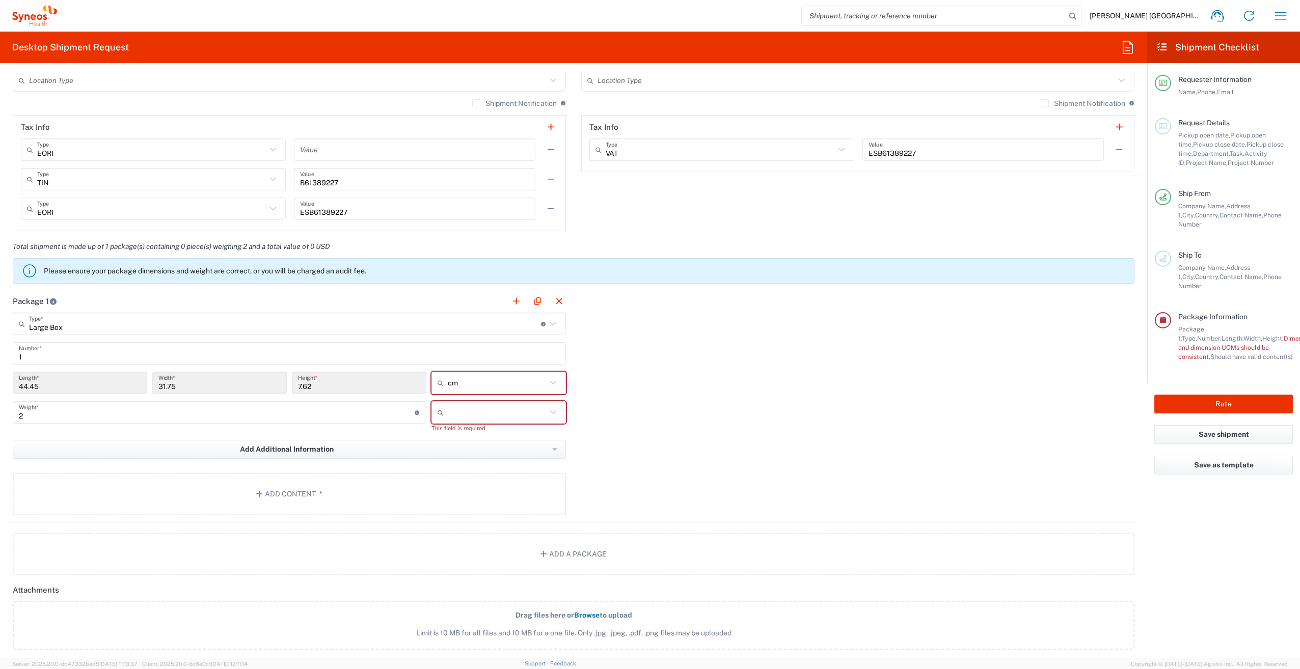
scroll to position [764, 0]
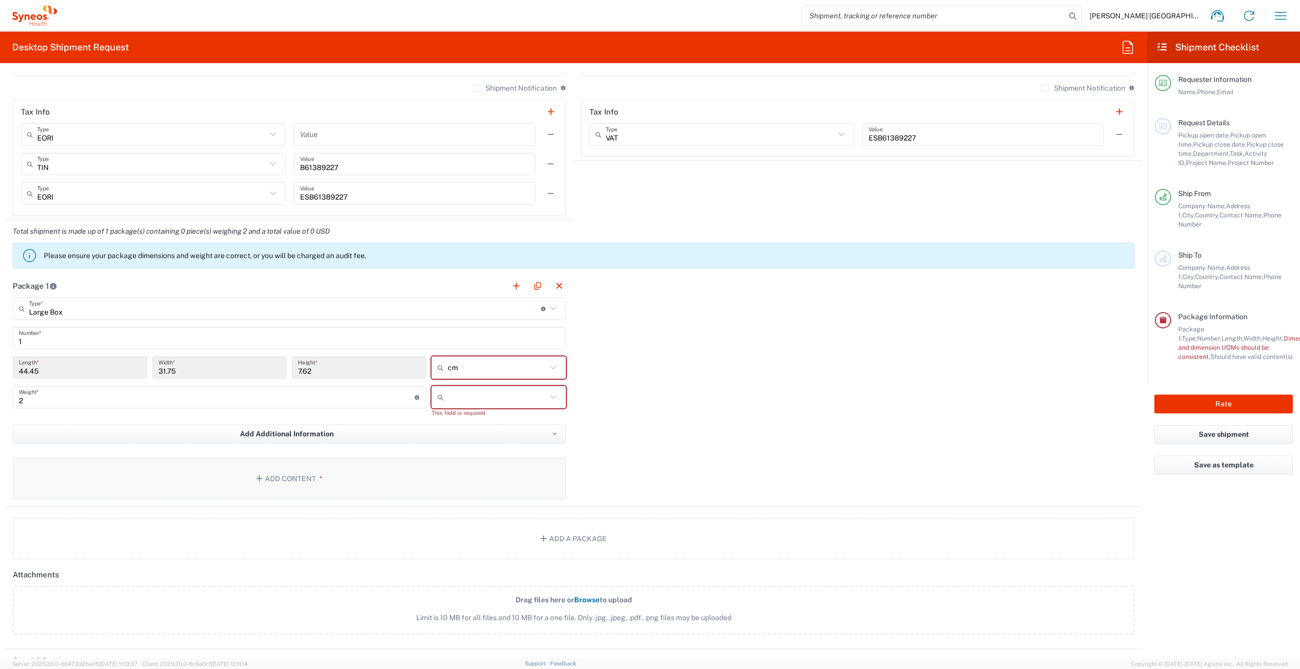
click at [308, 480] on button "Add Content *" at bounding box center [289, 479] width 553 height 42
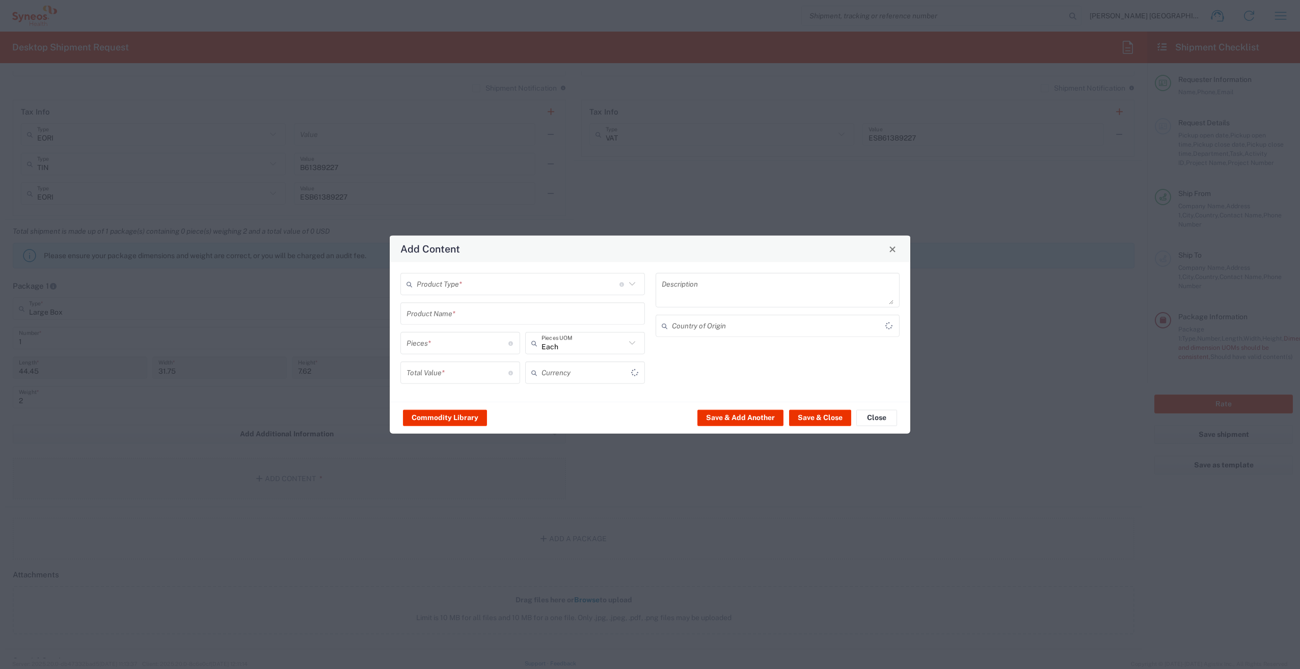
type input "US Dollar"
click at [633, 282] on icon at bounding box center [632, 284] width 13 height 13
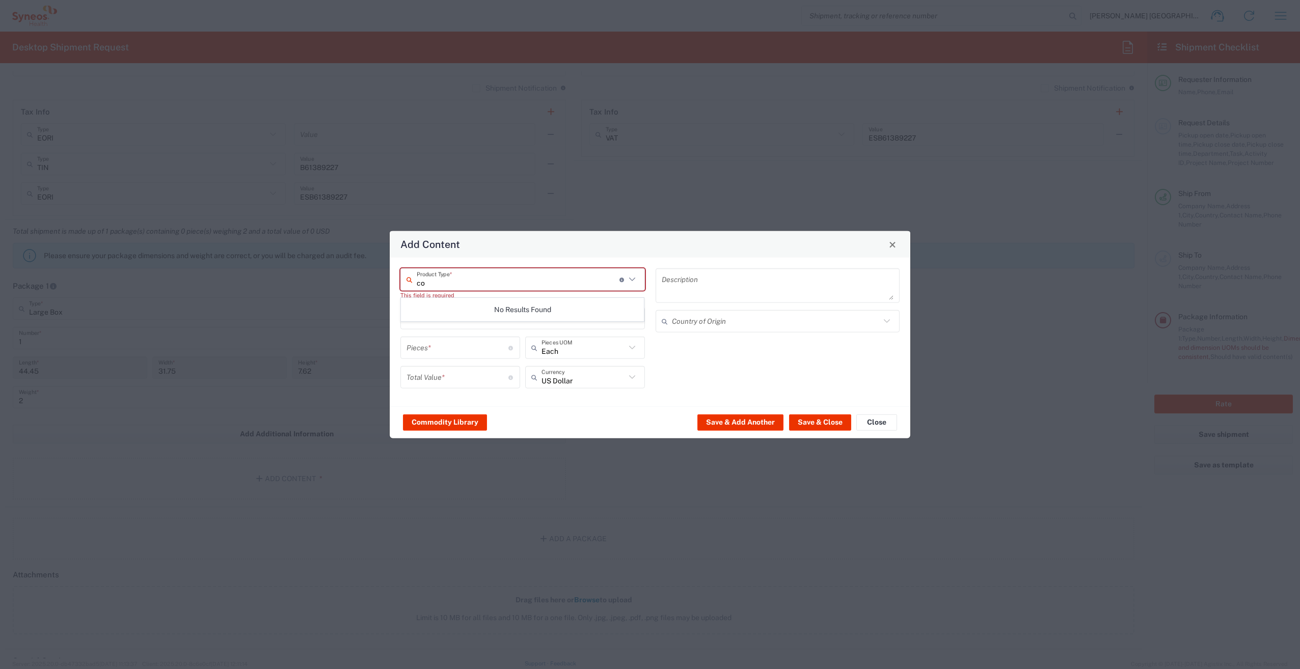
type input "c"
click at [628, 281] on icon at bounding box center [632, 279] width 13 height 13
click at [533, 319] on span "General Commodity" at bounding box center [522, 323] width 243 height 16
type input "General Commodity"
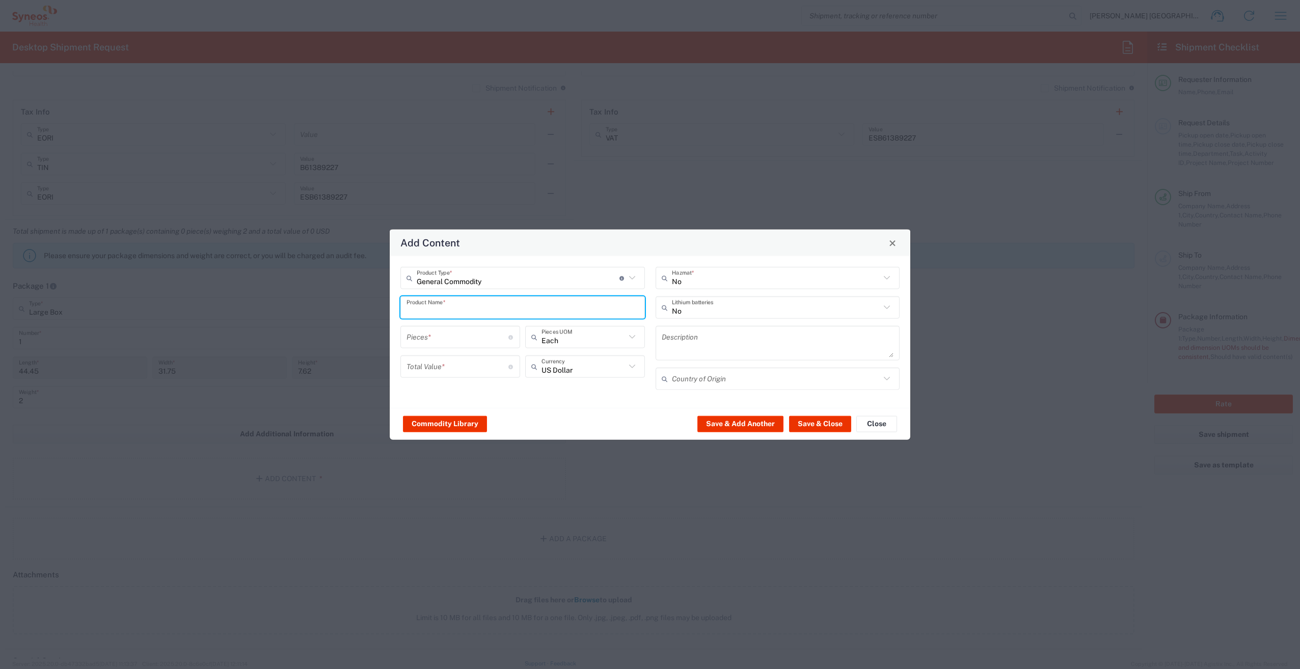
click at [533, 310] on input "text" at bounding box center [523, 308] width 232 height 18
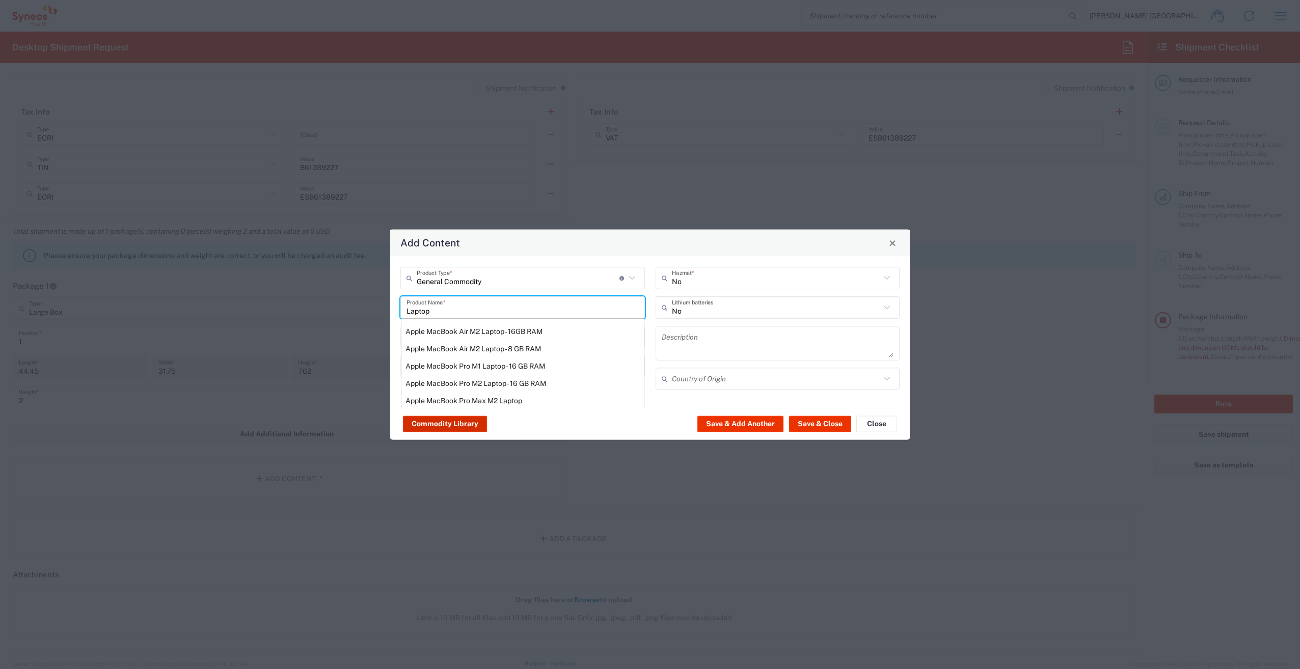
type input "Laptop"
click at [464, 425] on button "Commodity Library" at bounding box center [445, 424] width 84 height 16
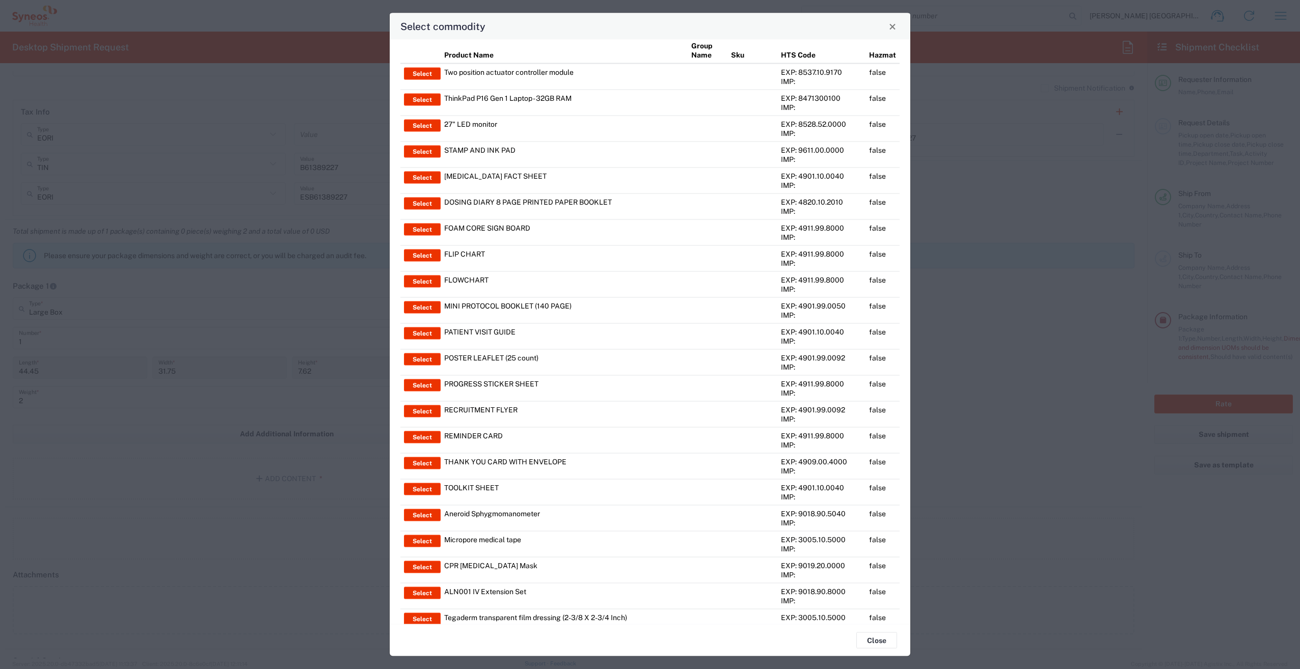
scroll to position [0, 0]
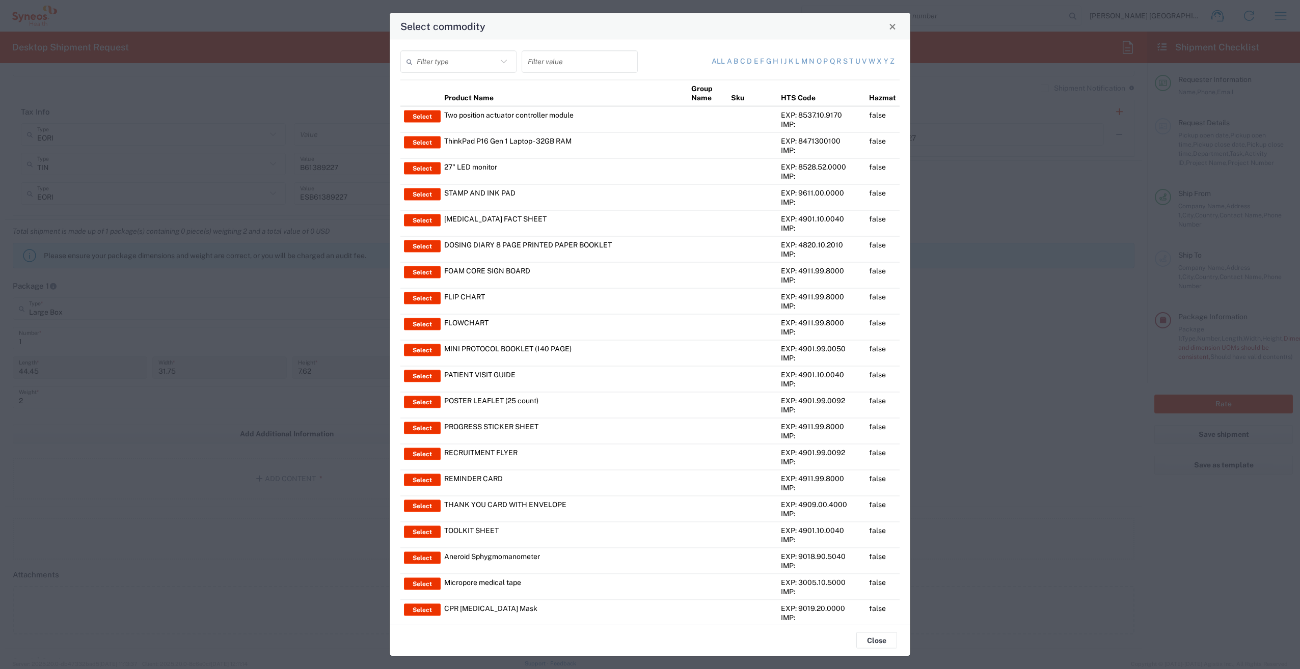
click at [454, 58] on input "text" at bounding box center [457, 61] width 80 height 18
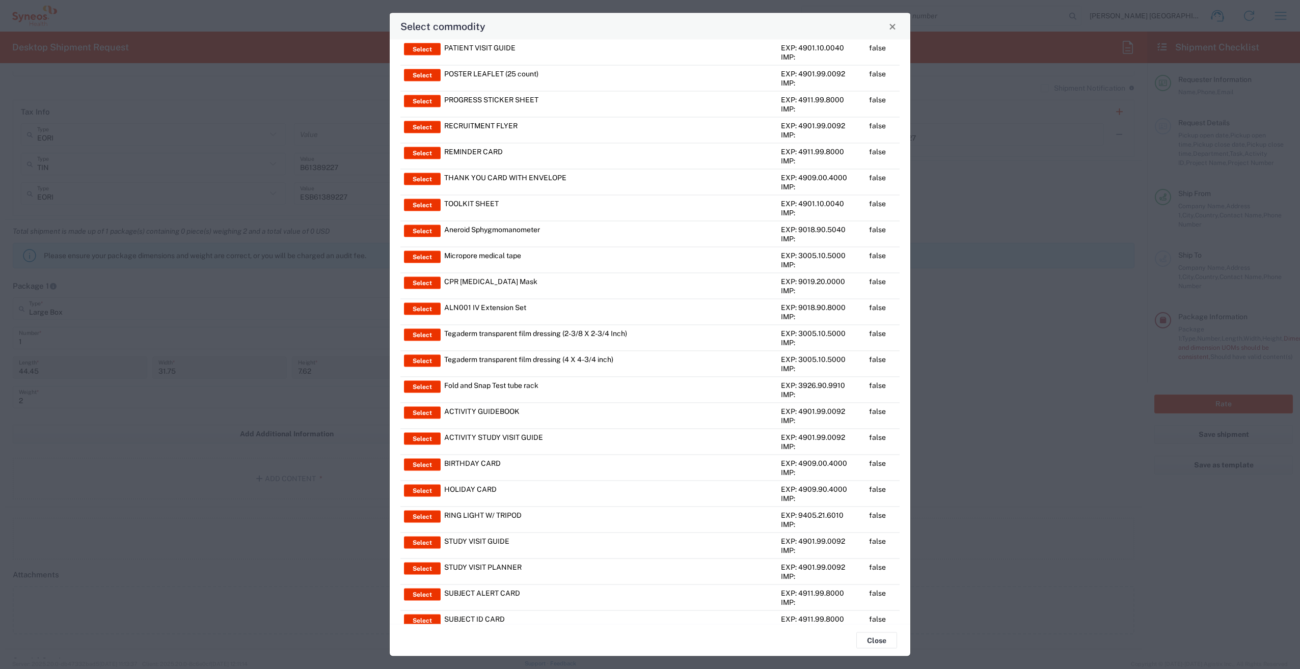
scroll to position [357, 0]
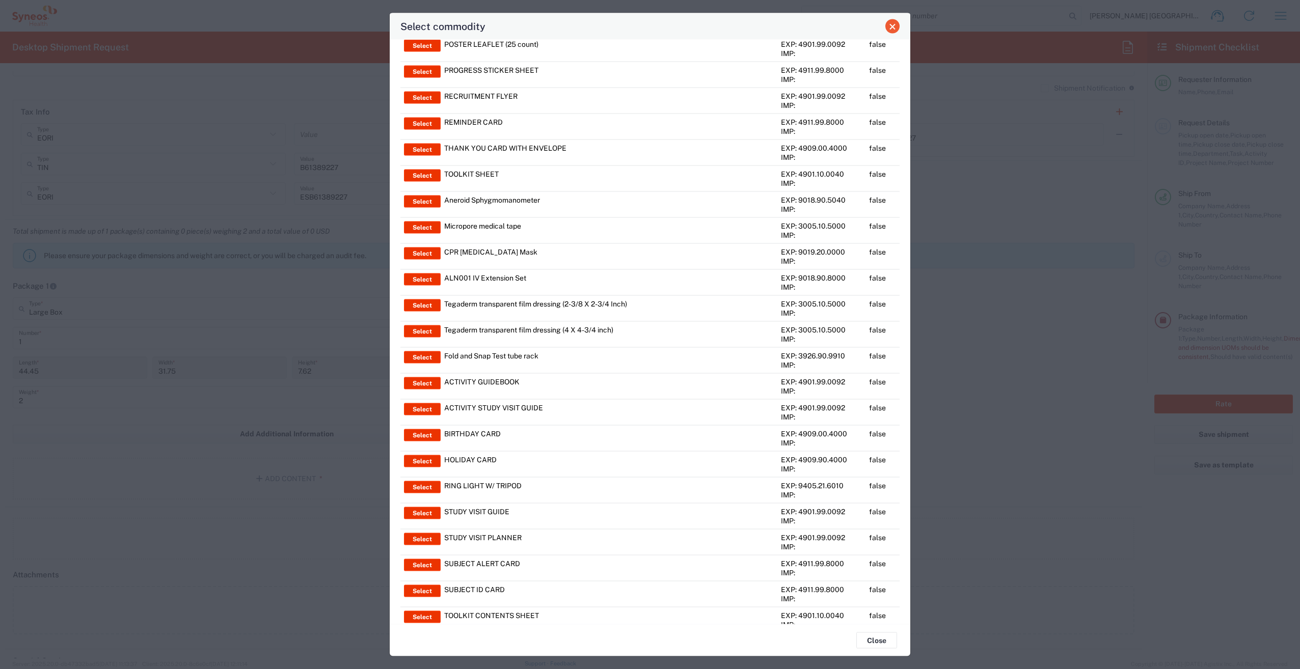
type input "Leno"
click at [895, 26] on span "Close" at bounding box center [892, 26] width 7 height 7
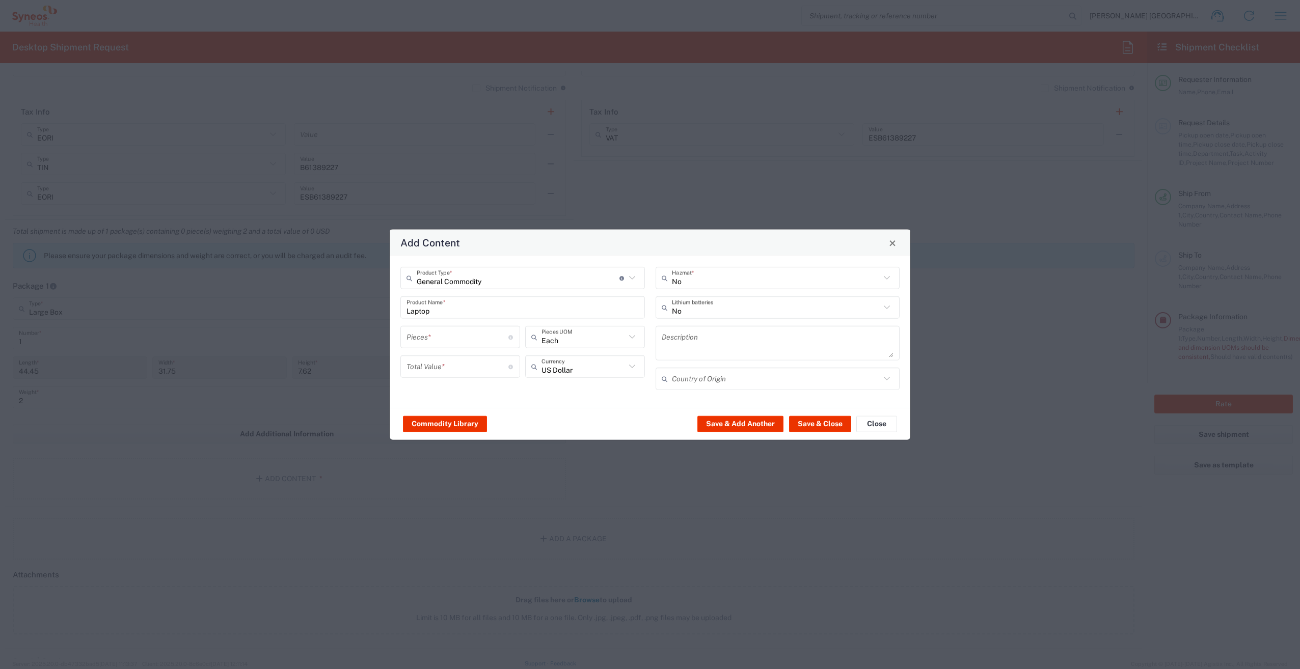
type input "General Commodity"
click at [581, 285] on input "General Commodity" at bounding box center [518, 278] width 203 height 18
drag, startPoint x: 547, startPoint y: 280, endPoint x: 370, endPoint y: 276, distance: 177.3
click at [369, 276] on div "Add Content General Commodity Product Type * Document: Paper document generated…" at bounding box center [650, 334] width 1300 height 669
click at [465, 320] on span "Documents" at bounding box center [522, 317] width 243 height 16
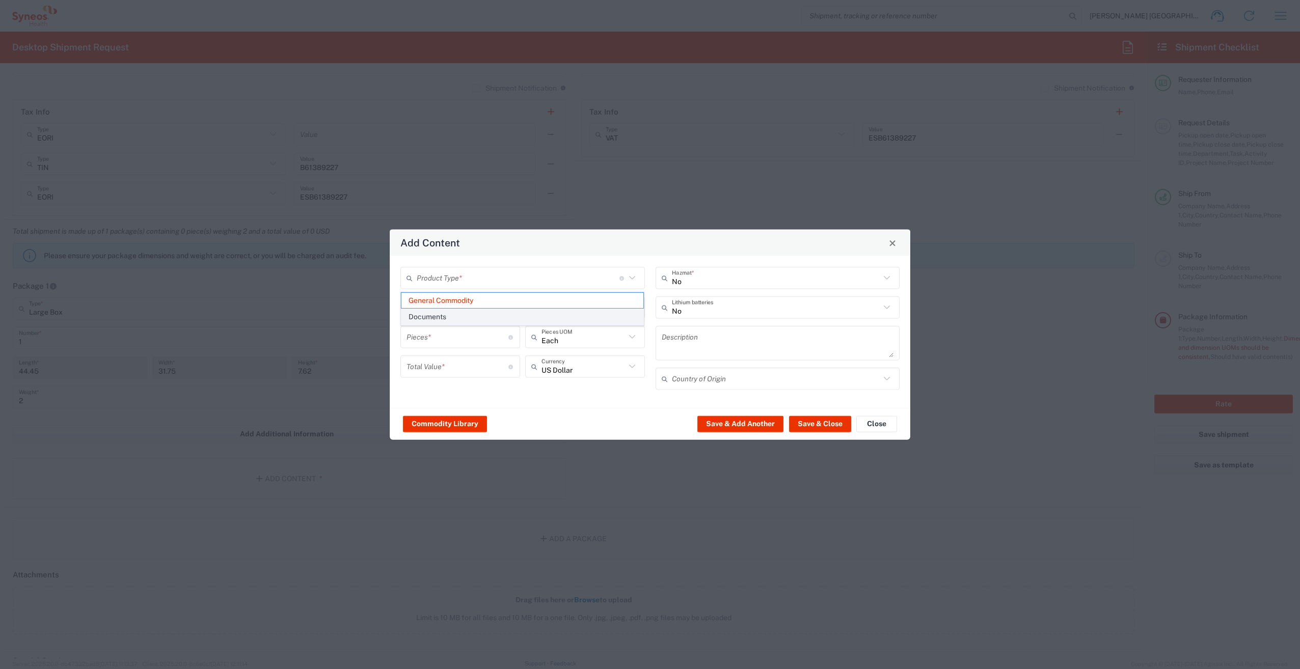
type input "Documents"
type input "1"
type textarea "Documents"
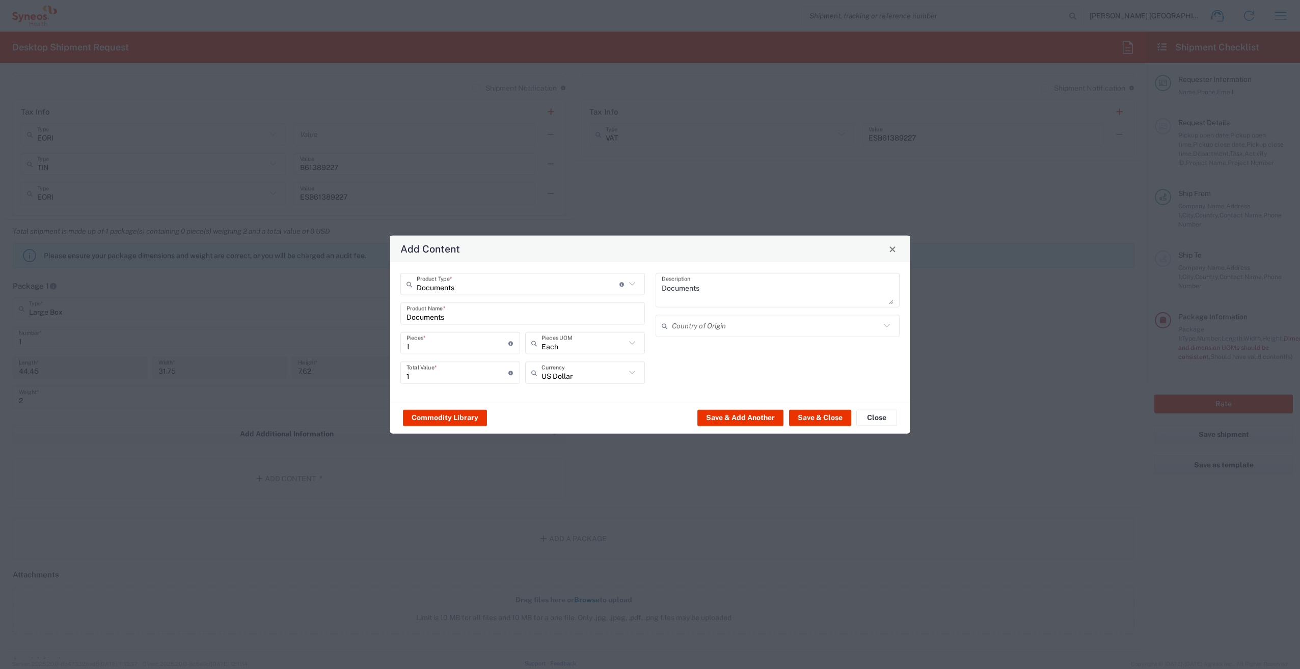
drag, startPoint x: 531, startPoint y: 281, endPoint x: 526, endPoint y: 286, distance: 7.6
click at [532, 281] on input "Documents" at bounding box center [518, 284] width 203 height 18
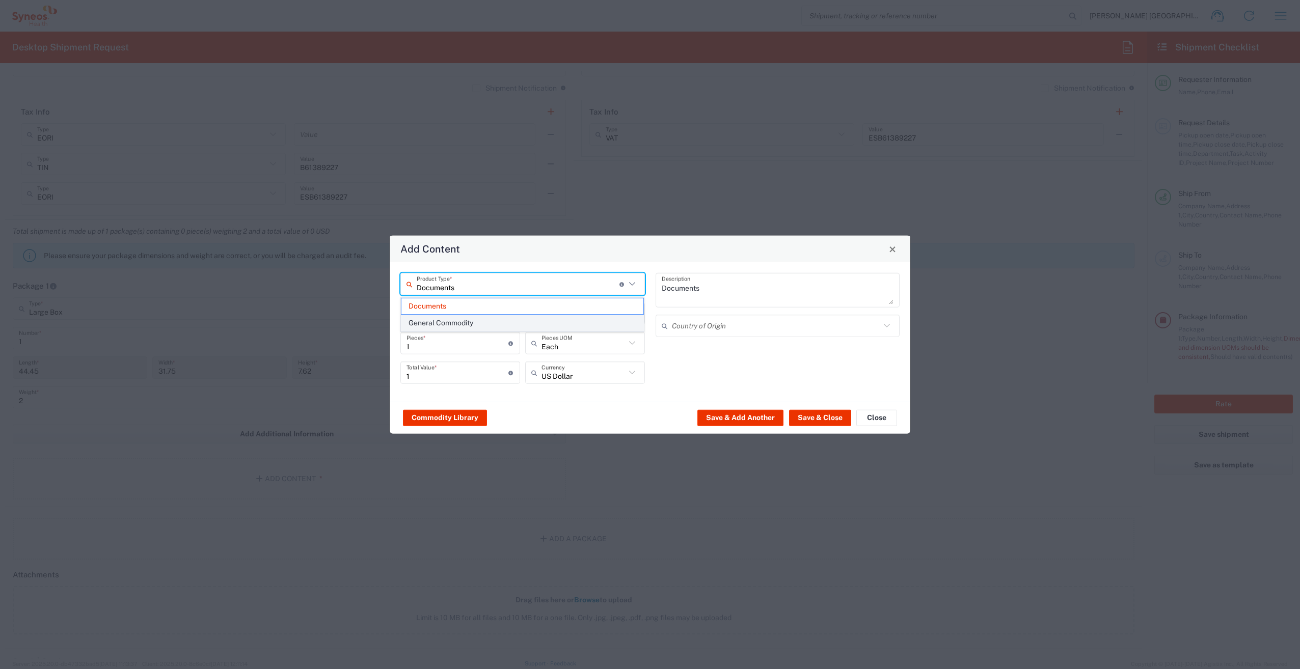
click at [493, 320] on span "General Commodity" at bounding box center [522, 323] width 243 height 16
type input "General Commodity"
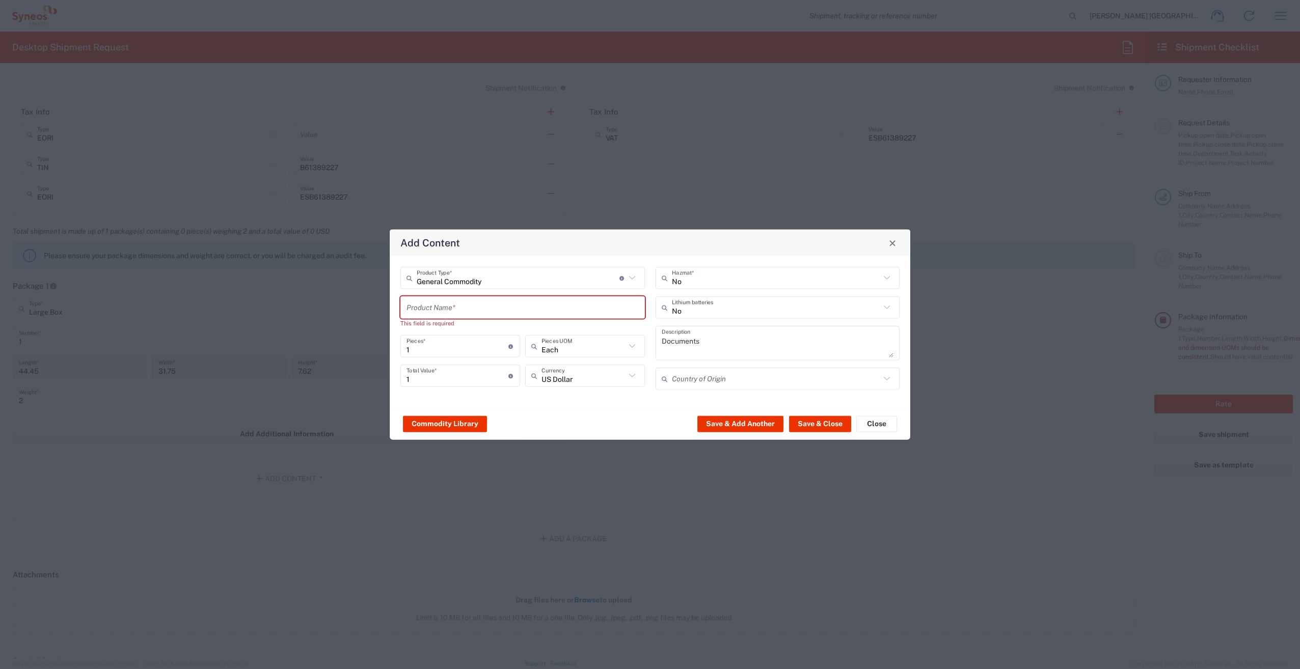
drag, startPoint x: 625, startPoint y: 347, endPoint x: 616, endPoint y: 371, distance: 25.3
click at [625, 347] on input "Each" at bounding box center [584, 346] width 84 height 18
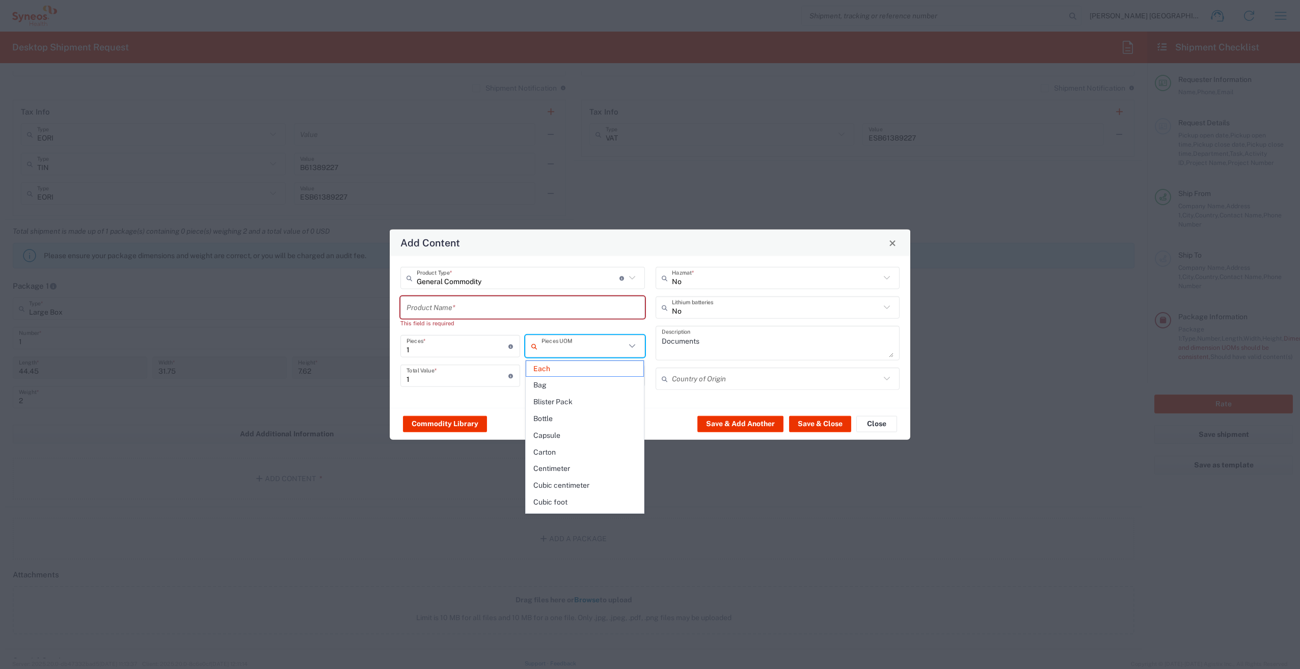
drag, startPoint x: 623, startPoint y: 327, endPoint x: 640, endPoint y: 366, distance: 42.9
click at [623, 327] on div "This field is required" at bounding box center [522, 323] width 245 height 9
type input "Each"
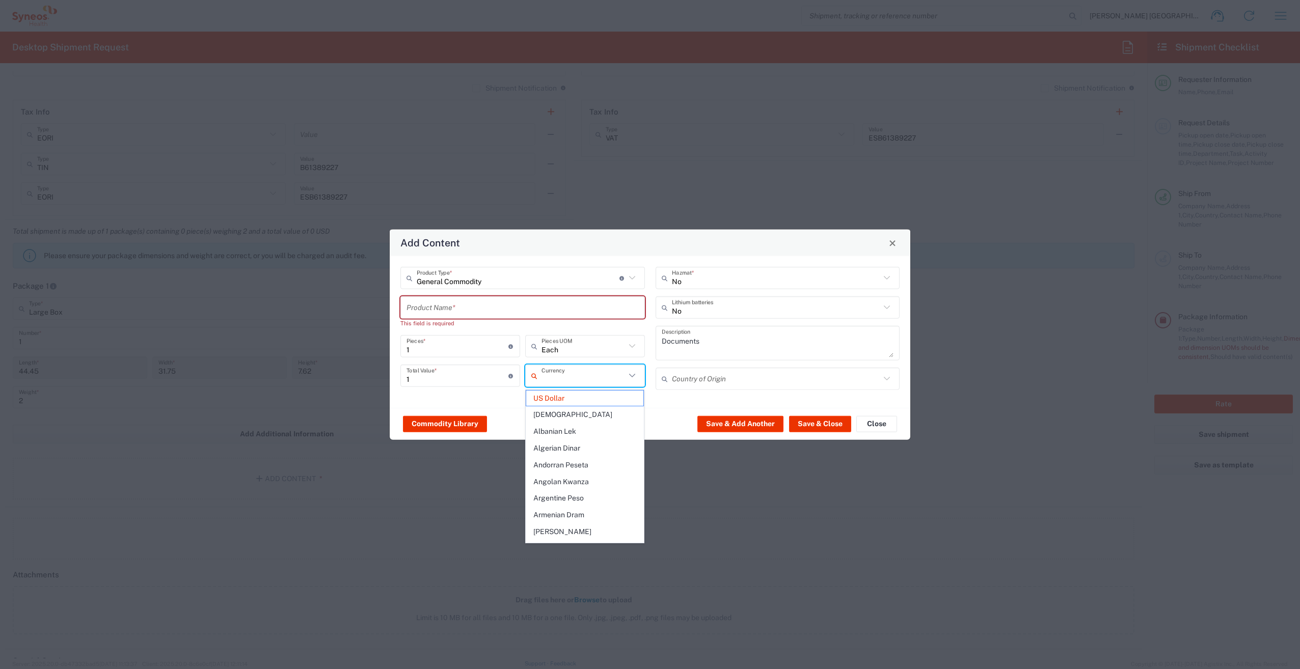
click at [616, 377] on input "text" at bounding box center [584, 376] width 84 height 18
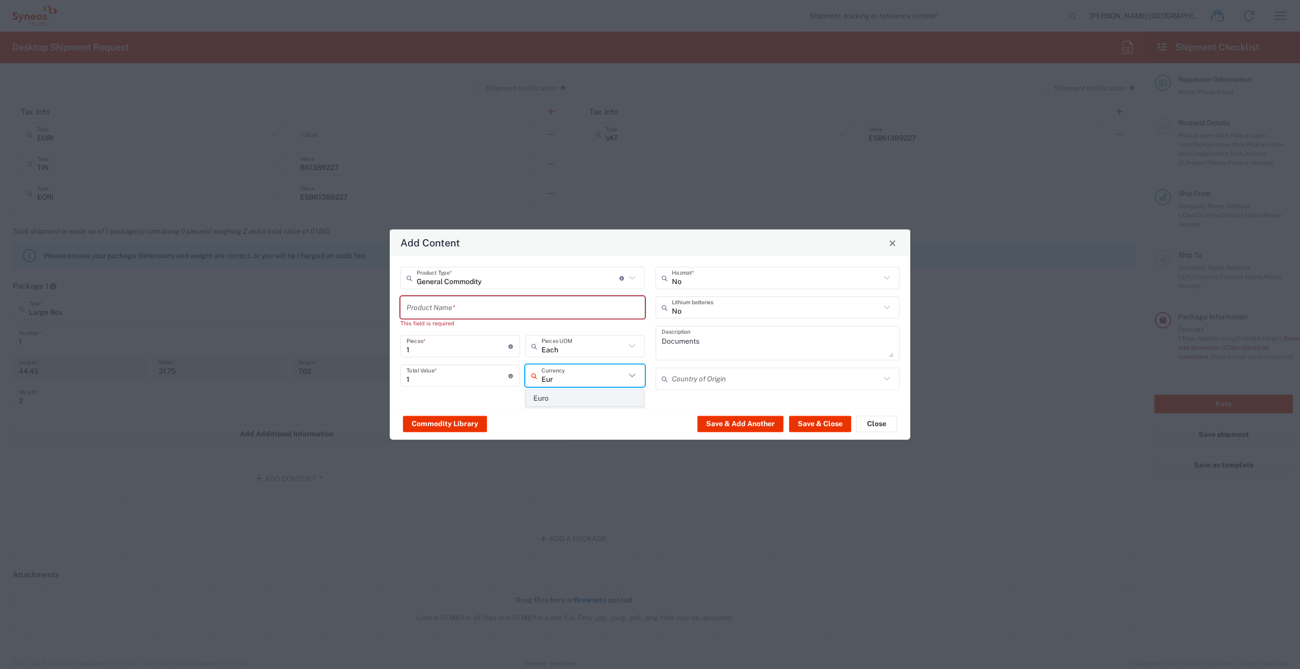
click at [583, 402] on span "Euro" at bounding box center [585, 399] width 118 height 16
type input "Euro"
click at [594, 347] on input "text" at bounding box center [584, 346] width 84 height 18
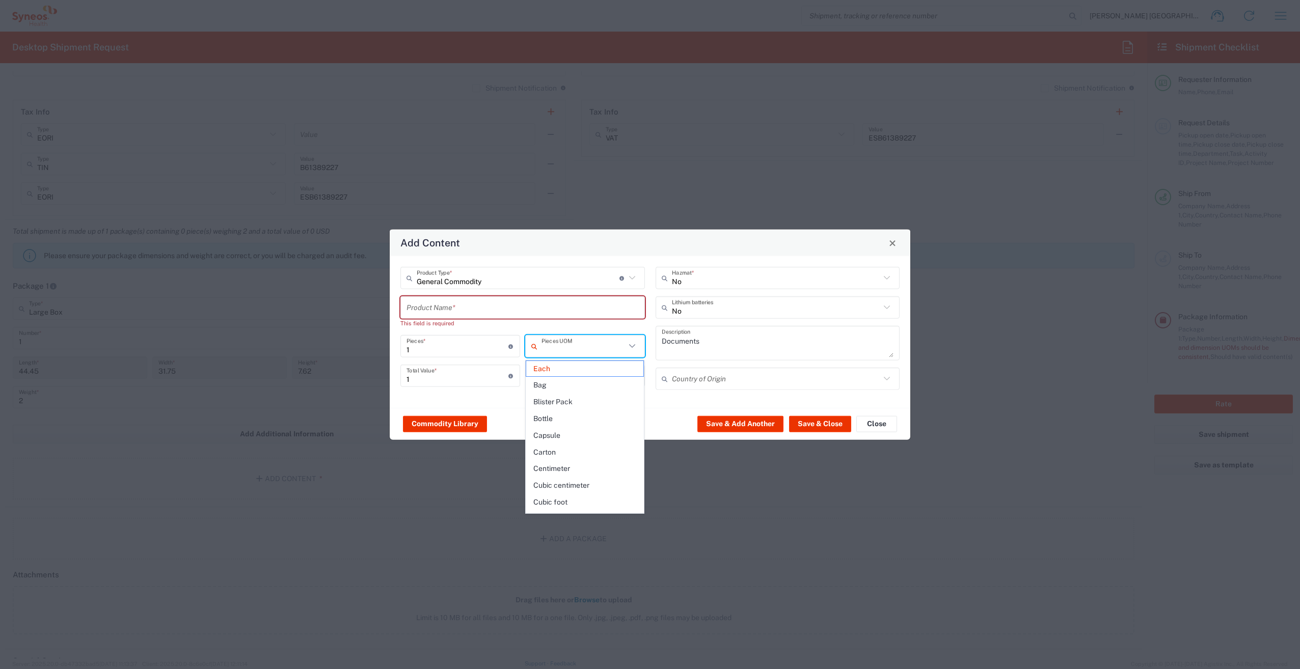
click at [597, 346] on input "text" at bounding box center [584, 346] width 84 height 18
click at [486, 304] on input "text" at bounding box center [523, 308] width 232 height 18
type input "Each"
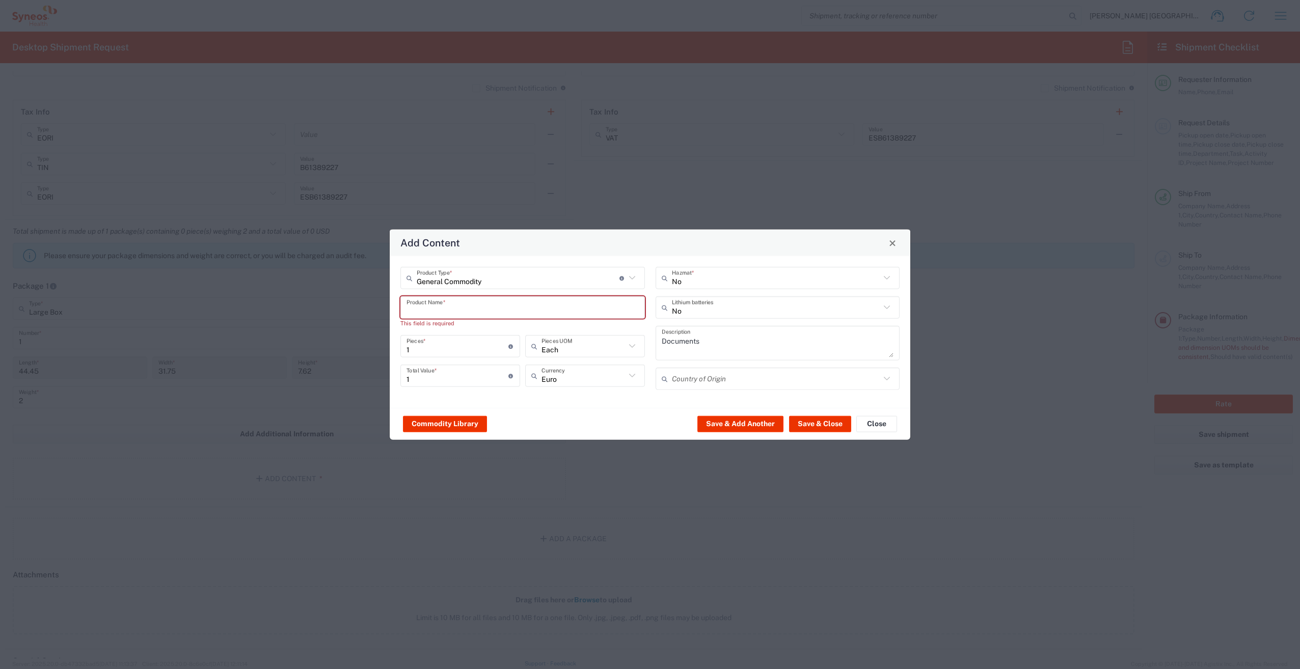
type input "L"
type input "C"
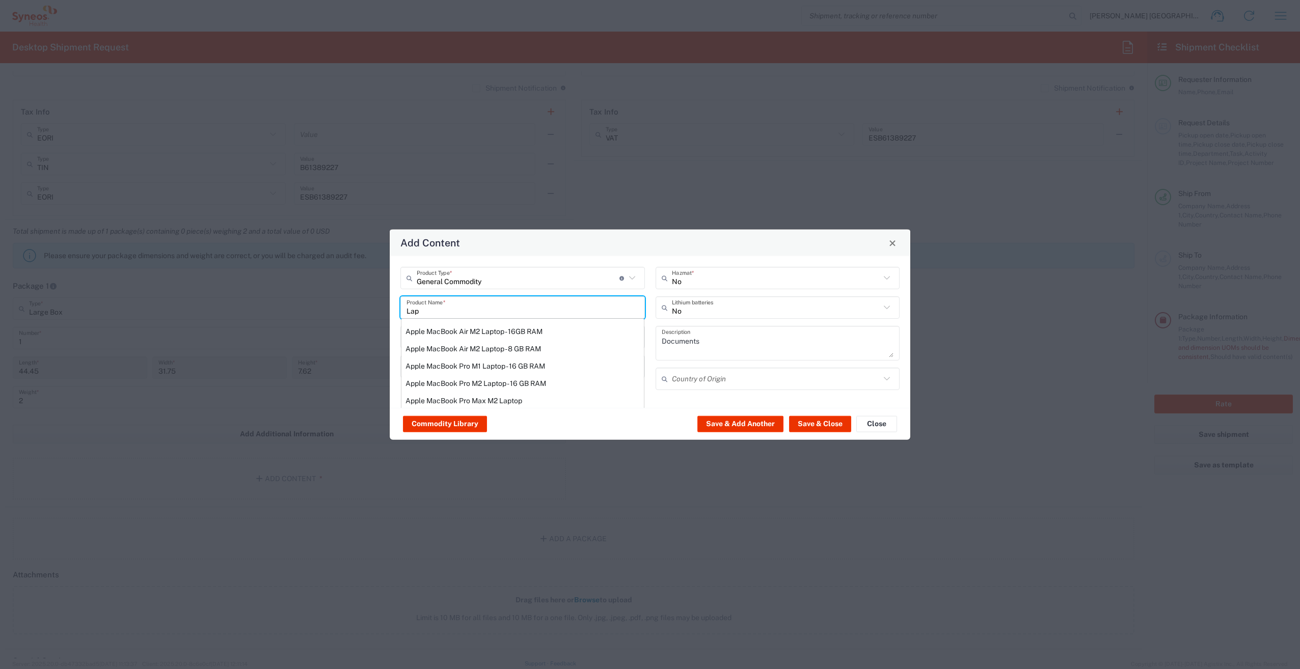
type input "Lap"
drag, startPoint x: 475, startPoint y: 312, endPoint x: 401, endPoint y: 312, distance: 73.4
click at [401, 312] on div "Lap Product Name * Apple MacBook Air M2 Laptop - 16GB RAM Apple MacBook Air M2 …" at bounding box center [522, 308] width 245 height 22
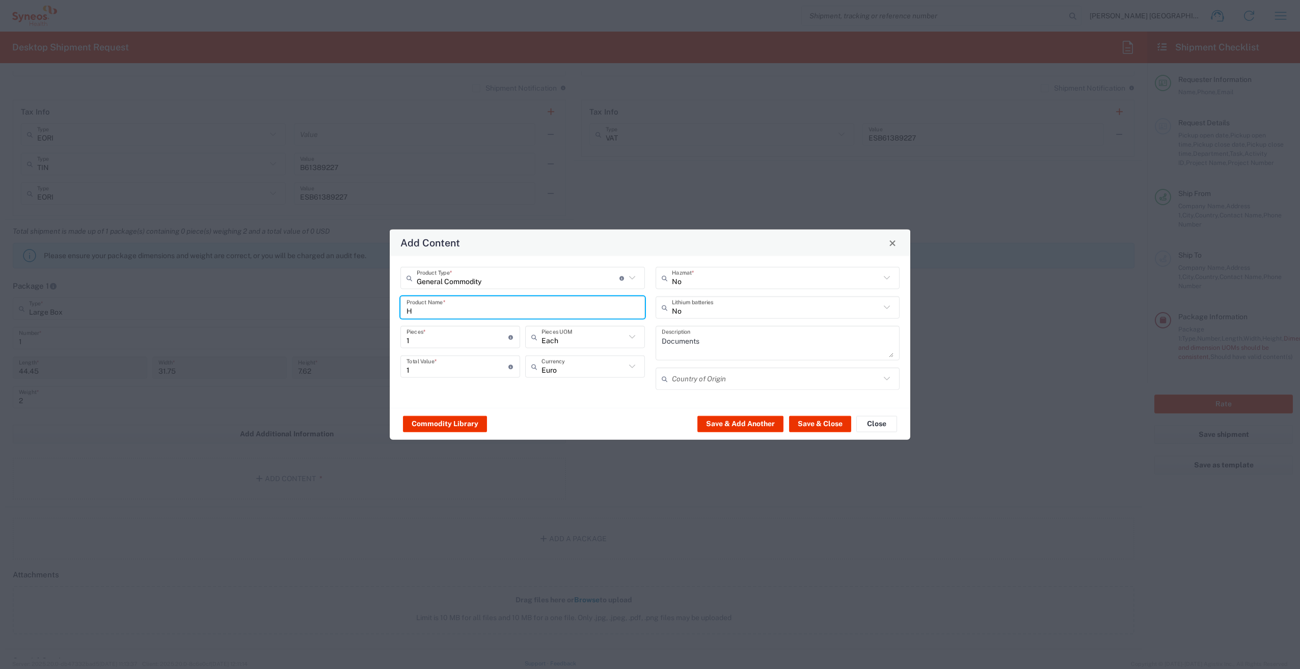
type input "HP"
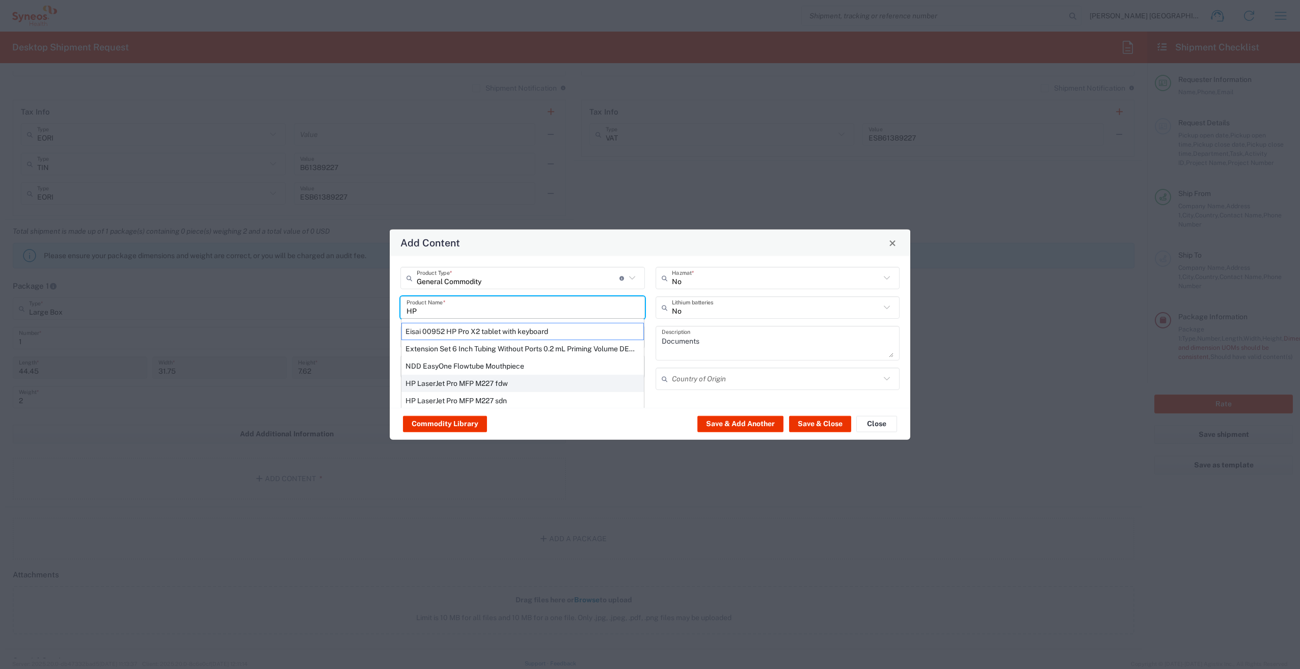
scroll to position [4, 0]
drag, startPoint x: 469, startPoint y: 304, endPoint x: 399, endPoint y: 304, distance: 69.3
click at [399, 304] on div "General Commodity Product Type * Document: Paper document generated internally …" at bounding box center [522, 328] width 255 height 130
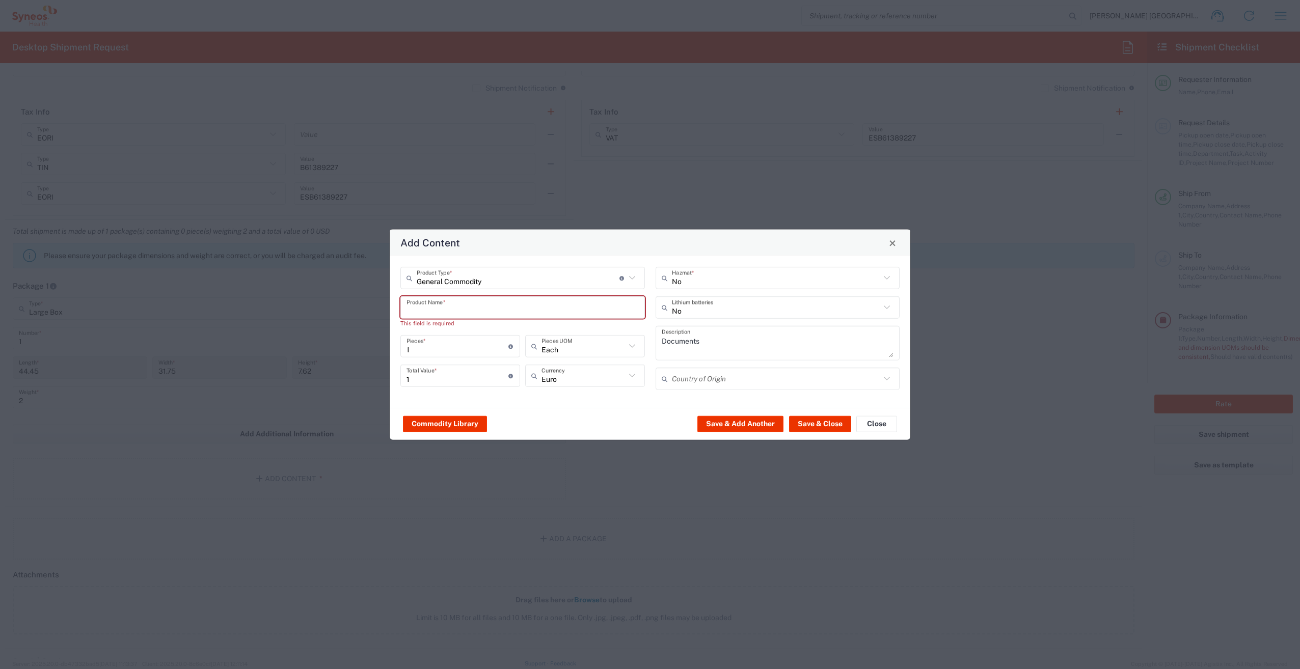
scroll to position [0, 0]
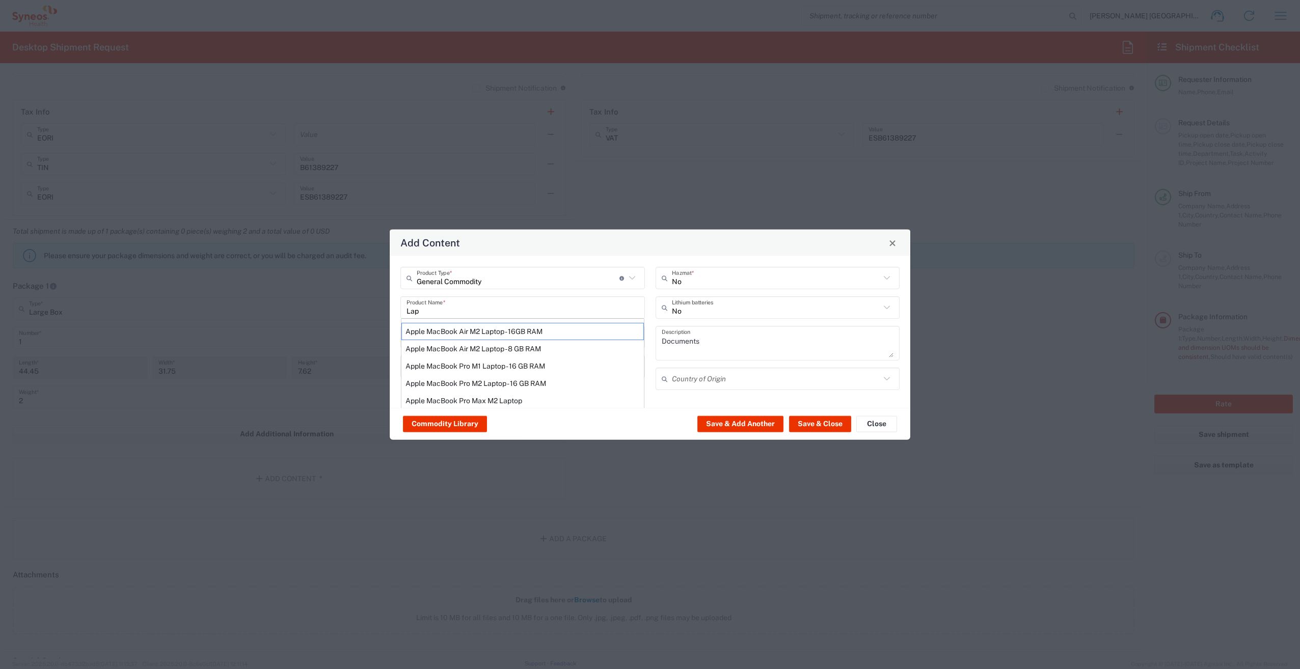
click at [466, 308] on input "Lap" at bounding box center [523, 308] width 232 height 18
click at [465, 332] on div "Lenovo T15 Laptop" at bounding box center [522, 331] width 243 height 17
type input "Lenovo T15 Laptop"
type input "US Dollar"
type textarea "Lenovo T15 Laptop"
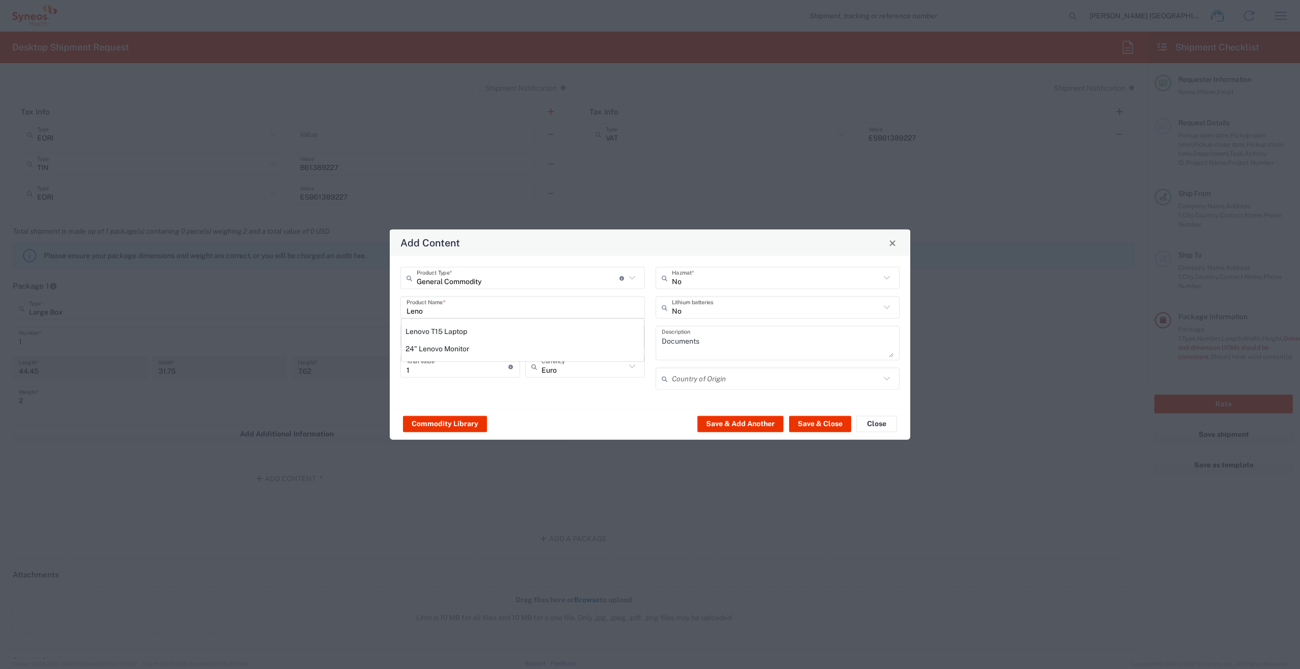
type input "[GEOGRAPHIC_DATA]"
type input "Yes"
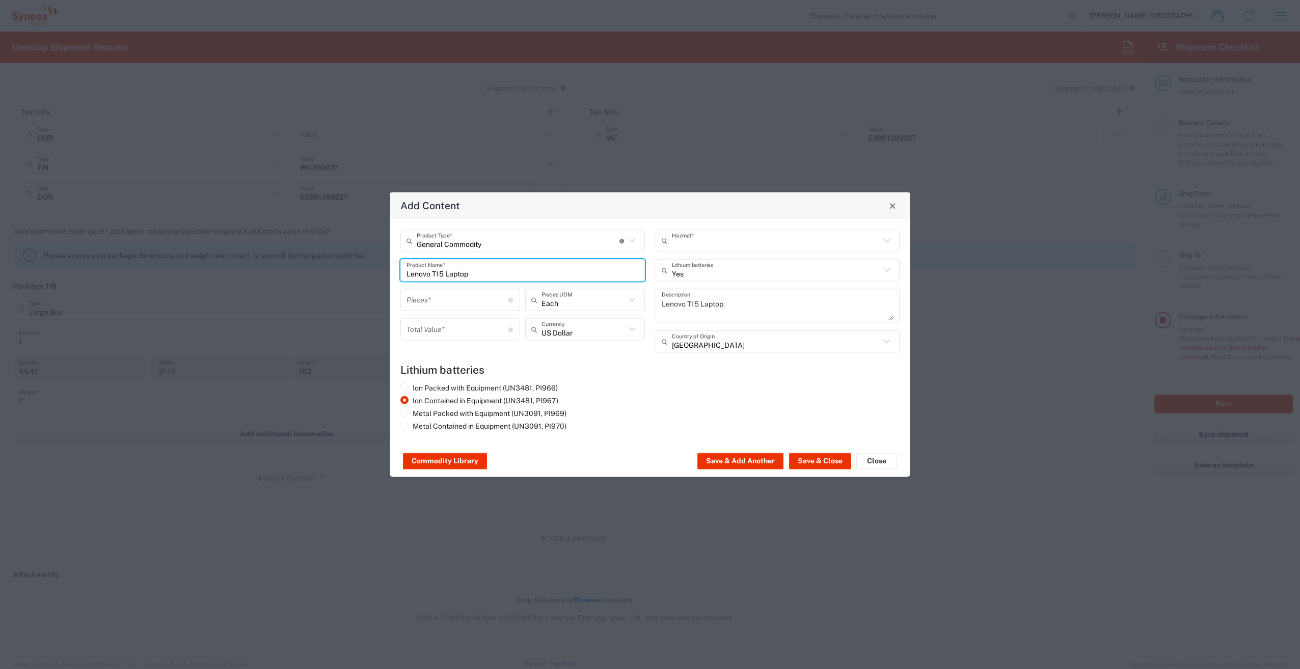
click at [731, 243] on input "text" at bounding box center [776, 241] width 209 height 18
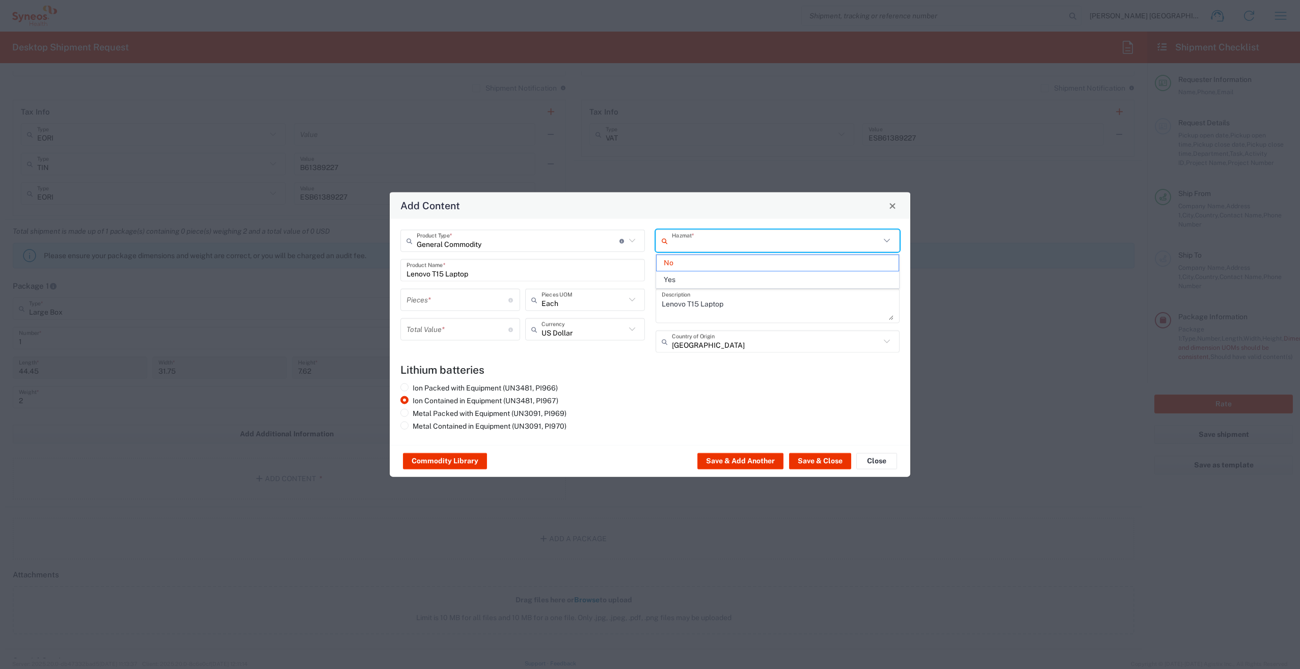
drag, startPoint x: 773, startPoint y: 245, endPoint x: 795, endPoint y: 252, distance: 22.6
click at [774, 245] on input "text" at bounding box center [776, 241] width 209 height 18
click at [838, 279] on span "Yes" at bounding box center [778, 280] width 243 height 16
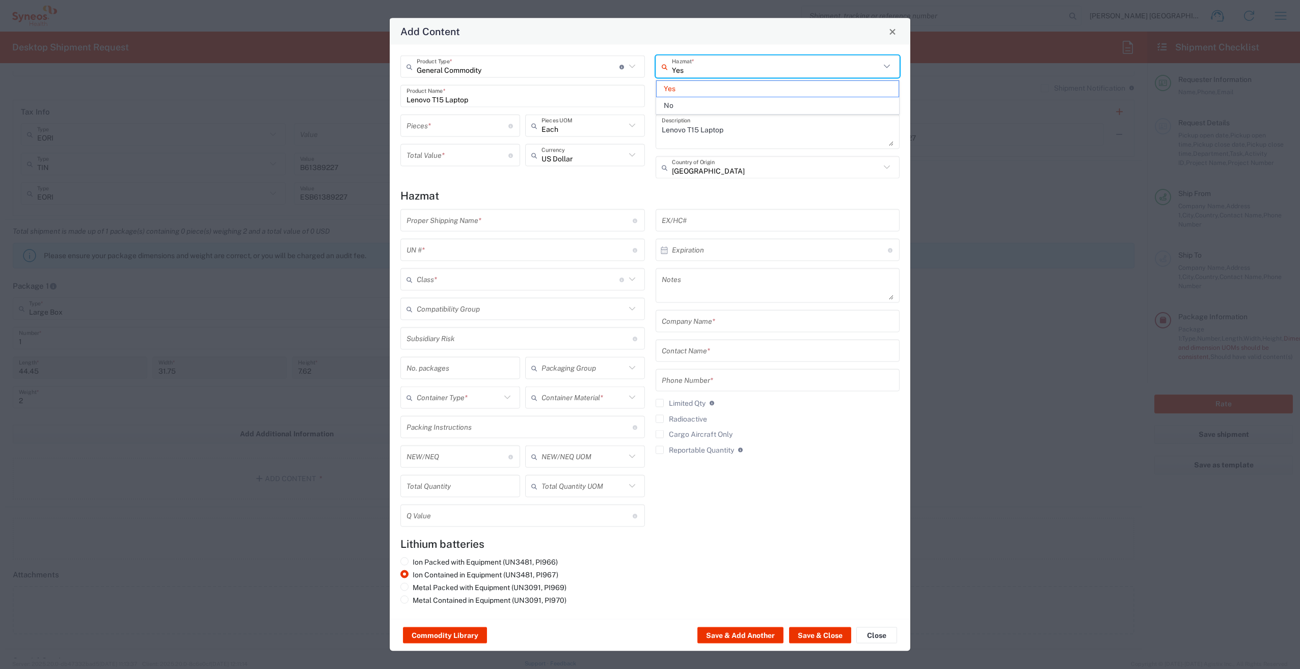
click at [848, 63] on input "Yes" at bounding box center [776, 67] width 209 height 18
click at [778, 107] on span "No" at bounding box center [778, 106] width 243 height 16
type input "No"
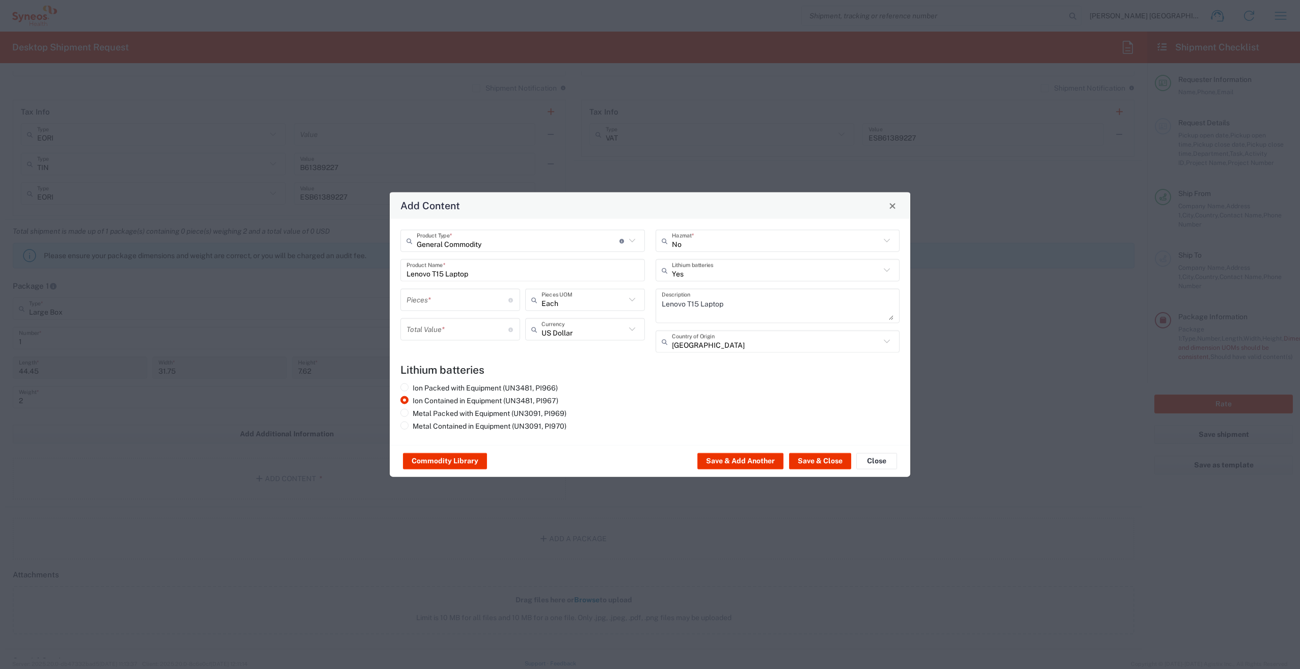
click at [632, 330] on icon at bounding box center [632, 329] width 13 height 13
click at [569, 350] on span "Euro" at bounding box center [585, 352] width 118 height 16
type input "Euro"
click at [434, 299] on input "number" at bounding box center [458, 300] width 102 height 18
type input "1"
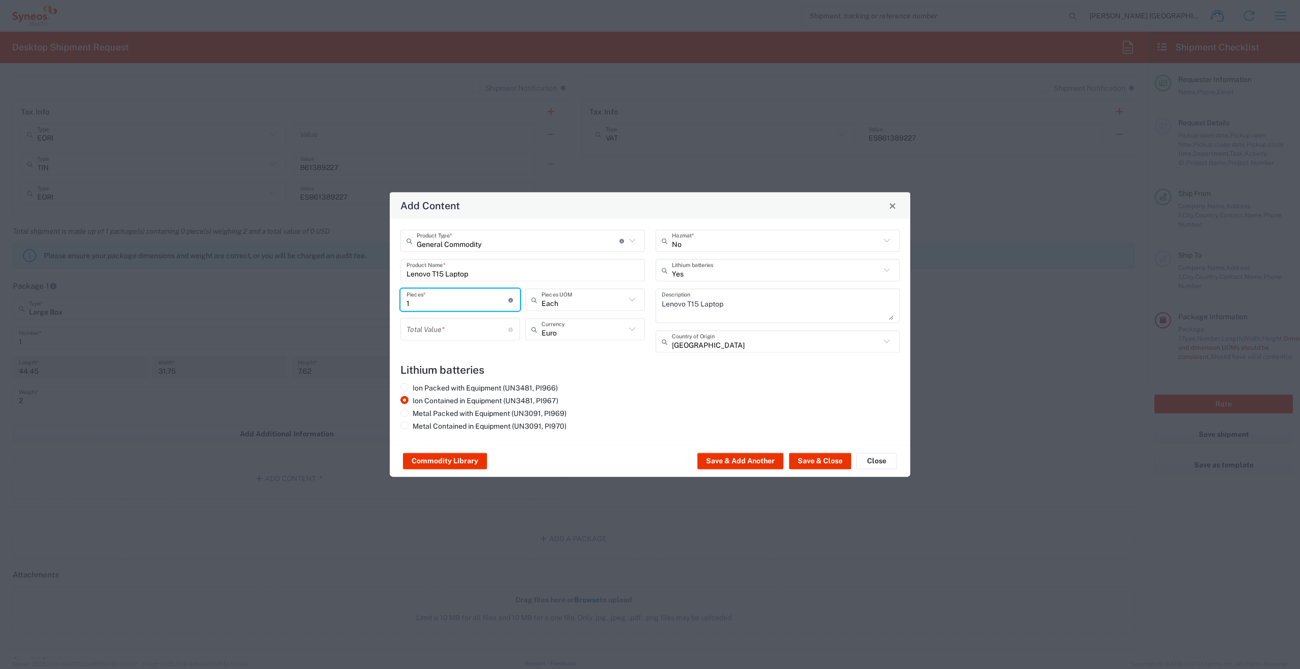
click at [435, 325] on input "number" at bounding box center [458, 329] width 102 height 18
click at [511, 330] on icon at bounding box center [511, 329] width 6 height 5
click at [808, 457] on button "Save & Close" at bounding box center [820, 461] width 62 height 16
click at [477, 332] on input "number" at bounding box center [458, 329] width 102 height 18
type input "2000"
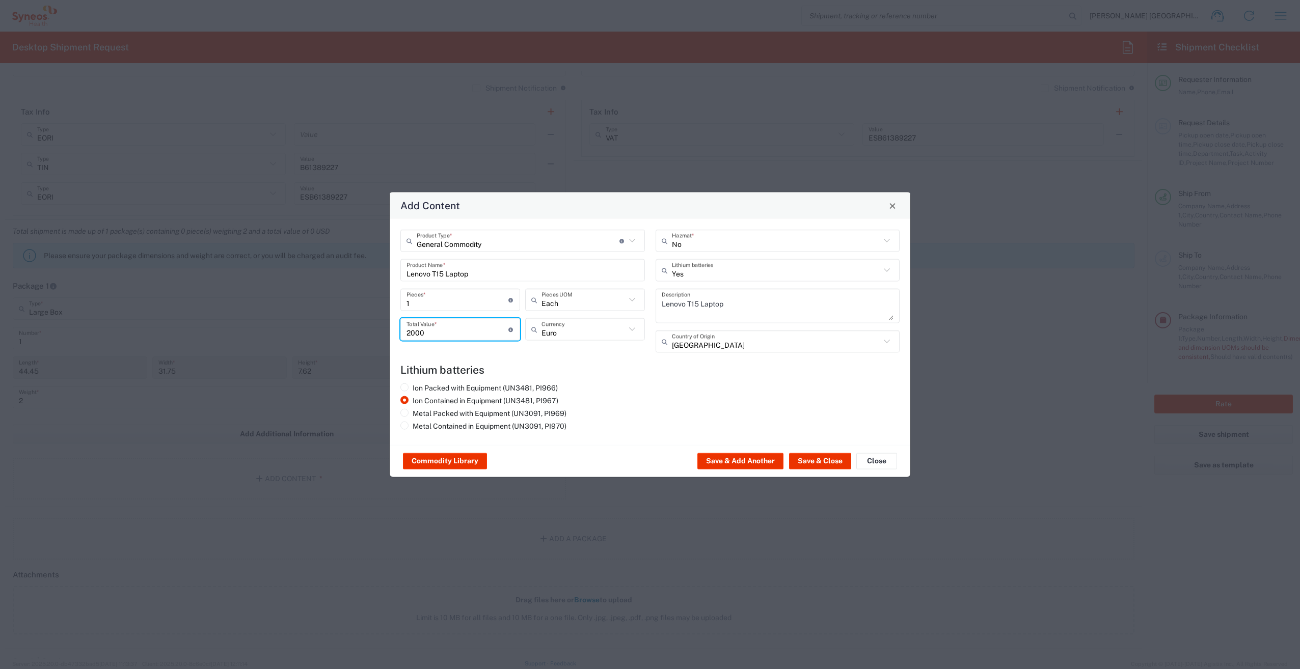
click at [649, 400] on div "Ion Packed with Equipment (UN3481, PI966) Ion Contained in Equipment (UN3481, P…" at bounding box center [522, 409] width 255 height 51
click at [807, 462] on button "Save & Close" at bounding box center [820, 461] width 62 height 16
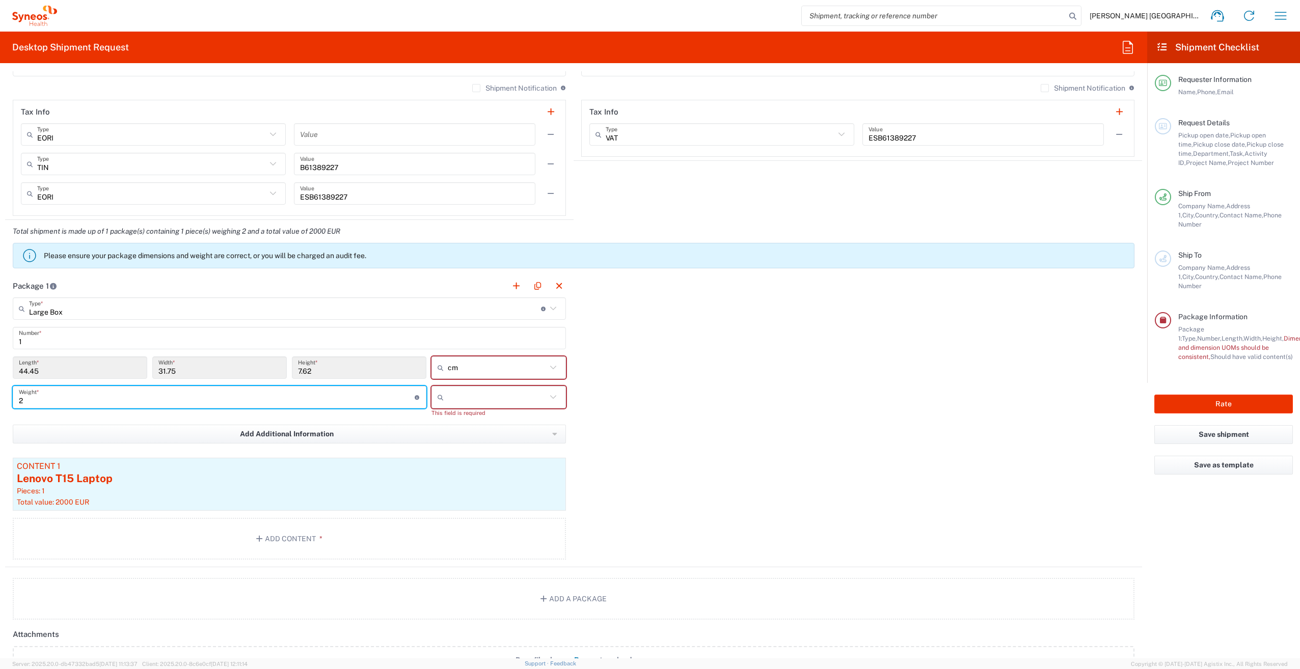
click at [114, 396] on input "2" at bounding box center [217, 398] width 396 height 18
type input "3"
click at [525, 394] on input "text" at bounding box center [497, 397] width 99 height 16
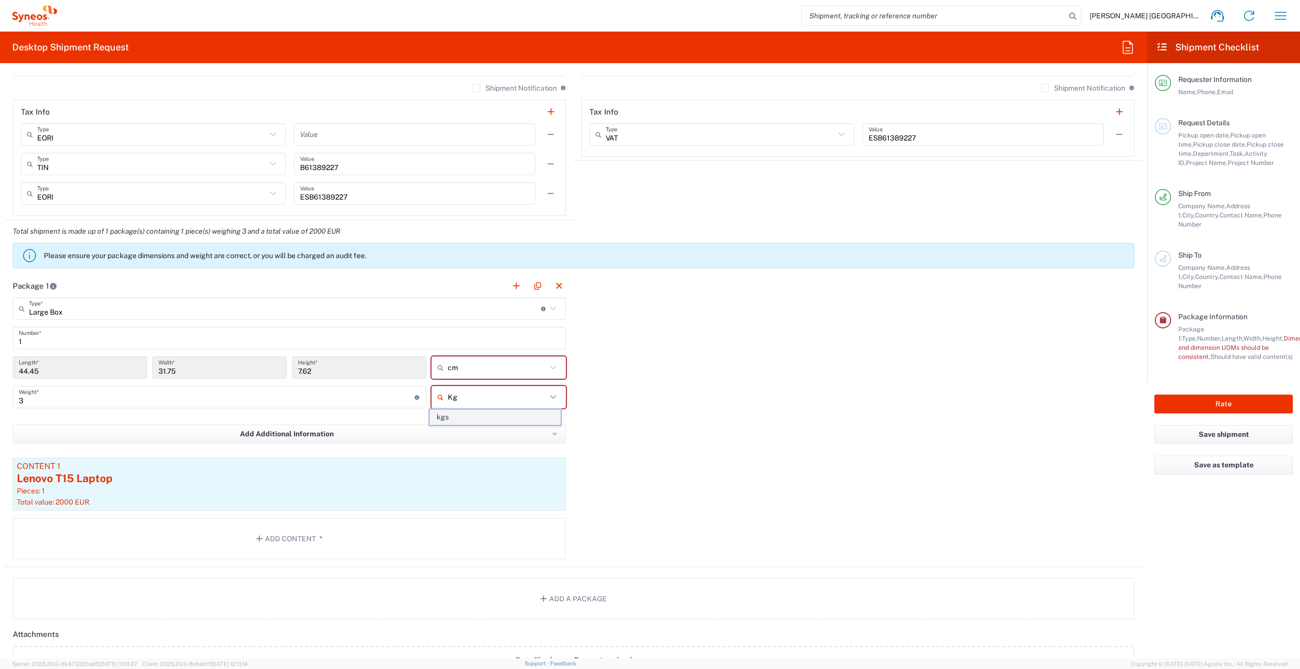
click at [494, 414] on span "kgs" at bounding box center [494, 418] width 131 height 16
type input "kgs"
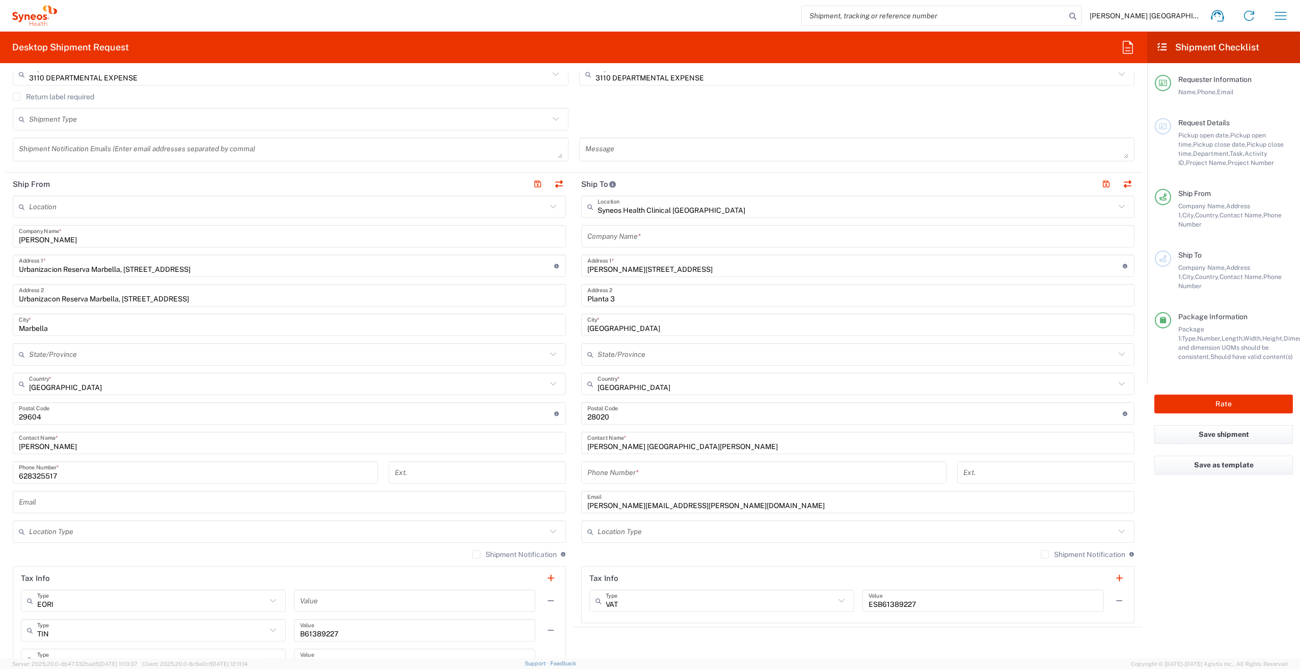
scroll to position [298, 0]
click at [695, 471] on input "tel" at bounding box center [763, 473] width 353 height 18
type input "663970520"
type input "Syneos"
type input "Default"
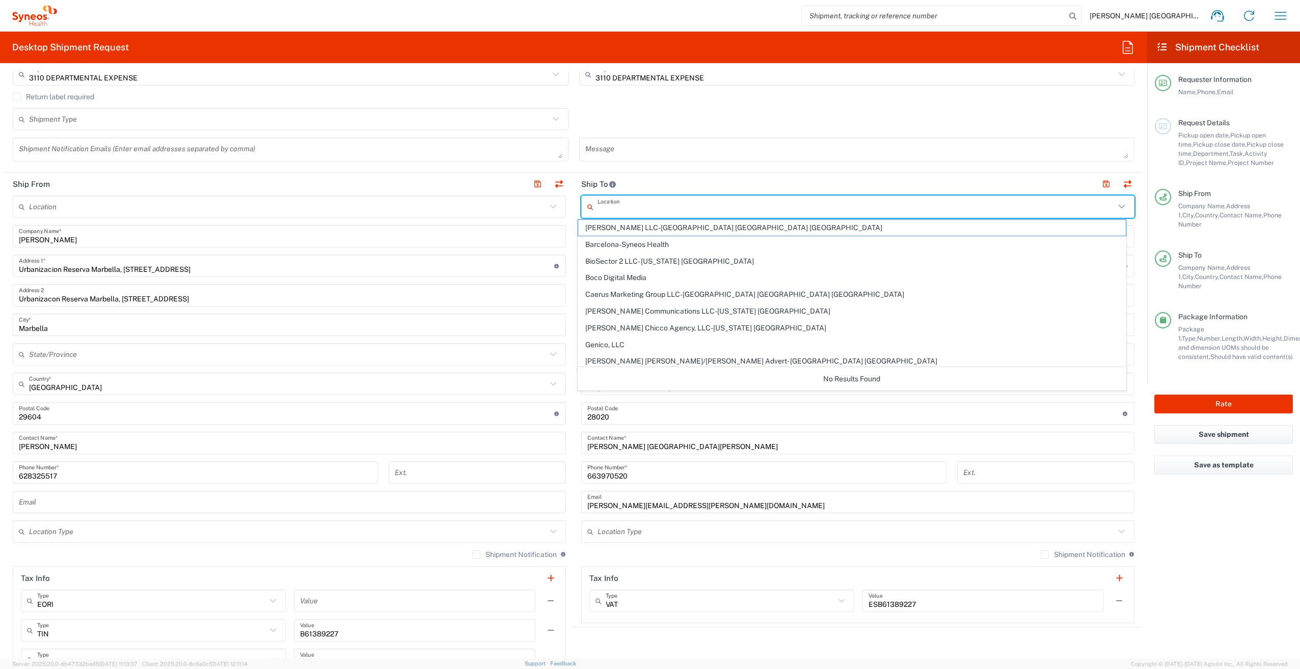
click at [693, 209] on input "text" at bounding box center [857, 207] width 518 height 18
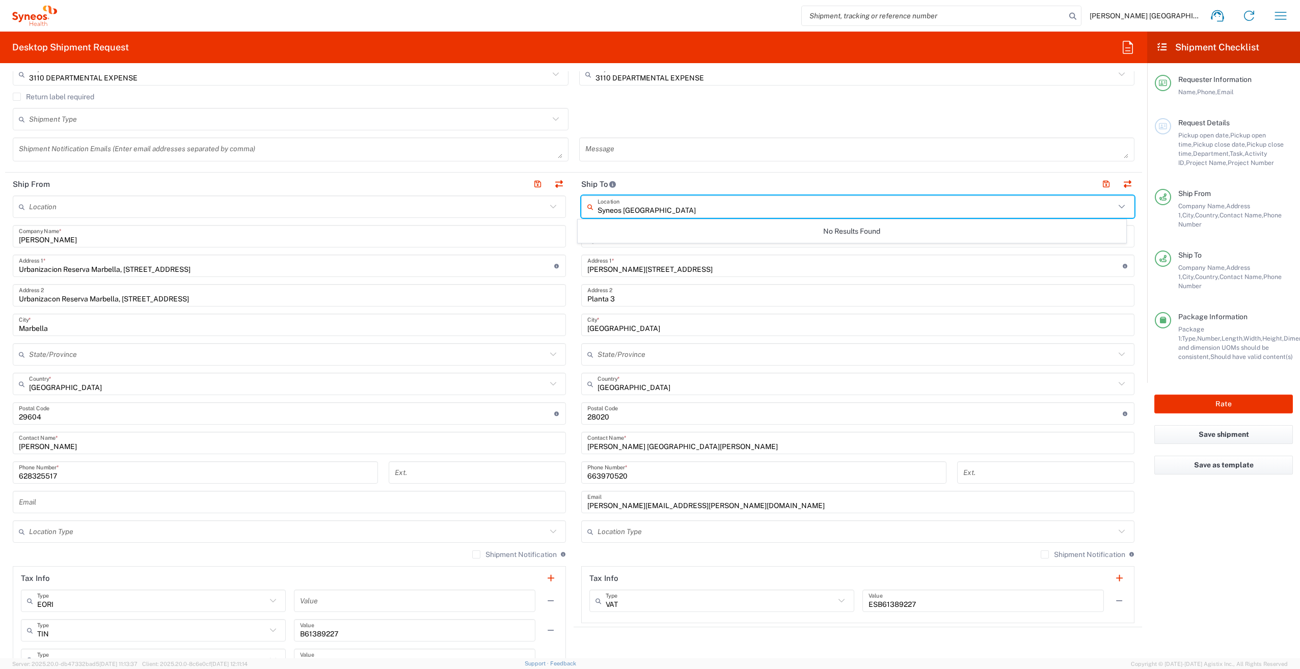
type input "Syneos [GEOGRAPHIC_DATA]"
click at [664, 236] on div "No Results Found" at bounding box center [852, 231] width 548 height 23
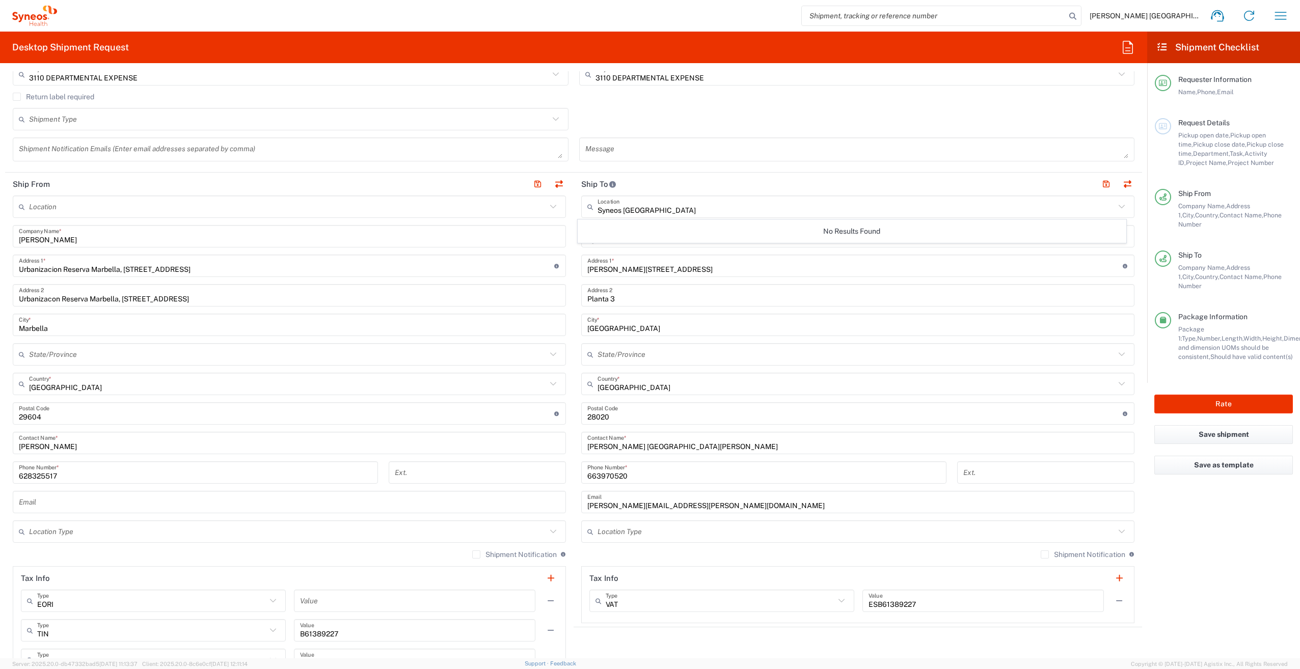
click at [667, 214] on input "Syneos [GEOGRAPHIC_DATA]" at bounding box center [857, 207] width 518 height 18
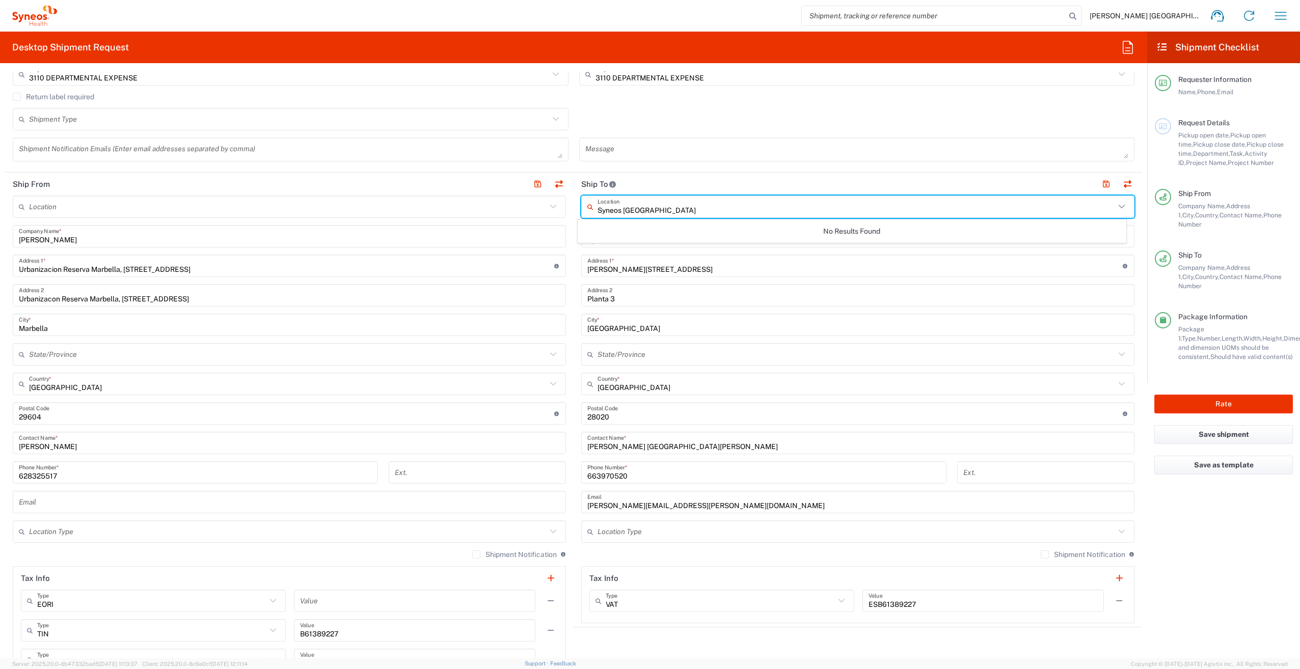
click at [665, 183] on header "Ship To" at bounding box center [858, 184] width 569 height 23
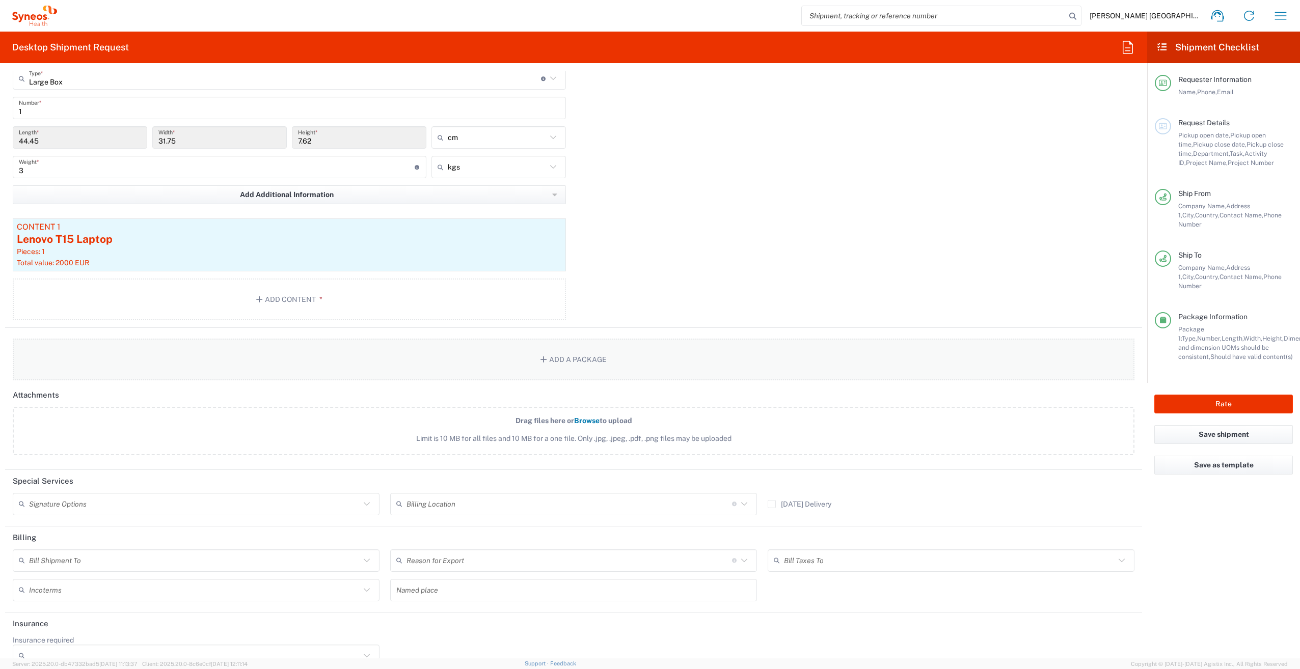
scroll to position [1011, 0]
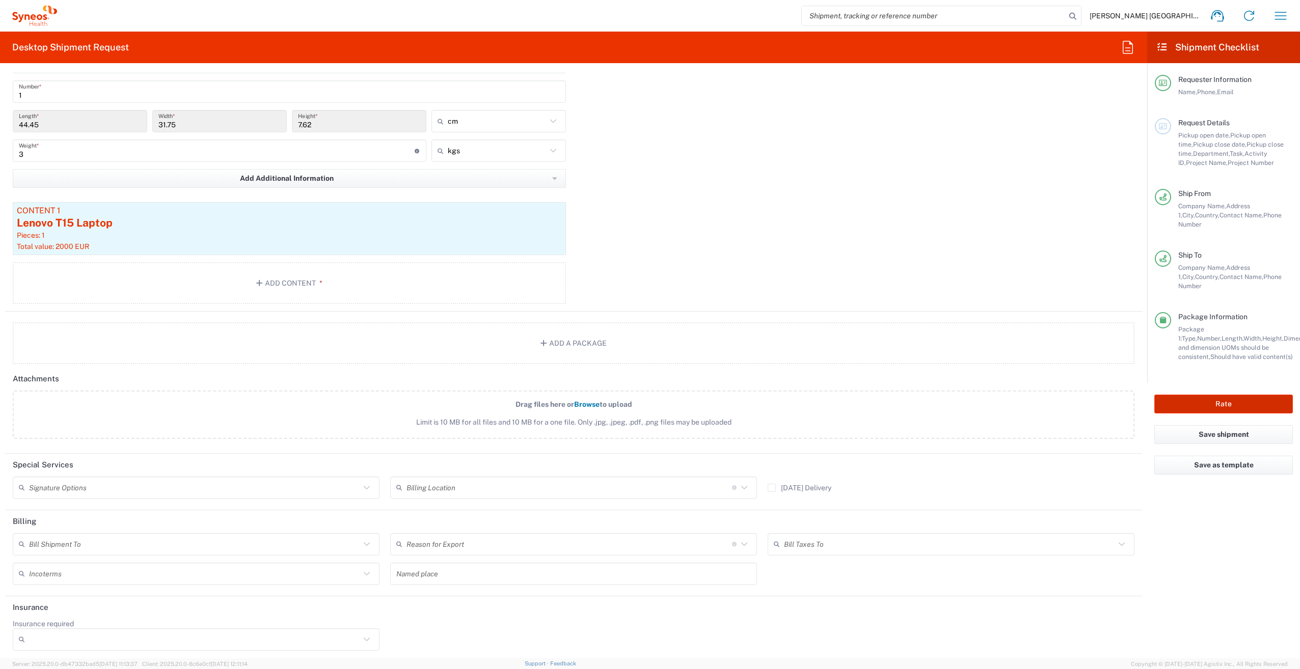
click at [1254, 395] on button "Rate" at bounding box center [1223, 404] width 139 height 19
type input "3110 DEPARTMENTAL EXPENSE"
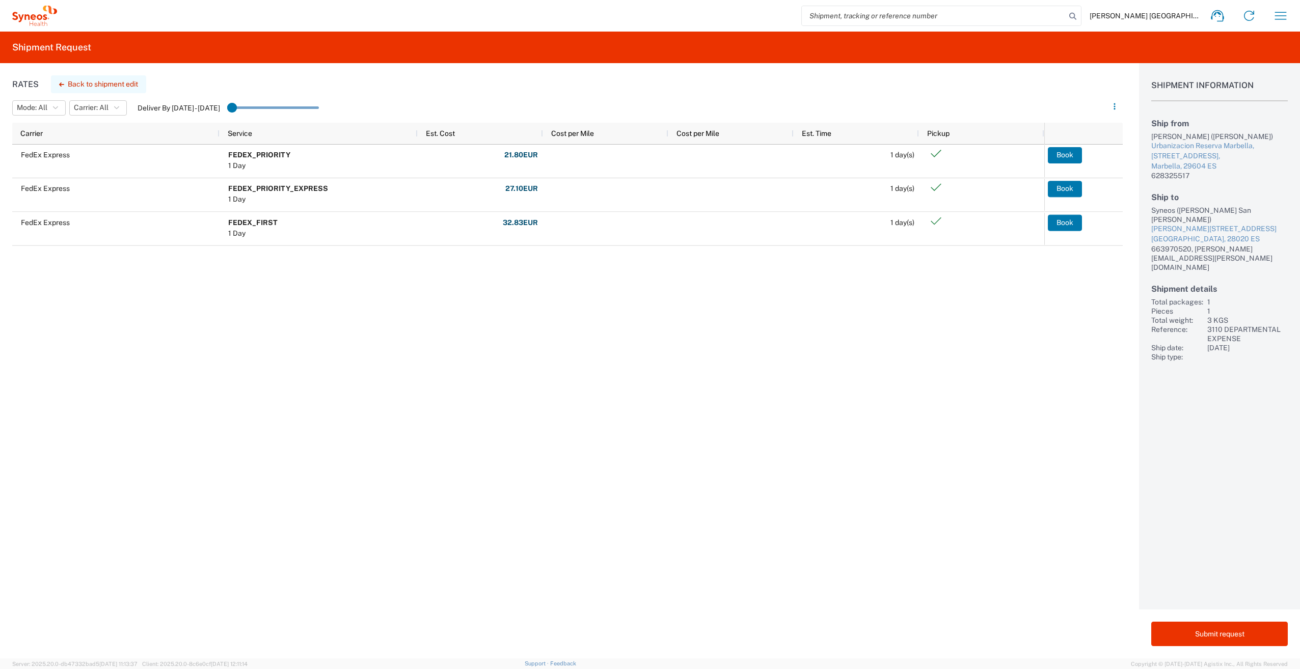
click at [114, 84] on button "Back to shipment edit" at bounding box center [98, 84] width 95 height 18
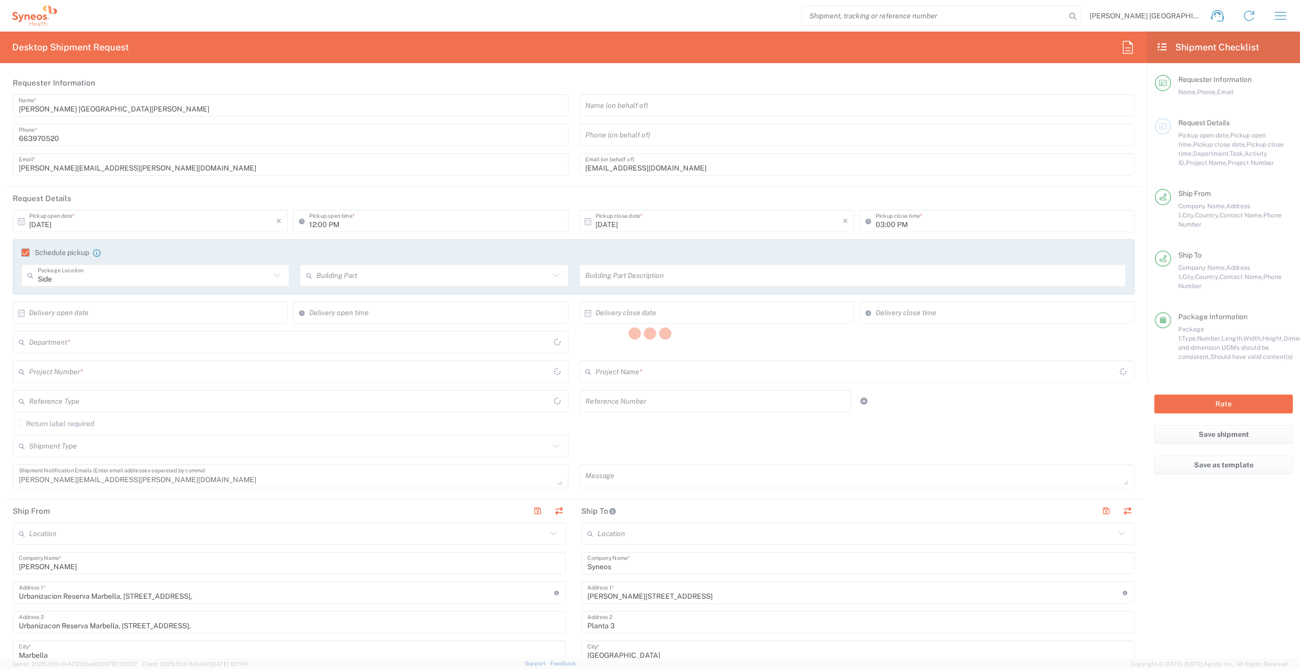
type input "3110 DEPARTMENTAL EXPENSE"
type input "Large Box"
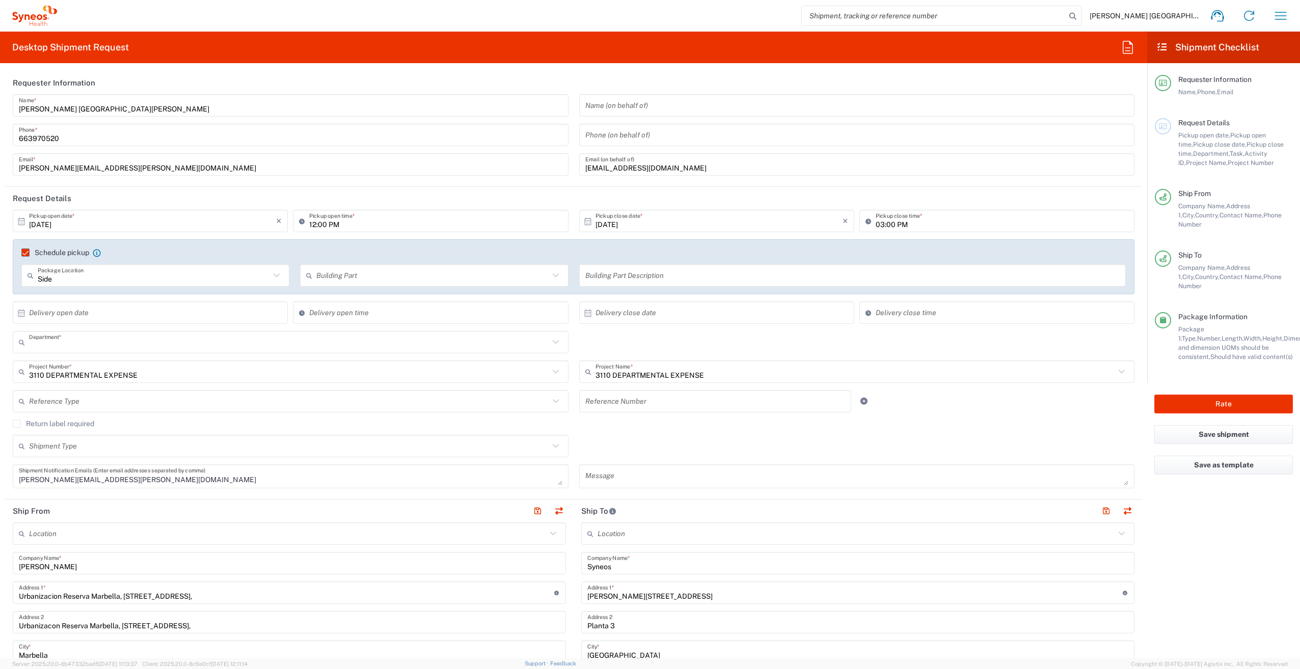
type input "3110"
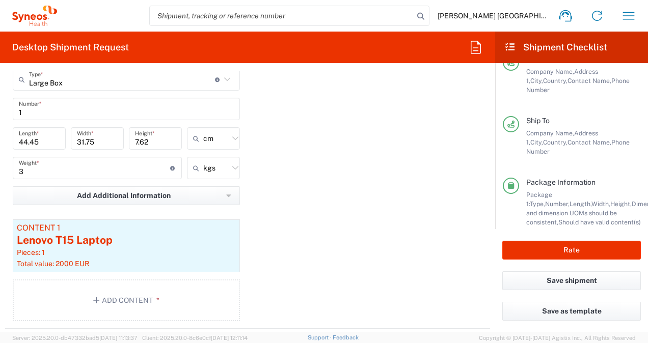
scroll to position [998, 0]
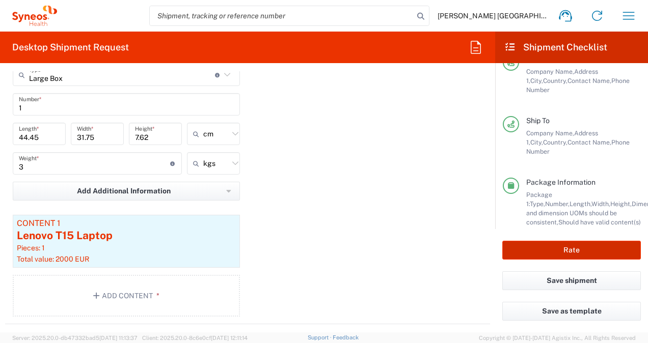
click at [547, 250] on button "Rate" at bounding box center [571, 250] width 139 height 19
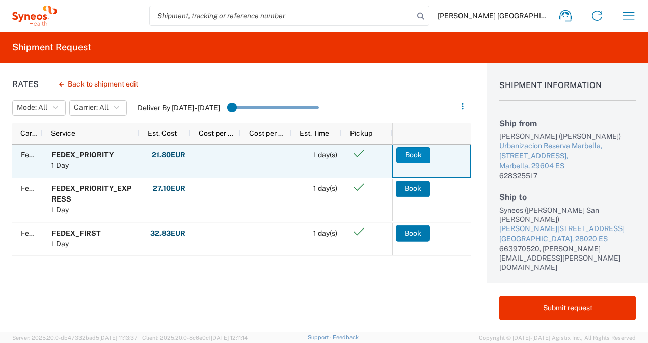
click at [404, 150] on button "Book" at bounding box center [413, 155] width 34 height 16
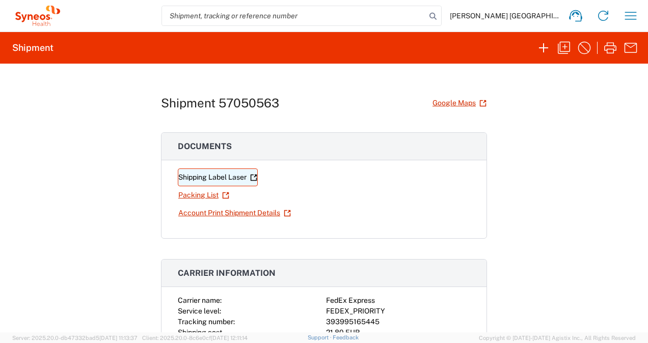
click at [209, 178] on link "Shipping Label Laser" at bounding box center [218, 178] width 80 height 18
click at [609, 123] on div "Shipment 57050563 Google Maps Documents Shipping Label Laser Packing List Accou…" at bounding box center [324, 198] width 648 height 269
